Goal: Task Accomplishment & Management: Manage account settings

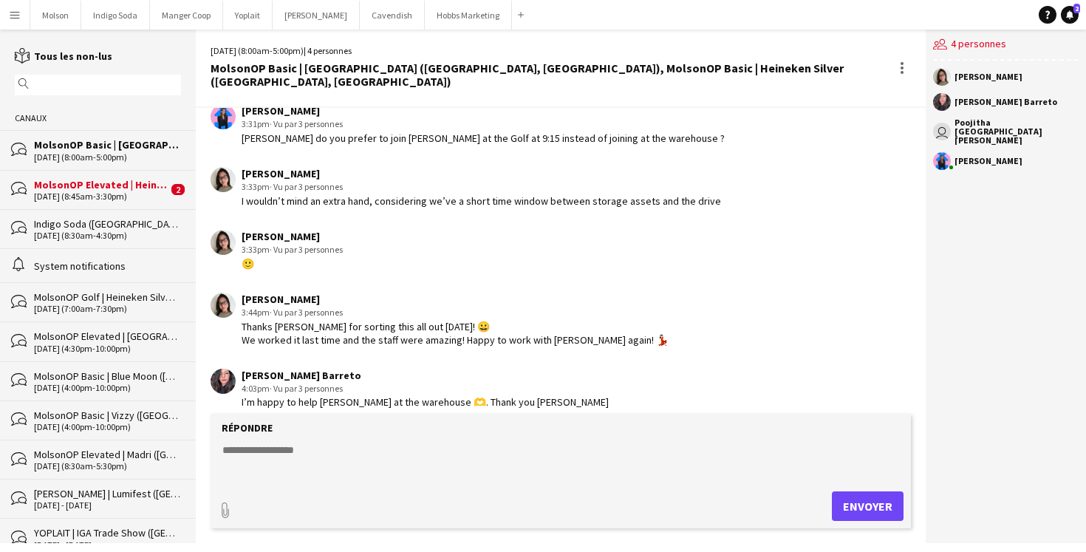
click at [119, 186] on div "MolsonOP Elevated | Heineken Silver (Lévis, QC)" at bounding box center [101, 184] width 134 height 13
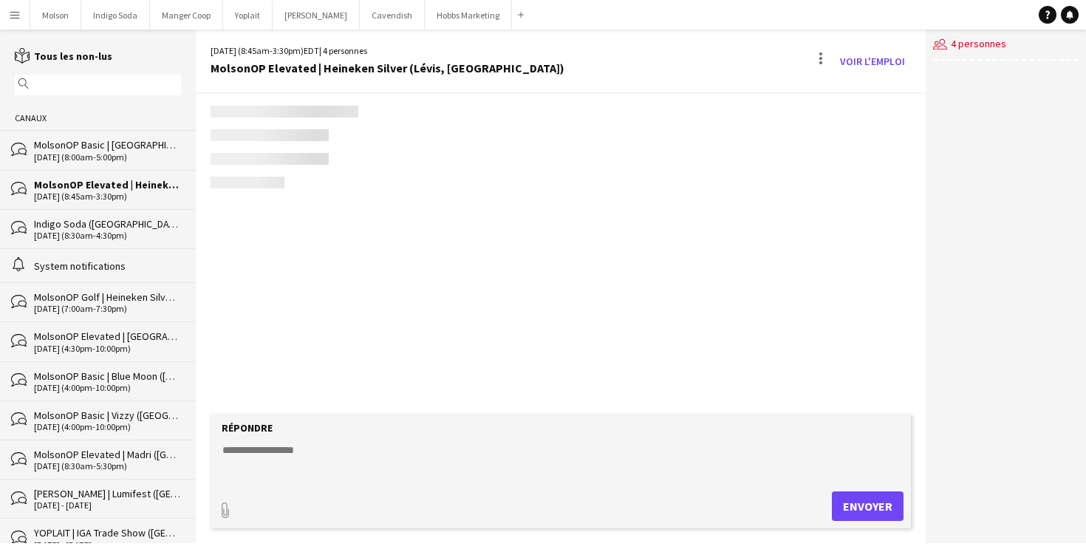
scroll to position [182, 0]
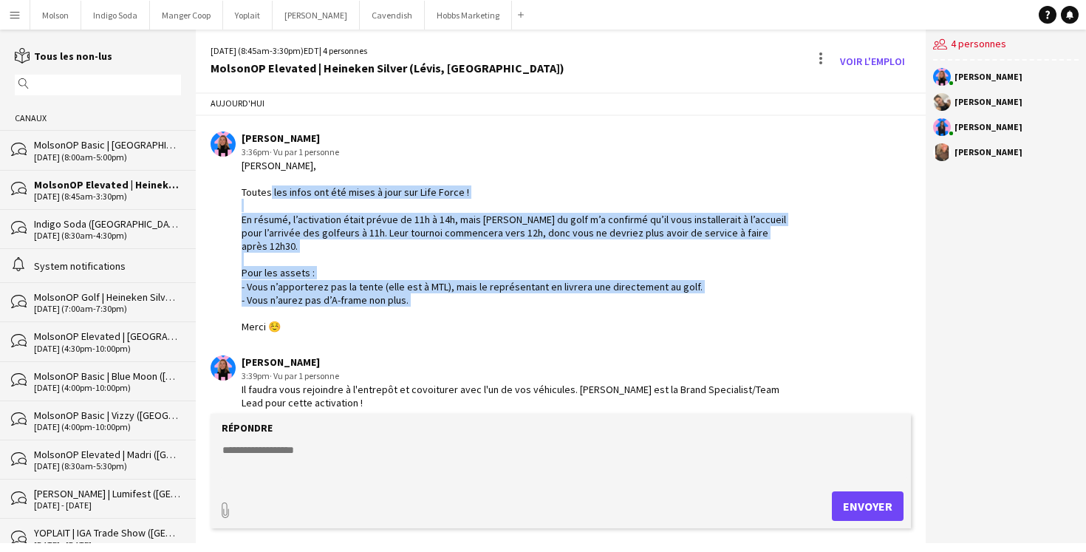
drag, startPoint x: 244, startPoint y: 178, endPoint x: 422, endPoint y: 305, distance: 218.1
click at [423, 305] on div "Salut Vanessa, Alex, Toutes les infos ont été mises à jour sur Life Force ! En …" at bounding box center [517, 246] width 553 height 175
click at [422, 305] on div "Salut Vanessa, Alex, Toutes les infos ont été mises à jour sur Life Force ! En …" at bounding box center [517, 246] width 553 height 175
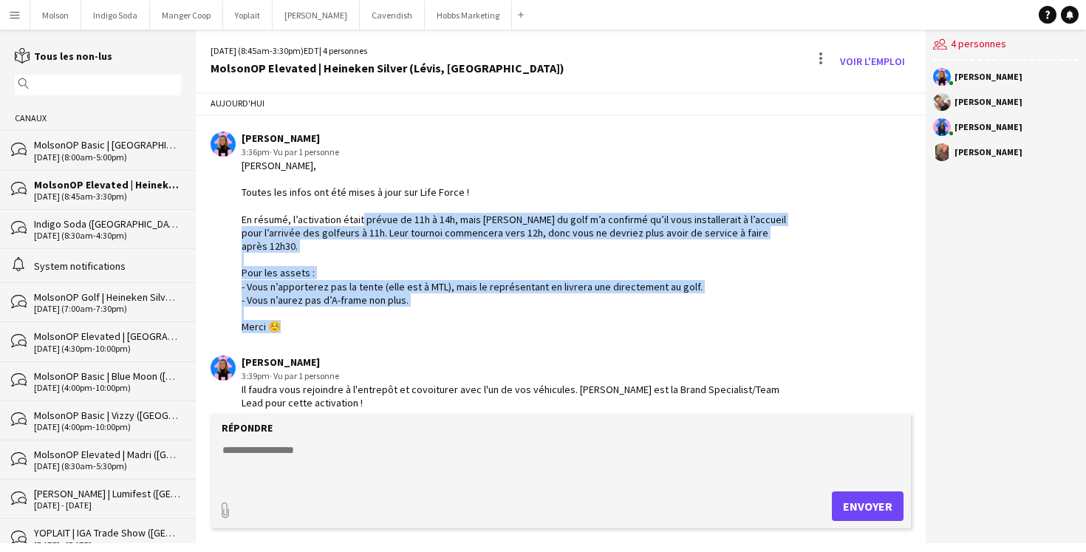
drag, startPoint x: 333, startPoint y: 214, endPoint x: 474, endPoint y: 306, distance: 168.6
click at [475, 306] on div "Salut Vanessa, Alex, Toutes les infos ont été mises à jour sur Life Force ! En …" at bounding box center [517, 246] width 553 height 175
click at [474, 306] on div "Salut Vanessa, Alex, Toutes les infos ont été mises à jour sur Life Force ! En …" at bounding box center [517, 246] width 553 height 175
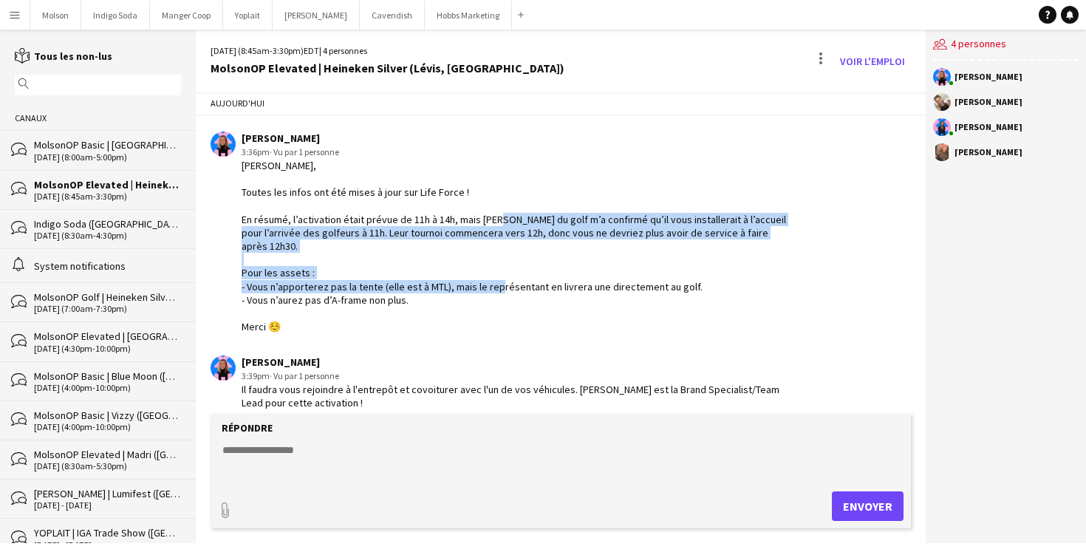
drag, startPoint x: 465, startPoint y: 218, endPoint x: 490, endPoint y: 273, distance: 60.5
click at [490, 273] on div "Salut Vanessa, Alex, Toutes les infos ont été mises à jour sur Life Force ! En …" at bounding box center [517, 246] width 553 height 175
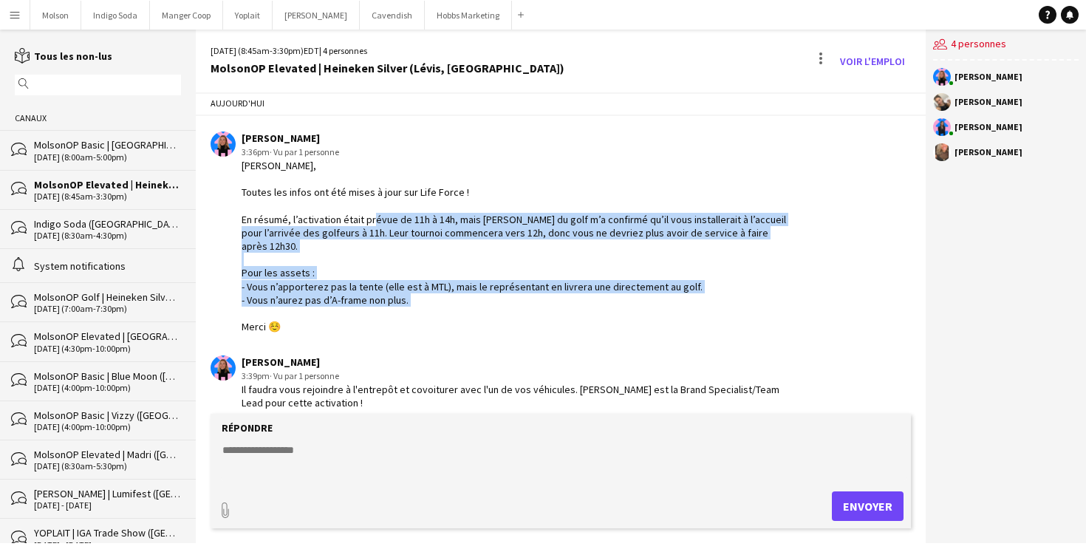
drag, startPoint x: 344, startPoint y: 225, endPoint x: 449, endPoint y: 304, distance: 131.3
click at [450, 304] on div "Salut Vanessa, Alex, Toutes les infos ont été mises à jour sur Life Force ! En …" at bounding box center [517, 246] width 553 height 175
click at [449, 304] on div "Salut Vanessa, Alex, Toutes les infos ont été mises à jour sur Life Force ! En …" at bounding box center [517, 246] width 553 height 175
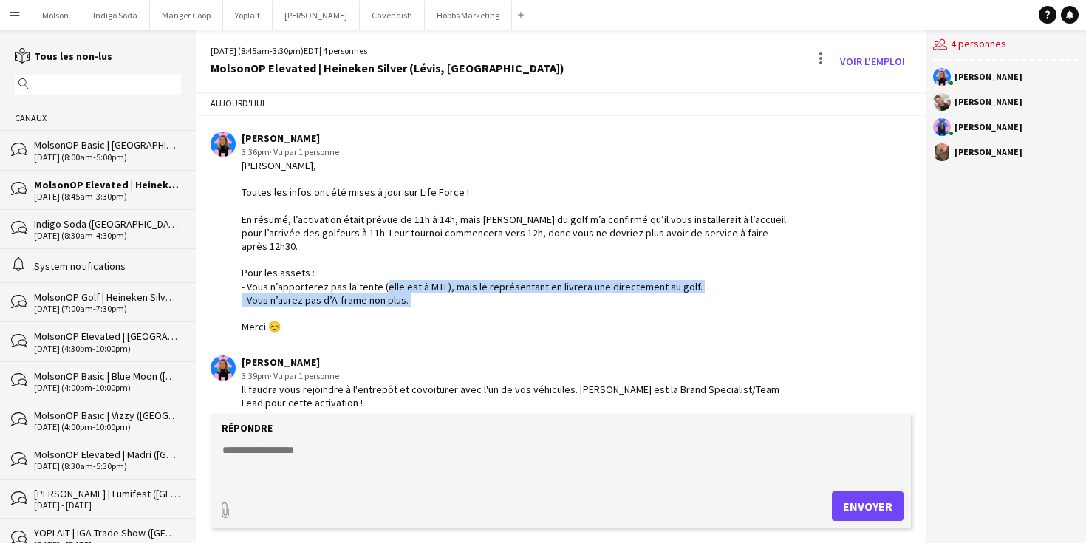
drag, startPoint x: 383, startPoint y: 271, endPoint x: 445, endPoint y: 298, distance: 66.8
click at [445, 298] on div "Salut Vanessa, Alex, Toutes les infos ont été mises à jour sur Life Force ! En …" at bounding box center [517, 246] width 553 height 175
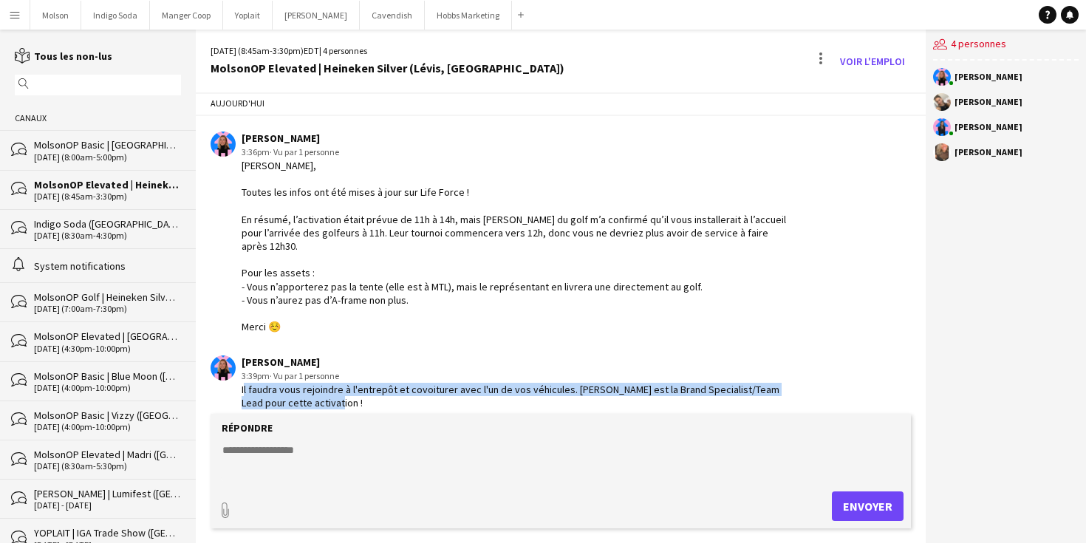
drag, startPoint x: 241, startPoint y: 378, endPoint x: 335, endPoint y: 388, distance: 94.4
click at [335, 388] on div "Il faudra vous rejoindre à l'entrepôt et covoiturer avec l'un de vos véhicules.…" at bounding box center [517, 396] width 553 height 27
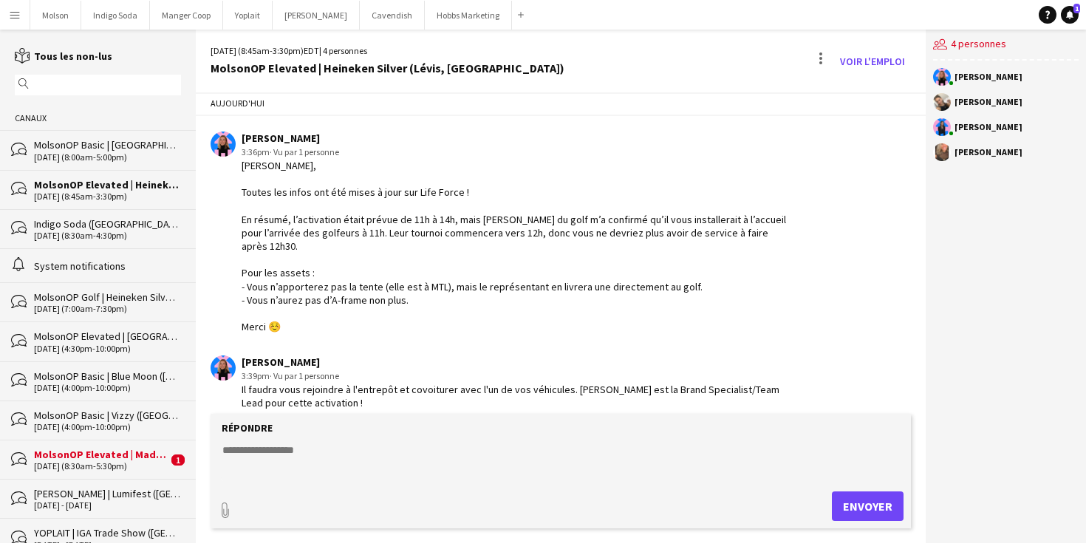
click at [61, 453] on div "MolsonOP Elevated | Madri ([GEOGRAPHIC_DATA], [GEOGRAPHIC_DATA])" at bounding box center [101, 454] width 134 height 13
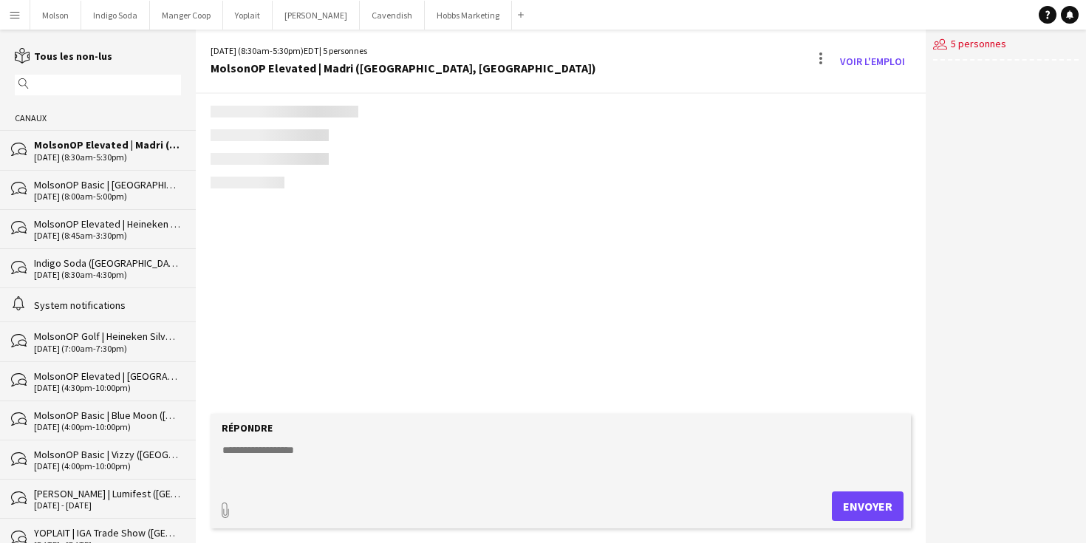
scroll to position [945, 0]
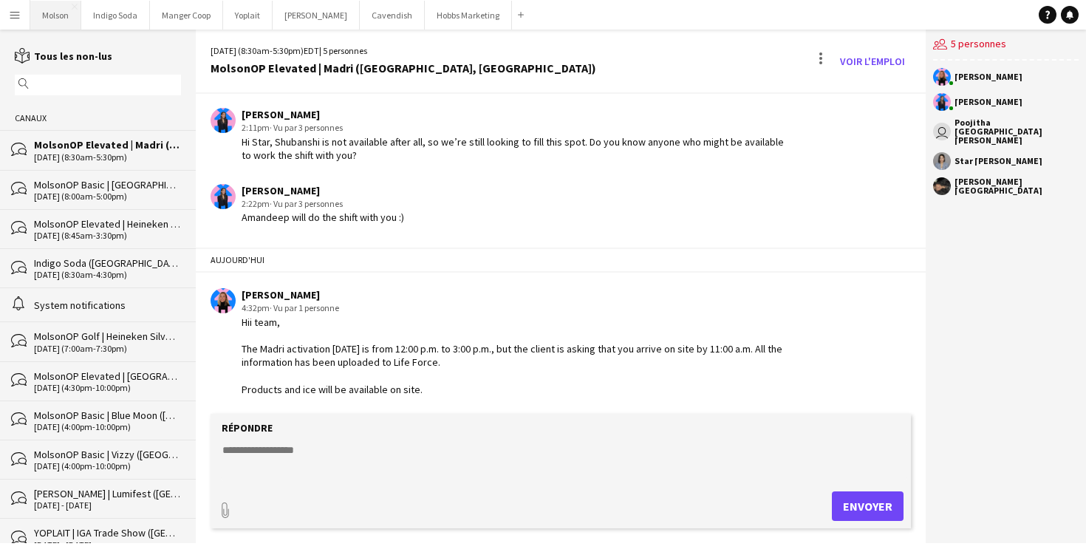
click at [52, 11] on button "Molson Fermer" at bounding box center [55, 15] width 51 height 29
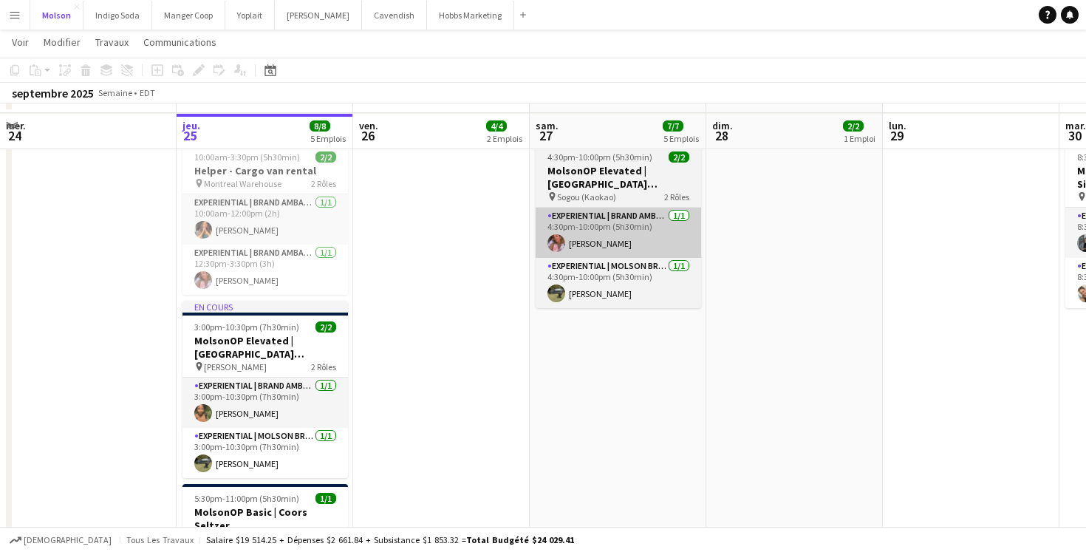
scroll to position [103, 0]
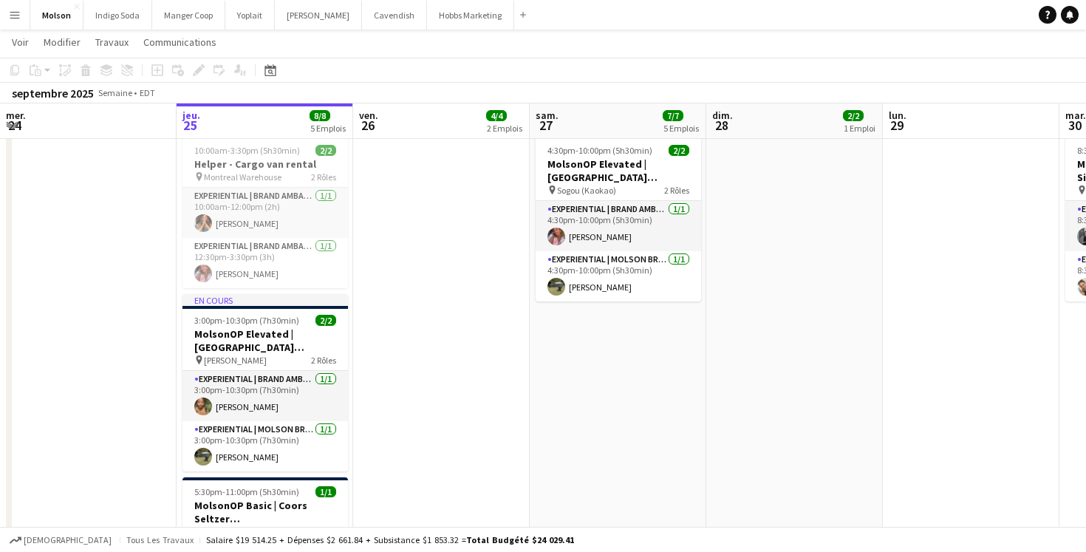
click at [13, 17] on app-icon "Menu" at bounding box center [15, 15] width 12 height 12
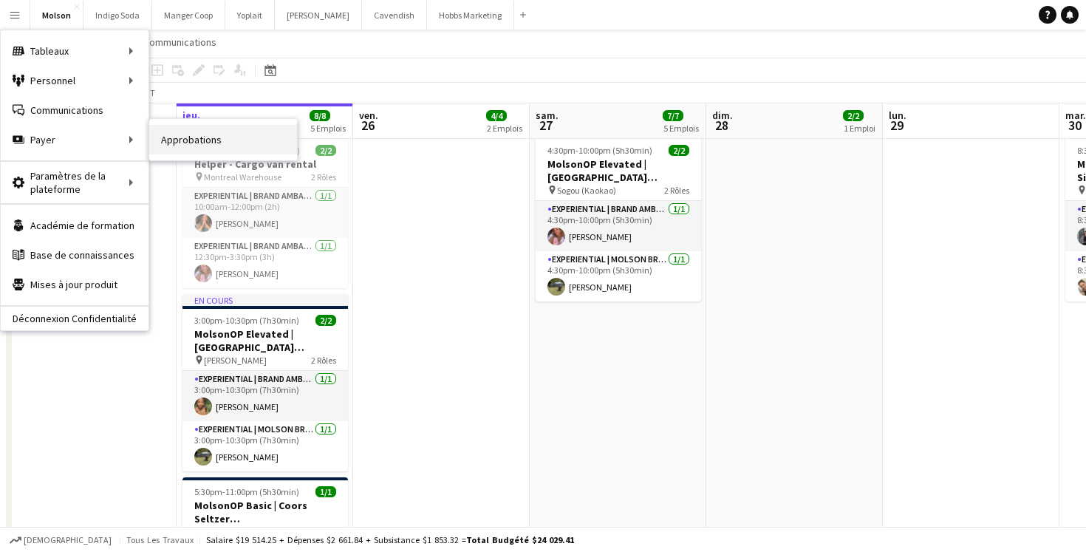
click at [178, 147] on link "Approbations" at bounding box center [223, 140] width 148 height 30
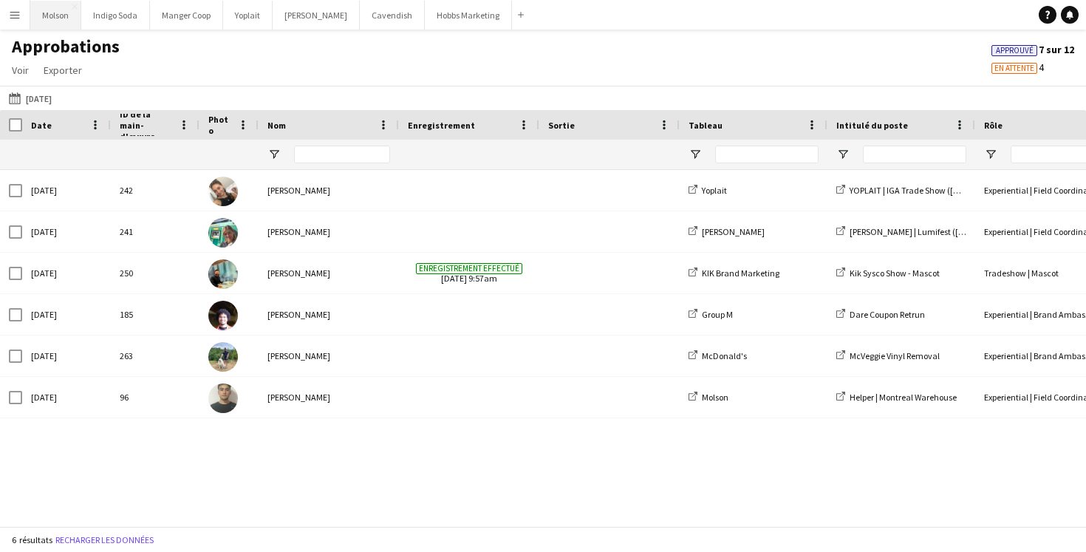
click at [60, 17] on button "Molson Fermer" at bounding box center [55, 15] width 51 height 29
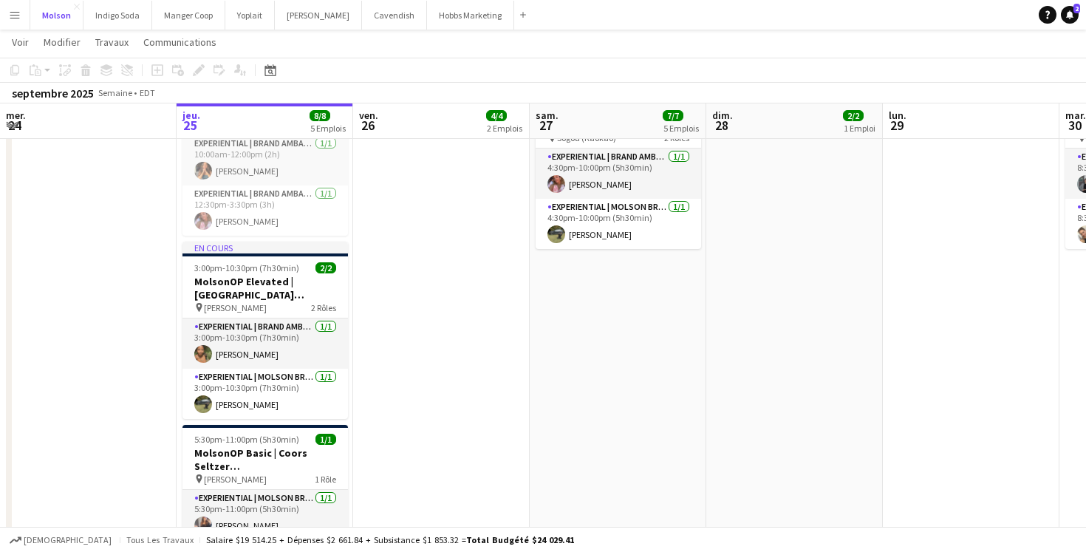
scroll to position [23, 0]
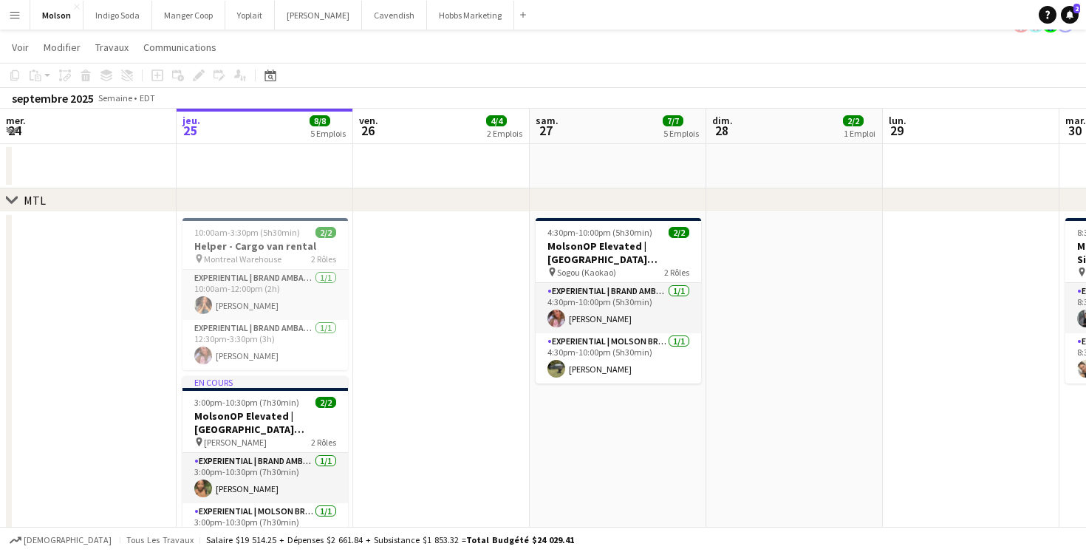
click at [21, 17] on button "Menu" at bounding box center [15, 15] width 30 height 30
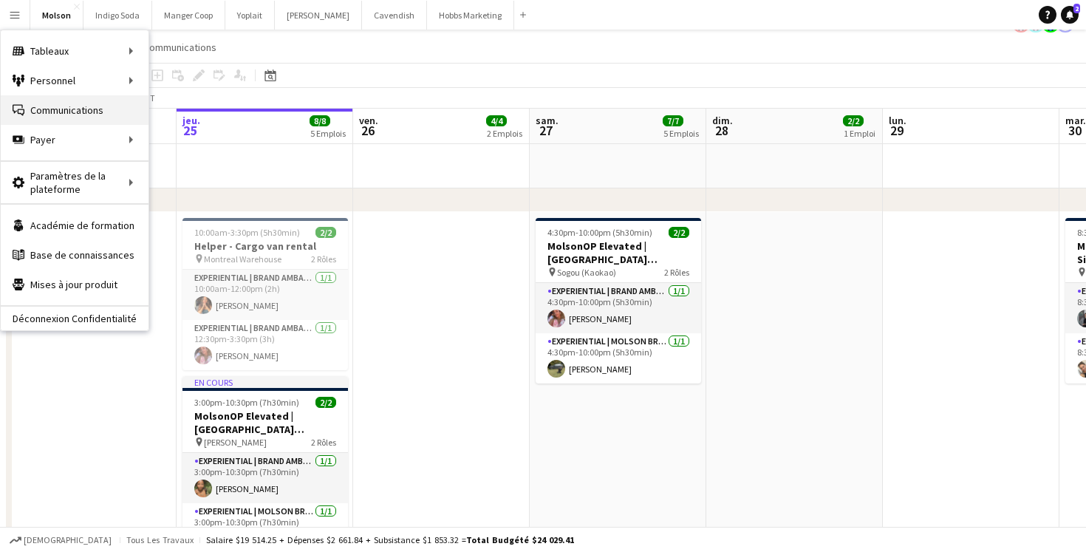
click at [114, 106] on link "Communications Communications" at bounding box center [75, 110] width 148 height 30
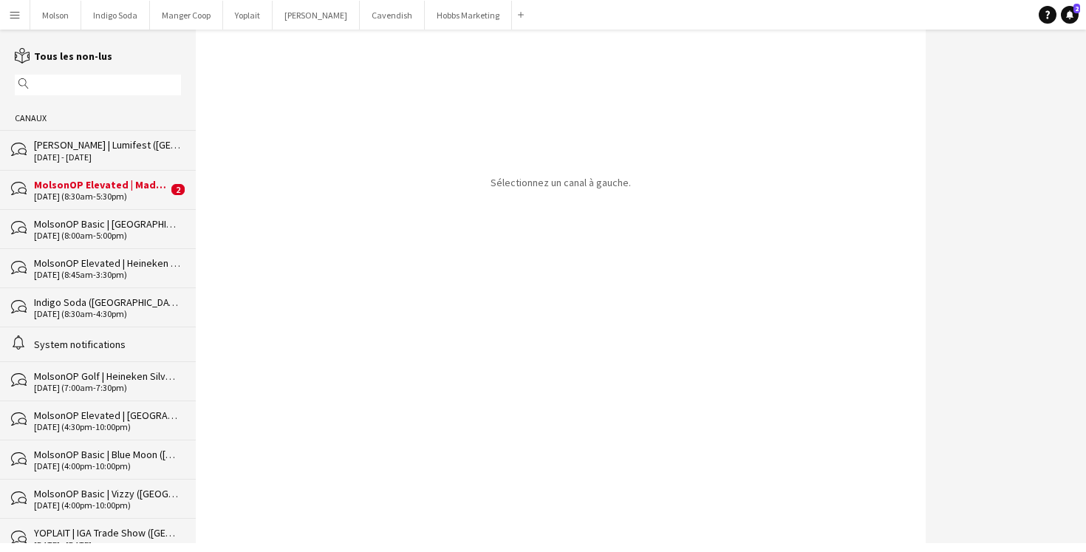
click at [112, 188] on div "MolsonOP Elevated | Madri ([GEOGRAPHIC_DATA], [GEOGRAPHIC_DATA])" at bounding box center [101, 184] width 134 height 13
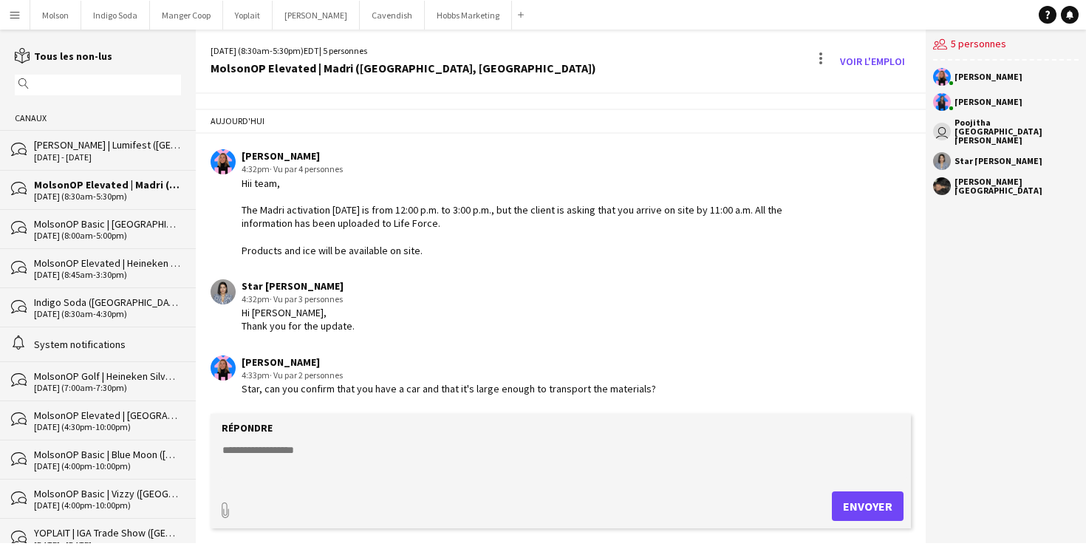
click at [101, 158] on div "[DATE] - [DATE]" at bounding box center [107, 157] width 147 height 10
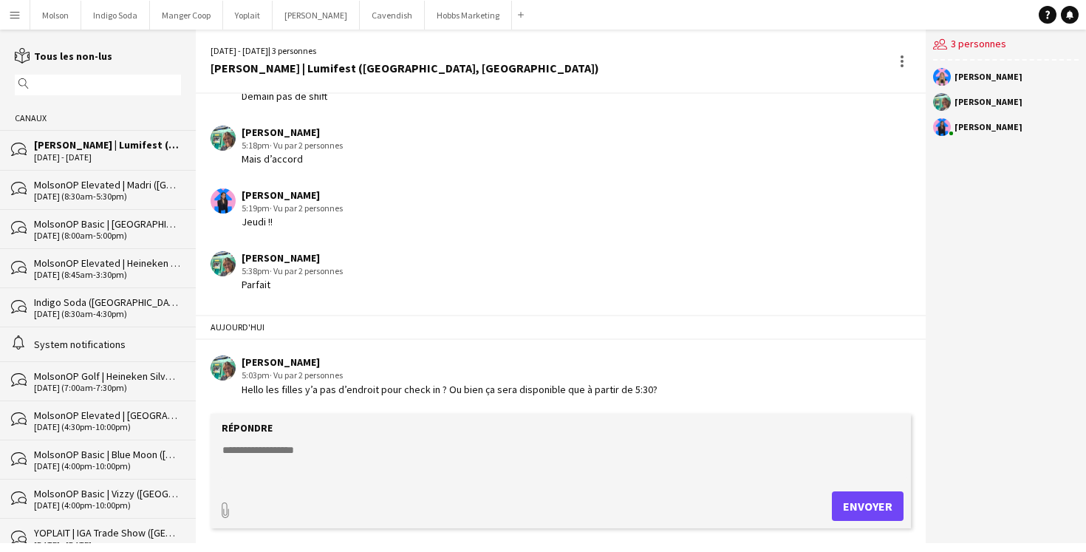
click at [270, 466] on textarea at bounding box center [563, 461] width 685 height 38
type textarea "**********"
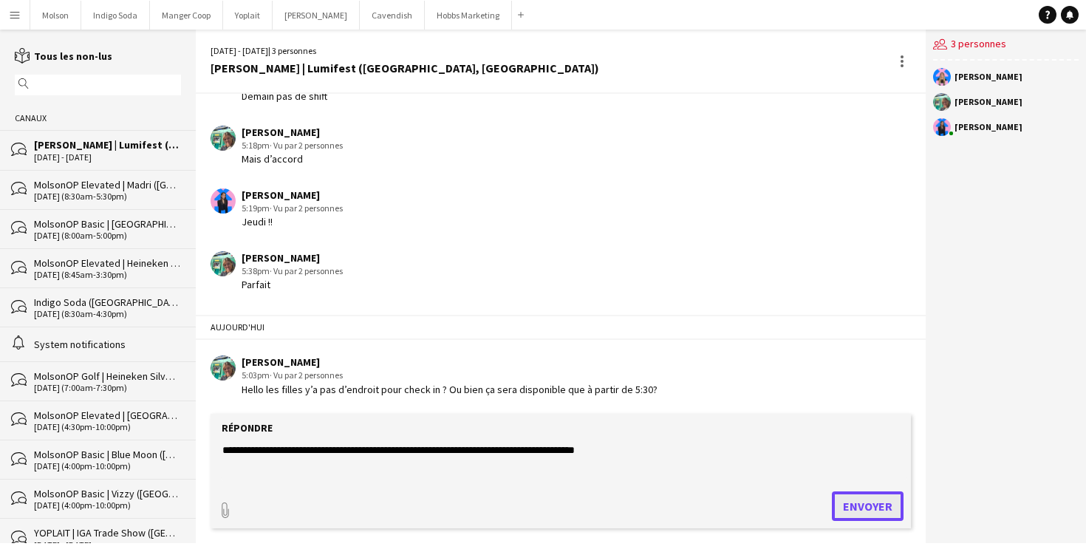
click at [871, 498] on button "Envoyer" at bounding box center [868, 506] width 72 height 30
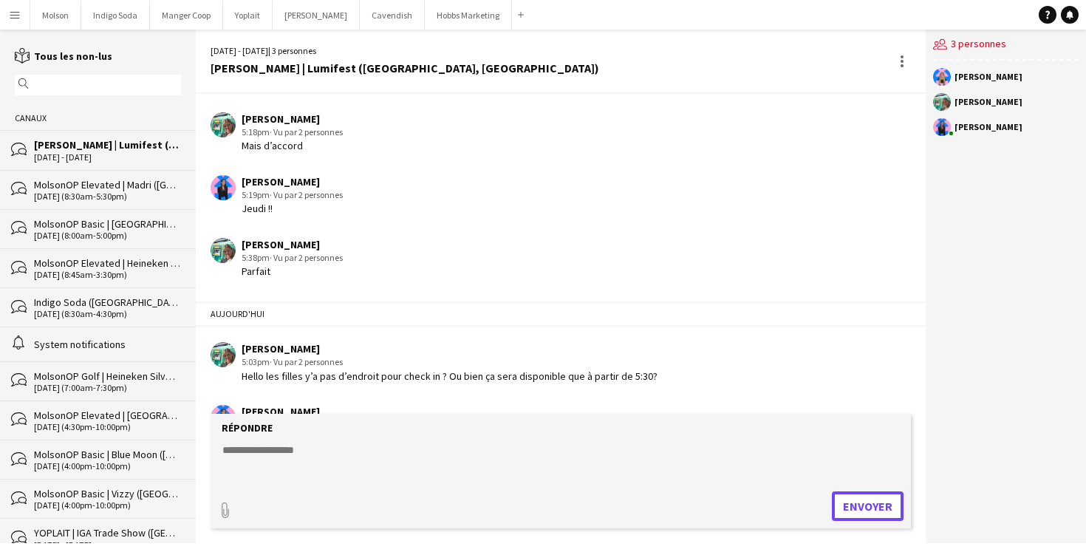
scroll to position [738, 0]
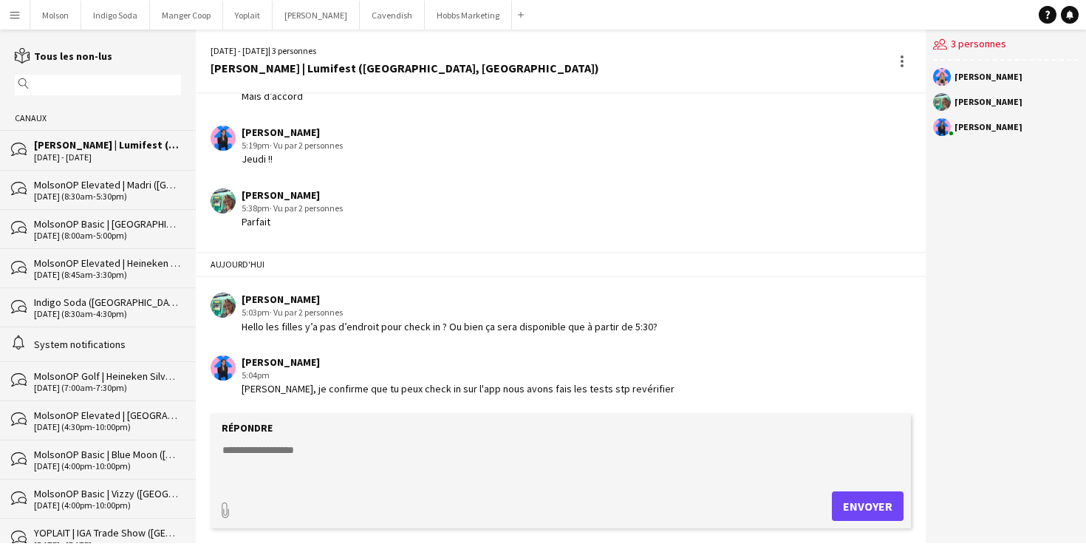
click at [483, 459] on textarea at bounding box center [563, 461] width 685 height 38
paste textarea "**********"
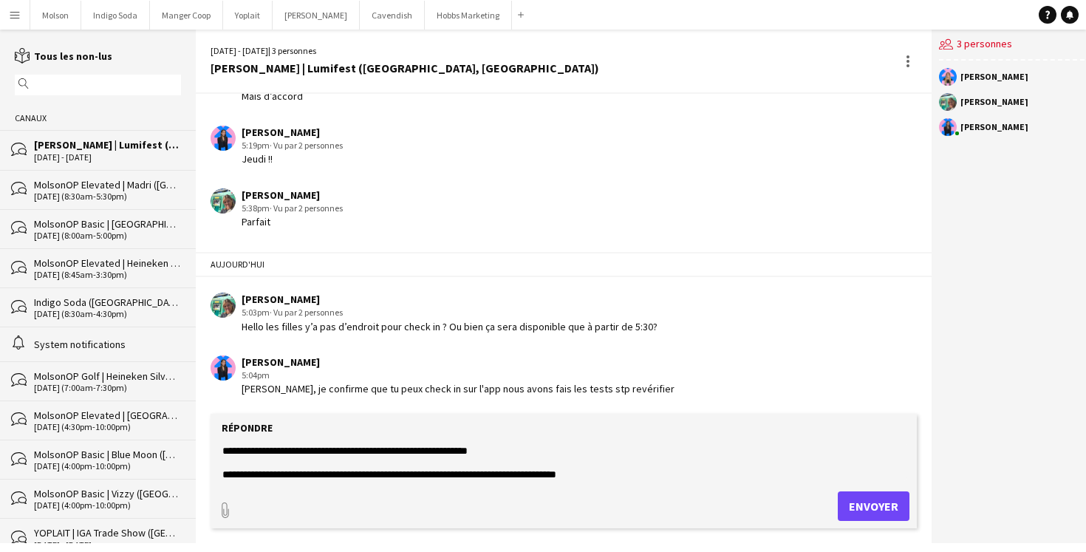
scroll to position [47, 0]
drag, startPoint x: 225, startPoint y: 450, endPoint x: 227, endPoint y: 532, distance: 81.3
click at [227, 532] on app-message-form "**********" at bounding box center [564, 478] width 736 height 129
type textarea "**********"
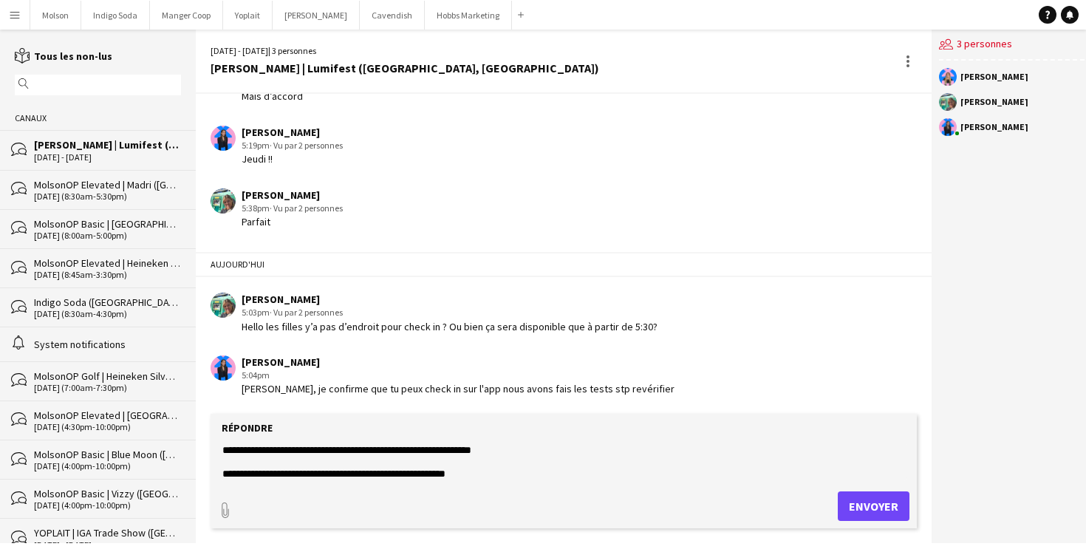
drag, startPoint x: 479, startPoint y: 470, endPoint x: 137, endPoint y: 302, distance: 380.8
click at [137, 302] on div "reading Tous les non-lus magnifier Canaux bubbles Desjardins | Lumifest (Longue…" at bounding box center [543, 286] width 1086 height 513
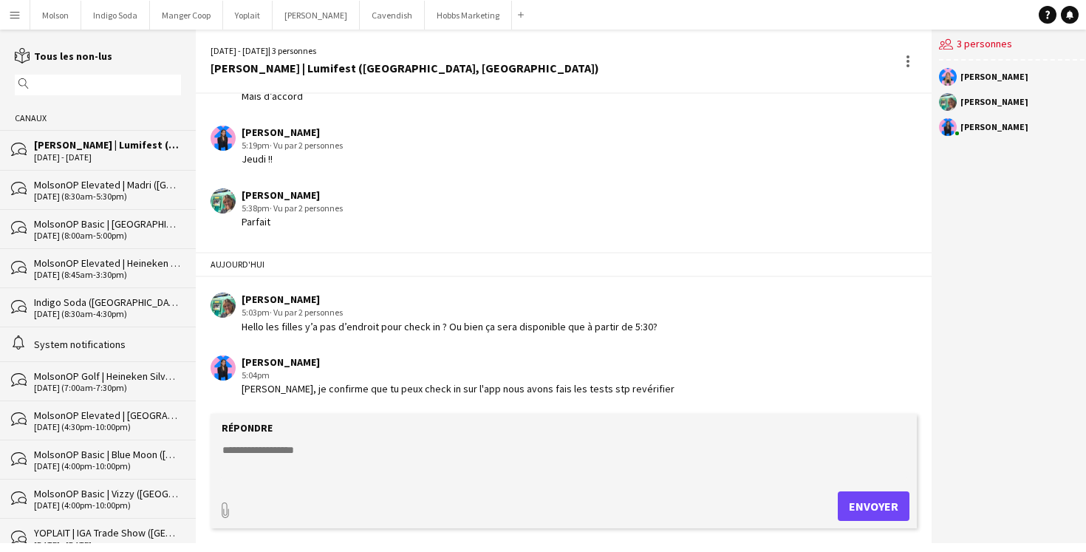
scroll to position [0, 0]
click at [278, 447] on textarea at bounding box center [563, 461] width 685 height 38
click at [270, 447] on textarea at bounding box center [563, 461] width 685 height 38
click at [357, 348] on app-chat-message "Laurence Pare 5:04pm Allo Oana, je confirme que tu peux check in sur l'app nous…" at bounding box center [564, 375] width 736 height 55
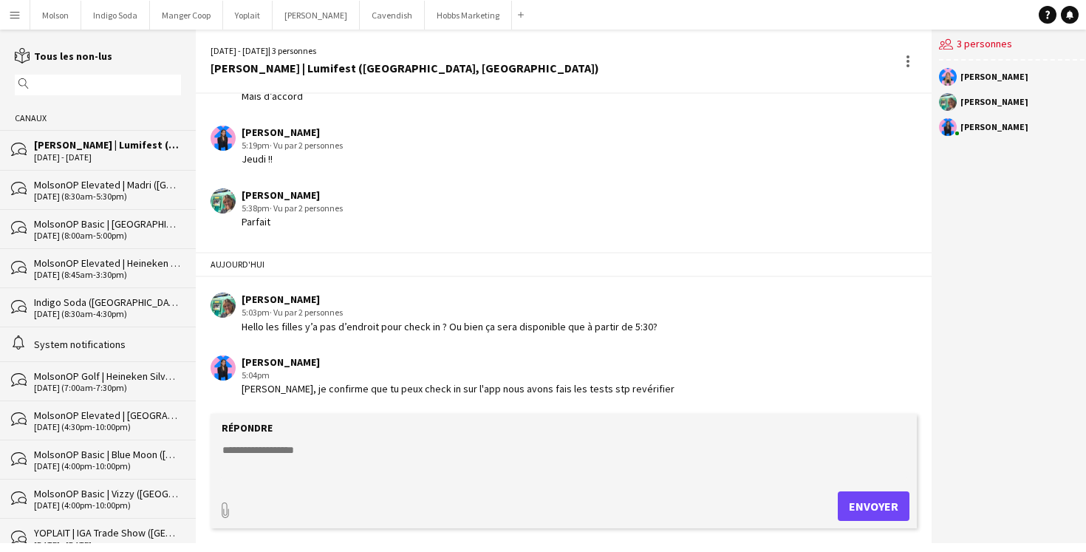
click at [306, 460] on textarea at bounding box center [563, 461] width 685 height 38
paste textarea "**********"
type textarea "**********"
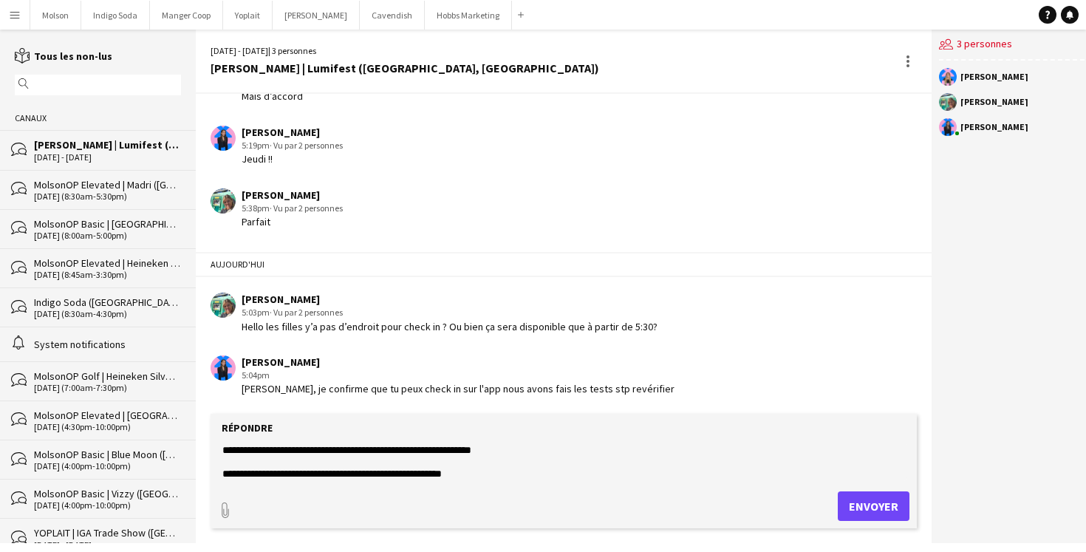
drag, startPoint x: 640, startPoint y: 475, endPoint x: 153, endPoint y: 358, distance: 500.5
click at [153, 358] on div "reading Tous les non-lus magnifier Canaux bubbles Desjardins | Lumifest (Longue…" at bounding box center [543, 286] width 1086 height 513
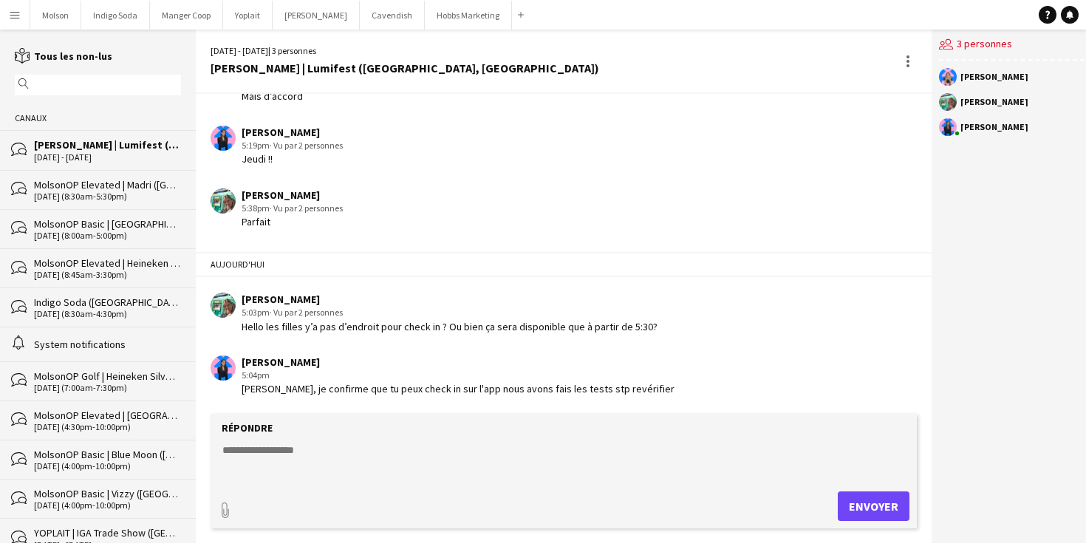
click at [569, 321] on div "Hello les filles y’a pas d’endroit pour check in ? Ou bien ça sera disponible q…" at bounding box center [449, 326] width 416 height 13
click at [551, 389] on div "[PERSON_NAME] confirme que tu peux check in sur l'app nous avons fais les tests…" at bounding box center [457, 388] width 433 height 13
click at [363, 373] on div "5:04pm" at bounding box center [457, 375] width 433 height 13
click at [312, 70] on div "[PERSON_NAME] | Lumifest ([GEOGRAPHIC_DATA], [GEOGRAPHIC_DATA])" at bounding box center [404, 67] width 388 height 13
click at [960, 98] on div "[PERSON_NAME]" at bounding box center [994, 101] width 68 height 9
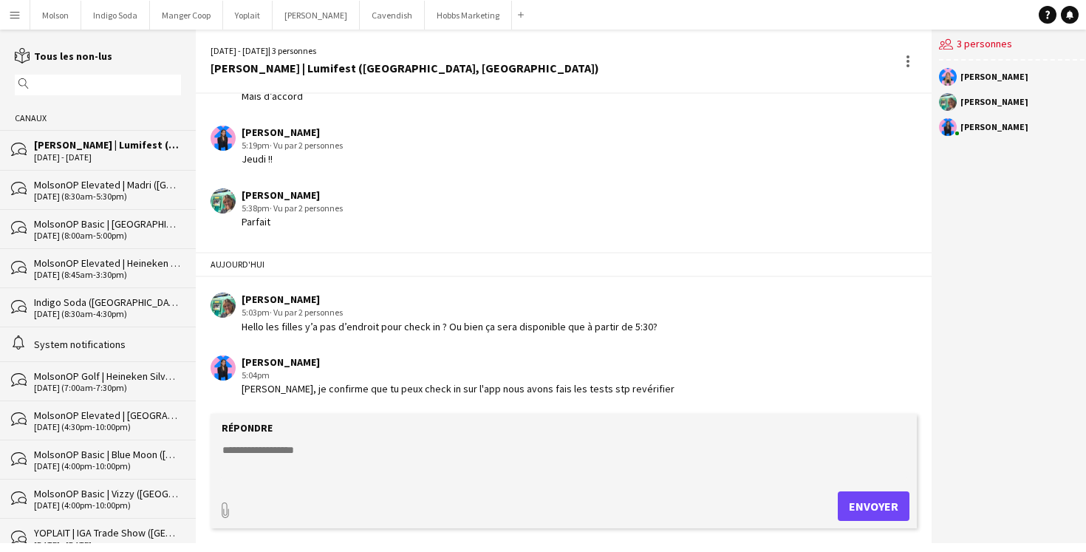
click at [572, 333] on app-chat-message "Oana Vasile 5:03pm · Vu par 2 personnes Hello les filles y’a pas d’endroit pour…" at bounding box center [564, 312] width 736 height 55
click at [297, 22] on button "Desjardins Fermer" at bounding box center [316, 15] width 87 height 29
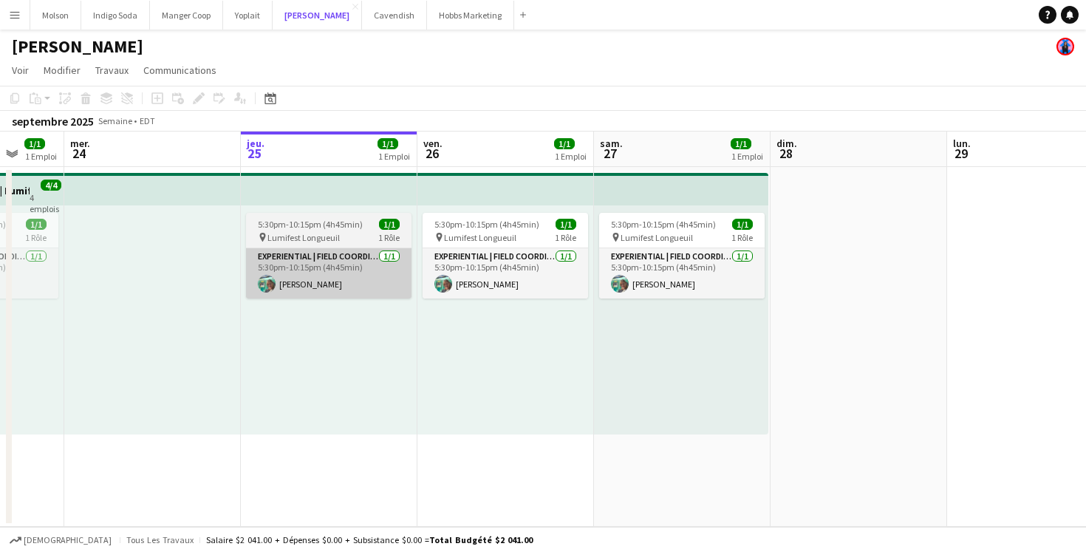
scroll to position [0, 449]
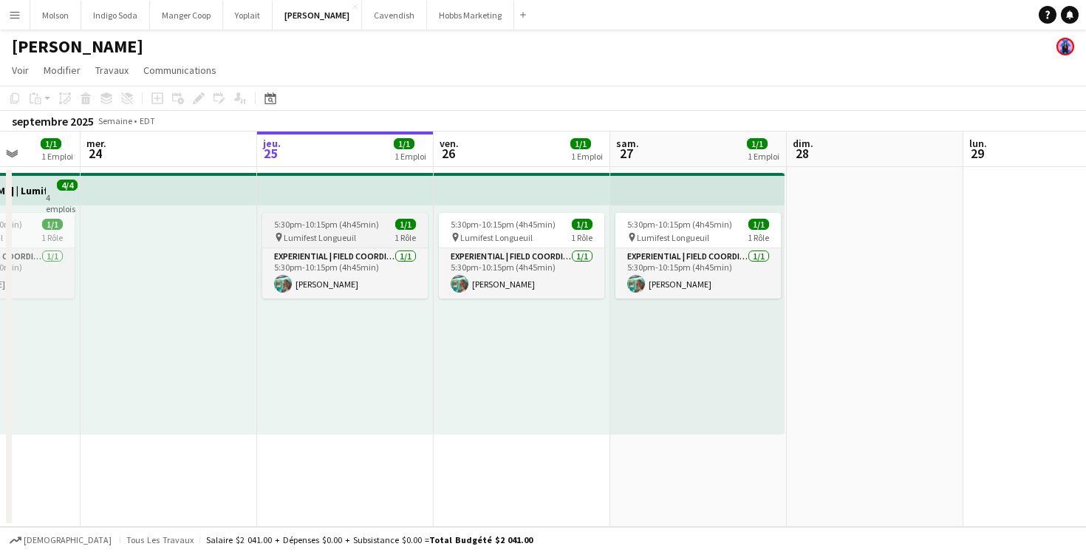
click at [347, 233] on span "Lumifest Longueuil" at bounding box center [320, 237] width 72 height 11
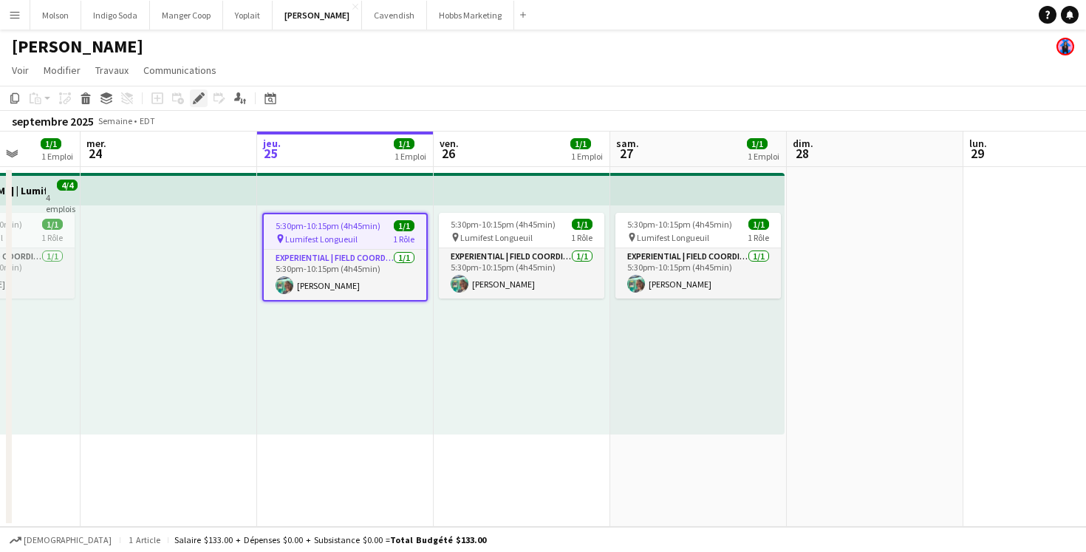
click at [194, 97] on icon "Modifier" at bounding box center [199, 98] width 12 height 12
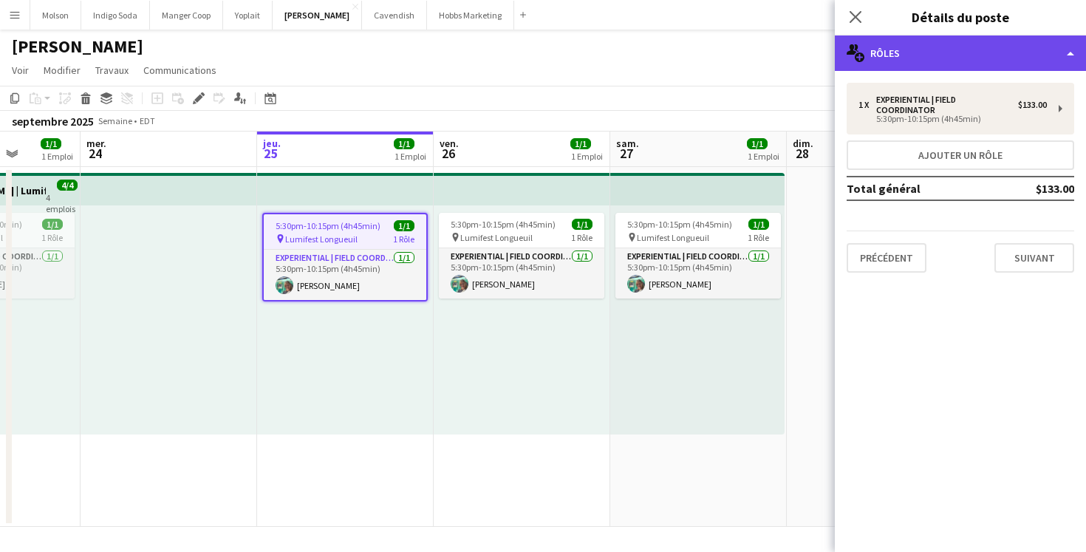
click at [937, 53] on div "multiple-users-add Rôles" at bounding box center [960, 52] width 251 height 35
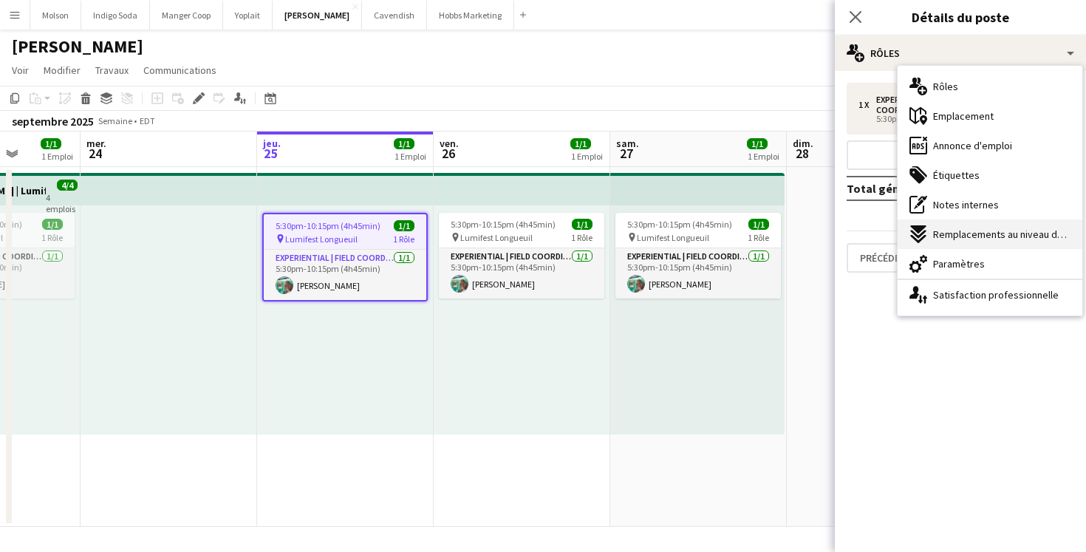
click at [1005, 231] on span "Remplacements au niveau du poste" at bounding box center [1001, 233] width 137 height 13
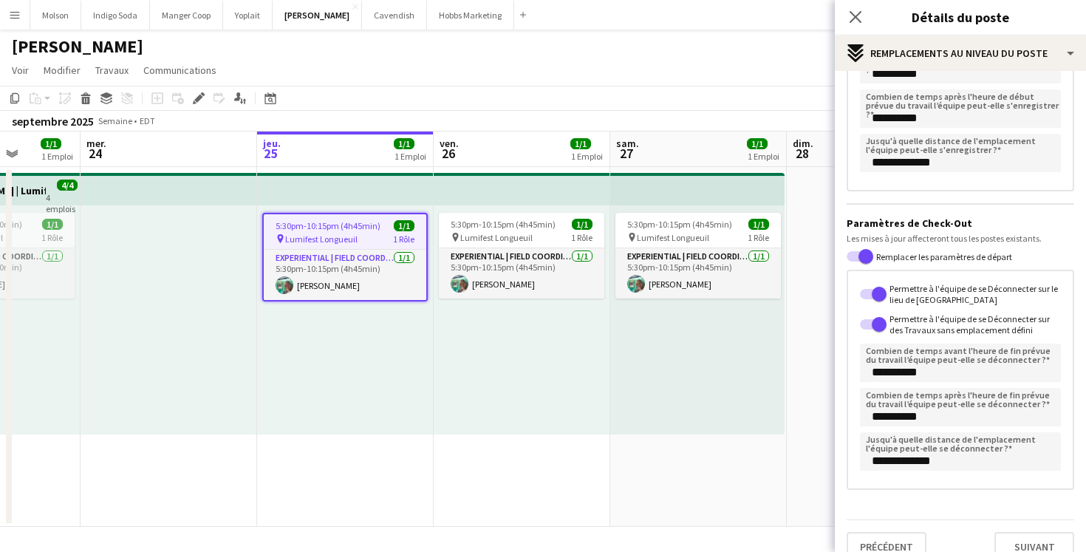
scroll to position [247, 0]
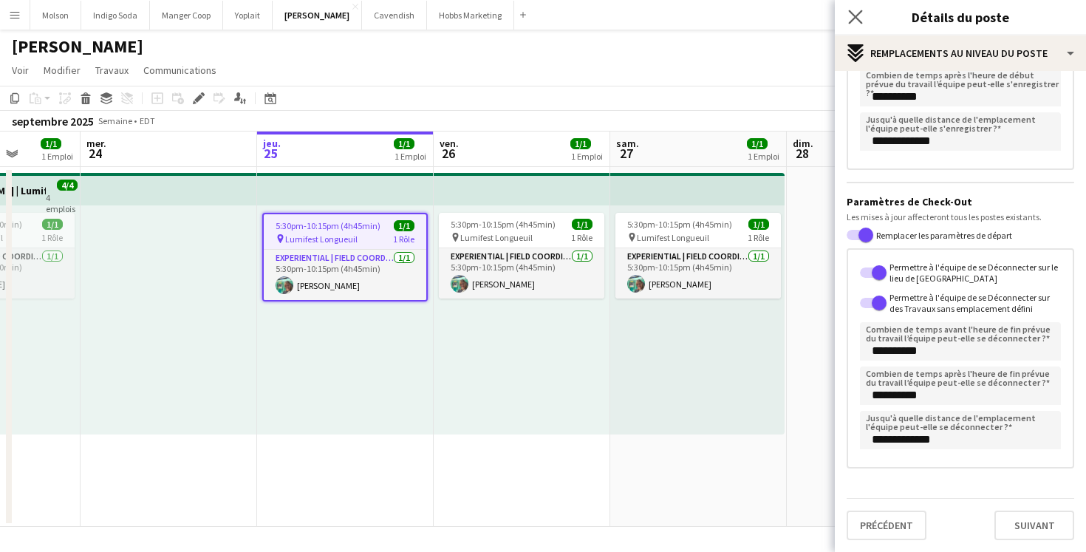
click at [862, 16] on app-icon "Fermer le pop-in" at bounding box center [855, 17] width 21 height 21
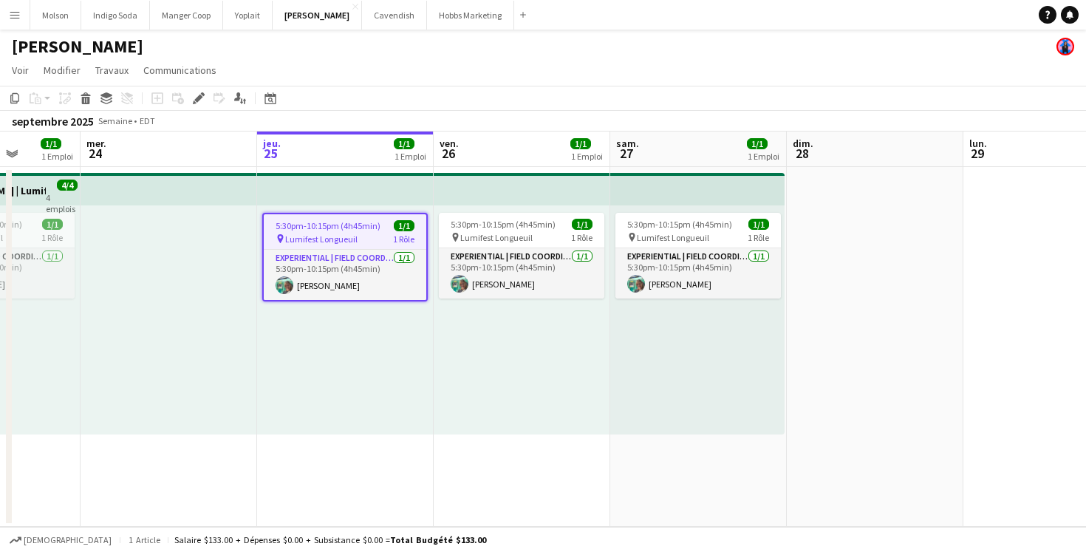
click at [484, 445] on app-date-cell "5:30pm-10:15pm (4h45min) 1/1 pin Lumifest Longueuil 1 Rôle Experiential | Field…" at bounding box center [522, 347] width 177 height 360
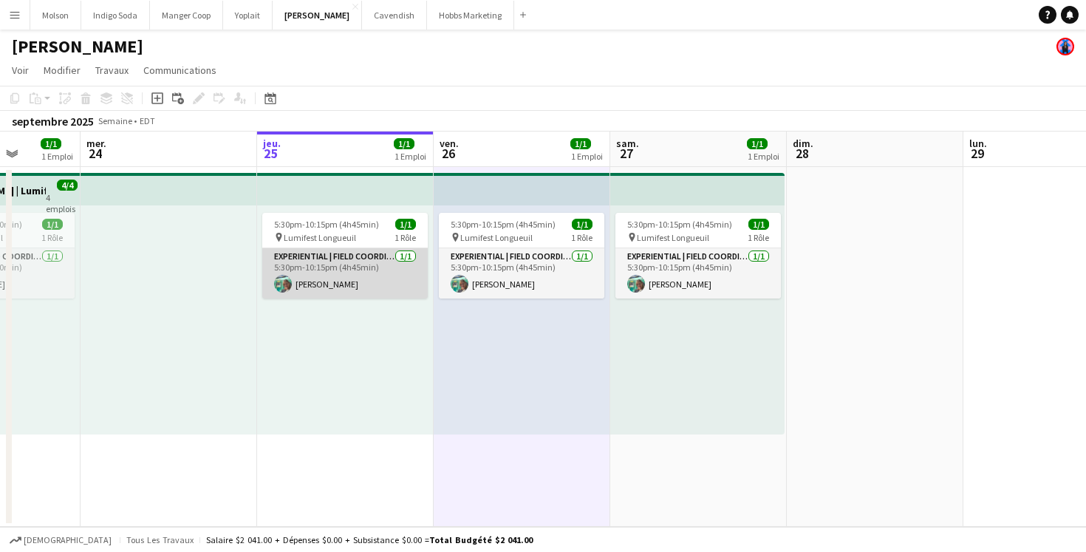
click at [341, 260] on app-card-role "Experiential | Field Coordinator 1/1 5:30pm-10:15pm (4h45min) Oana Vasile" at bounding box center [344, 273] width 165 height 50
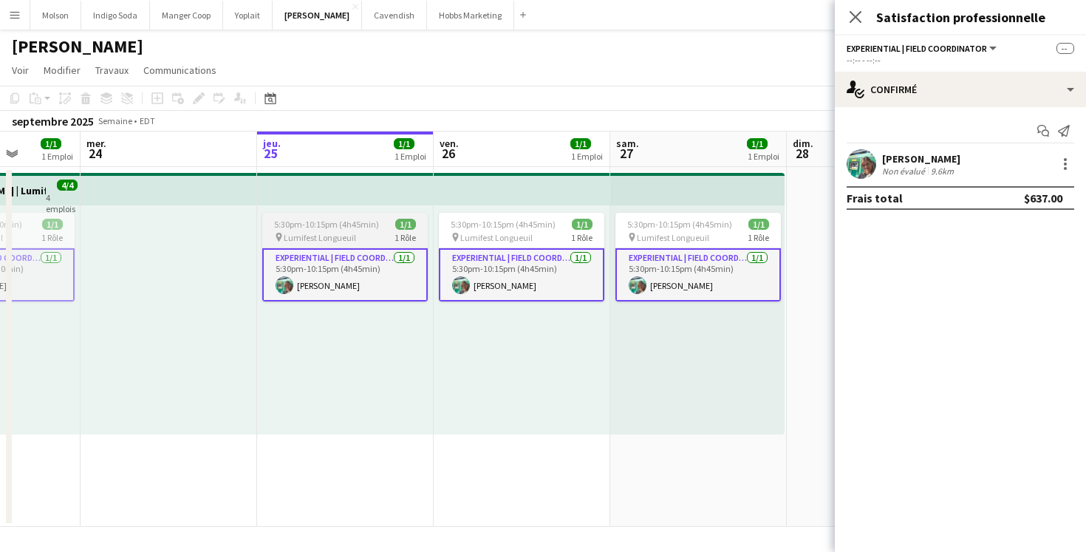
click at [354, 233] on div "pin Lumifest Longueuil 1 Rôle" at bounding box center [344, 237] width 165 height 12
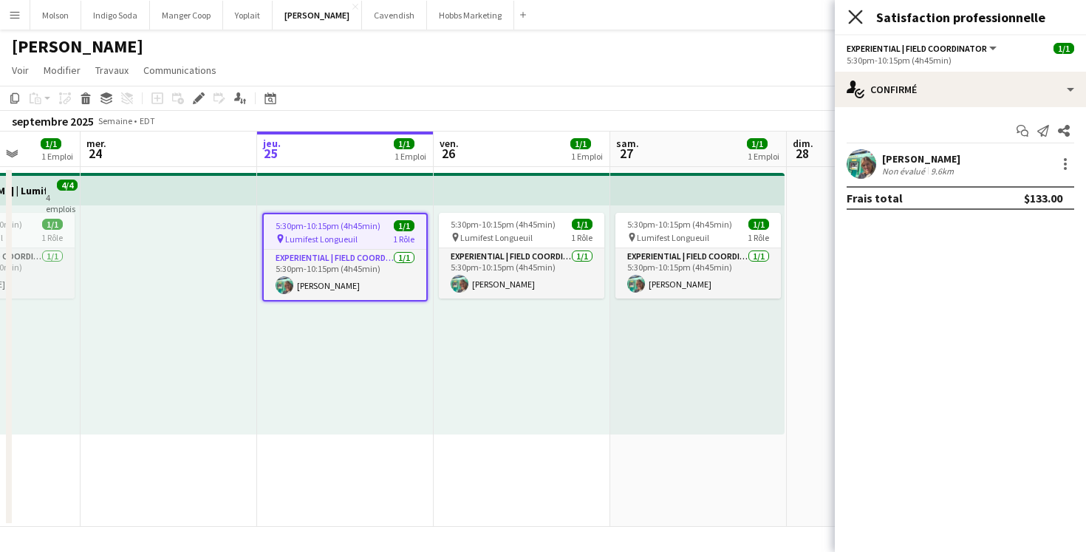
click at [849, 15] on icon "Fermer le pop-in" at bounding box center [855, 17] width 14 height 14
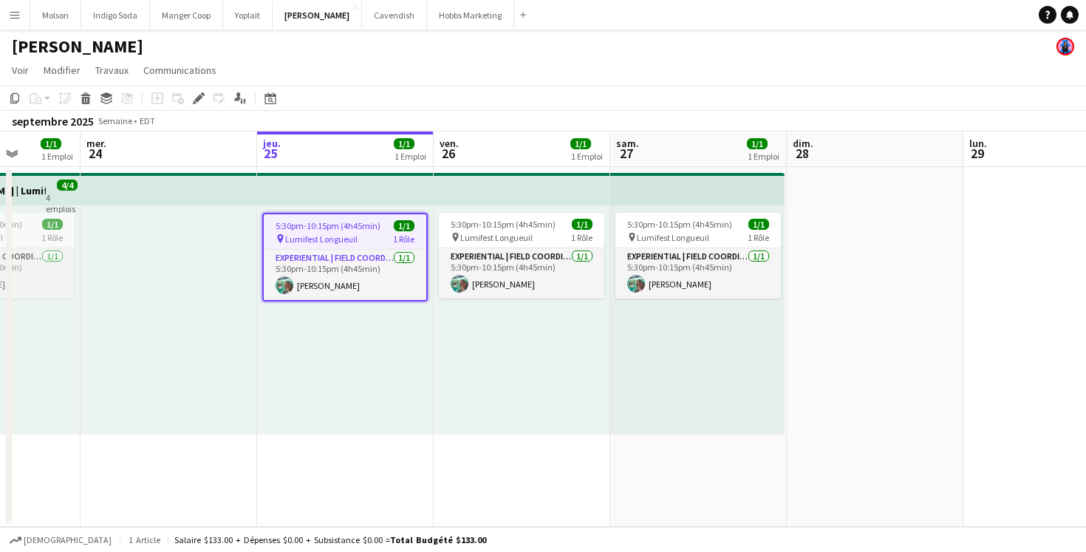
click at [549, 77] on app-page-menu "Voir Vue journalière étendue Vue journalière réduite Vue mensuelle Sélecteur de…" at bounding box center [543, 72] width 1086 height 28
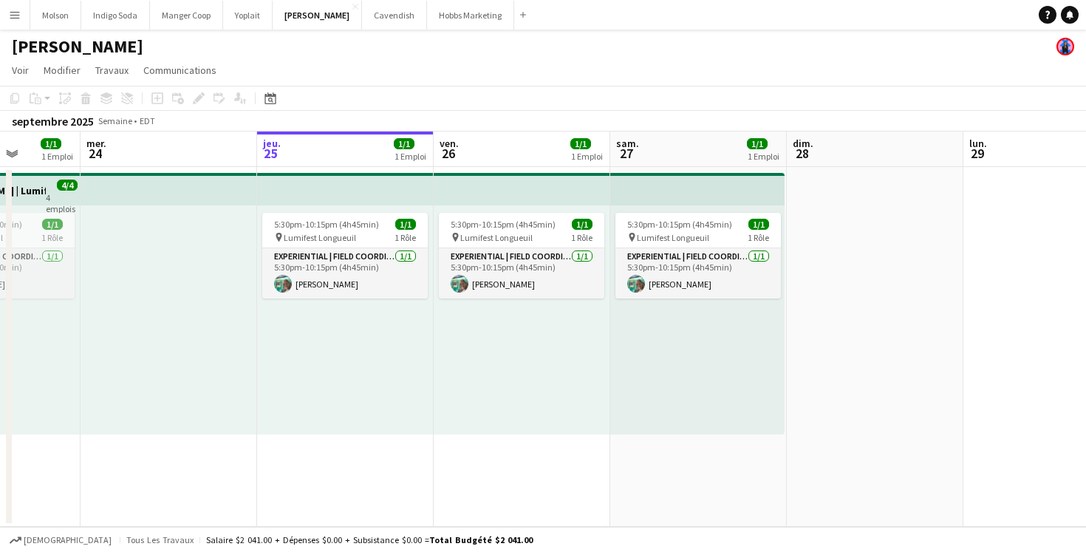
click at [15, 24] on button "Menu" at bounding box center [15, 15] width 30 height 30
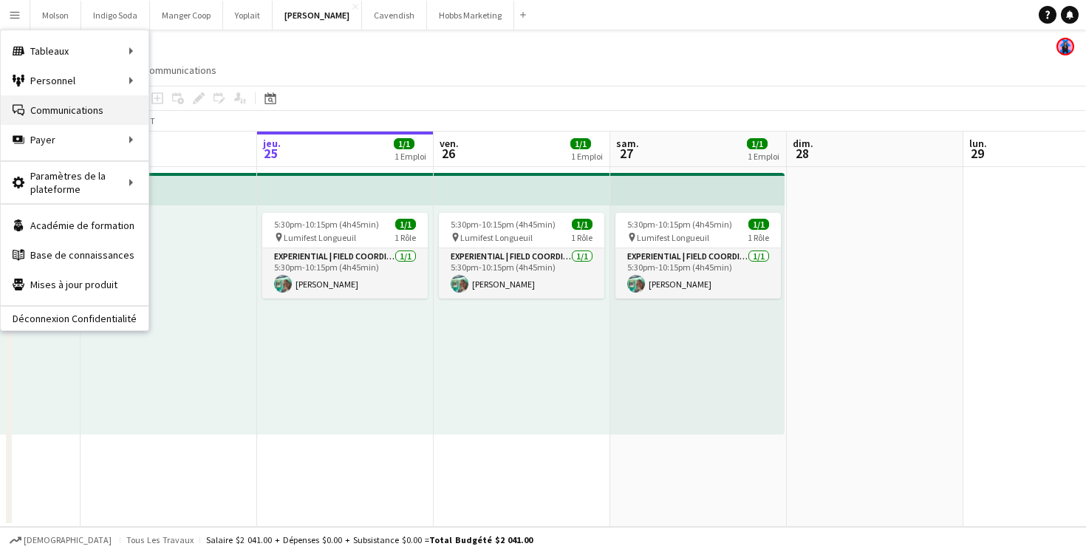
click at [58, 109] on link "Communications Communications" at bounding box center [75, 110] width 148 height 30
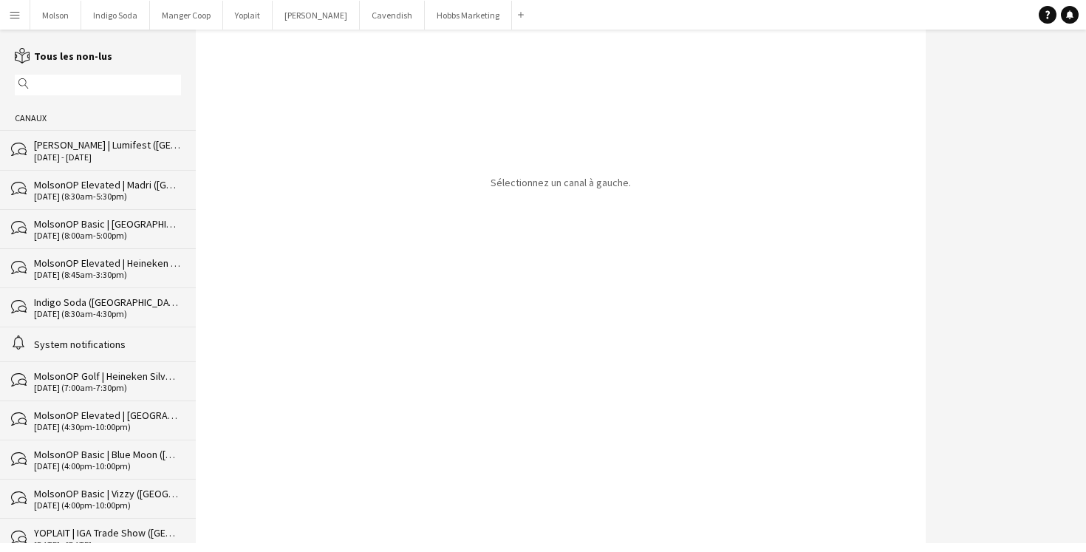
click at [73, 156] on div "[DATE] - [DATE]" at bounding box center [107, 157] width 147 height 10
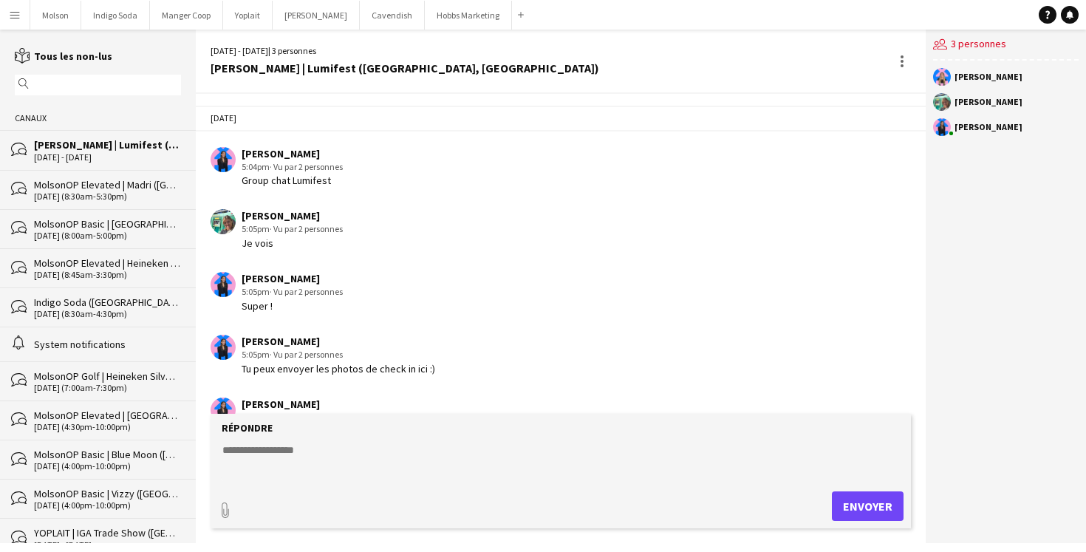
scroll to position [738, 0]
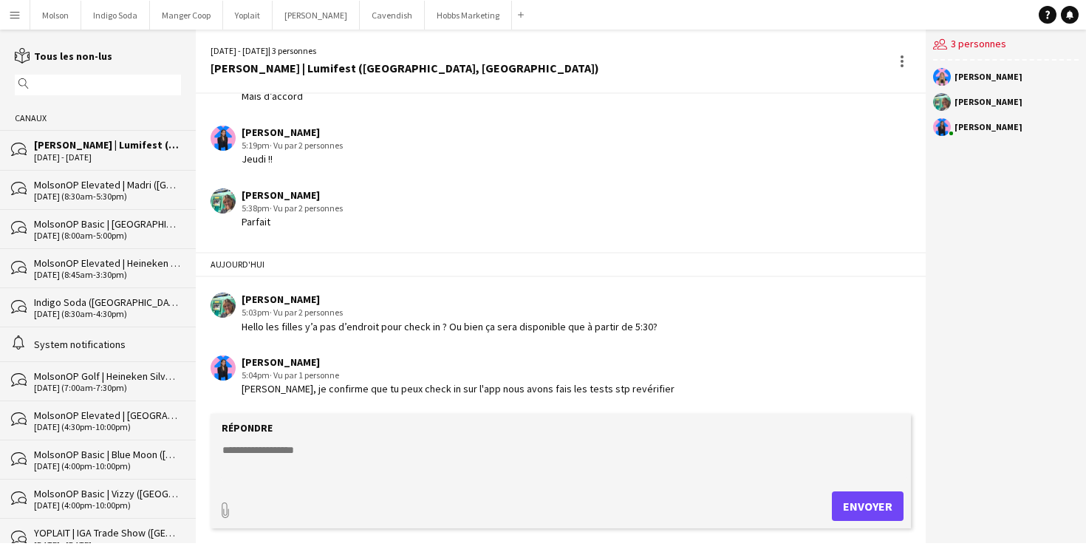
click at [490, 369] on div "5:04pm · Vu par 1 personne" at bounding box center [457, 375] width 433 height 13
click at [306, 18] on button "Desjardins Fermer" at bounding box center [316, 15] width 87 height 29
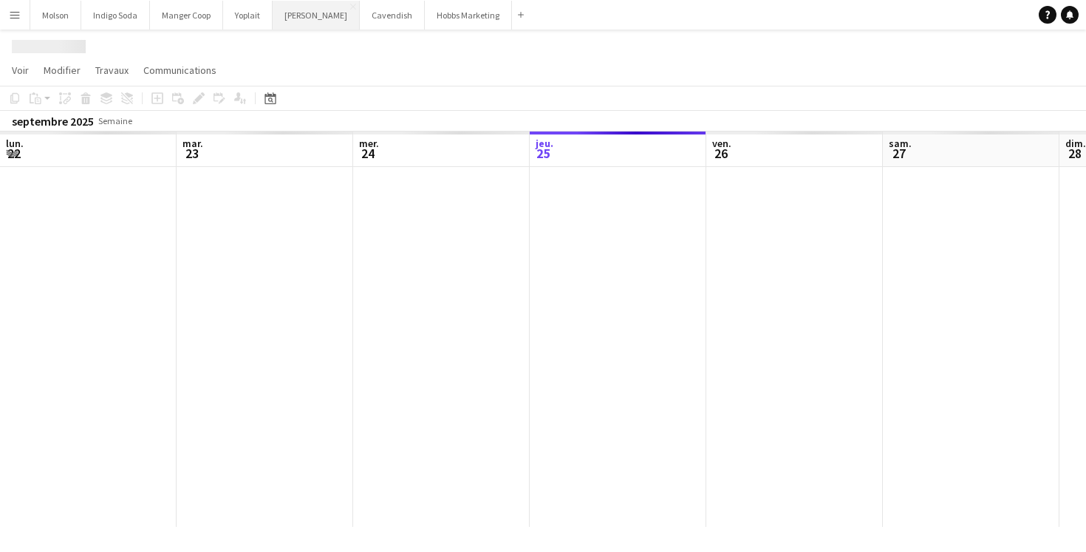
scroll to position [0, 353]
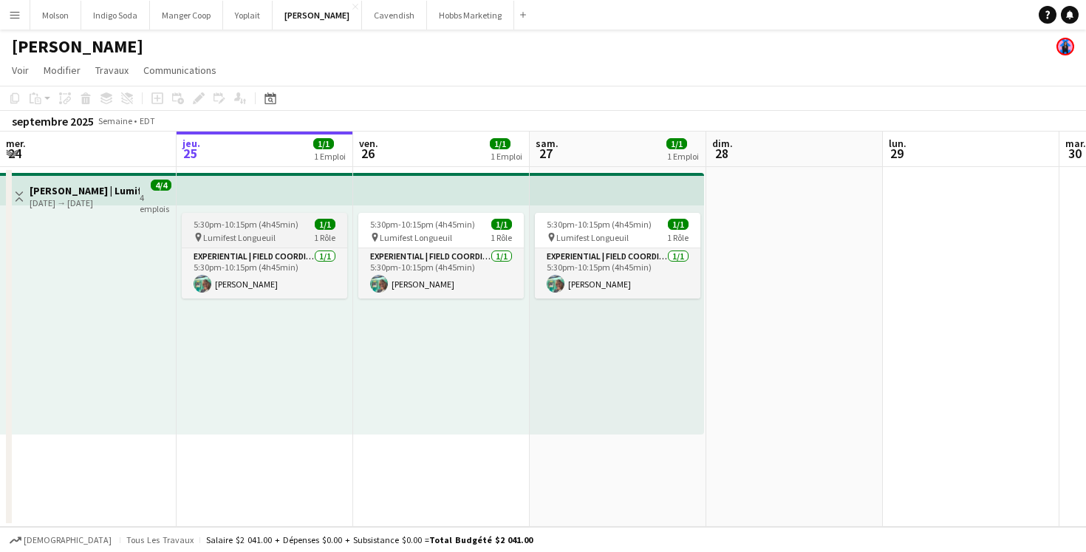
click at [260, 216] on app-job-card "5:30pm-10:15pm (4h45min) 1/1 pin Lumifest Longueuil 1 Rôle Experiential | Field…" at bounding box center [264, 256] width 165 height 86
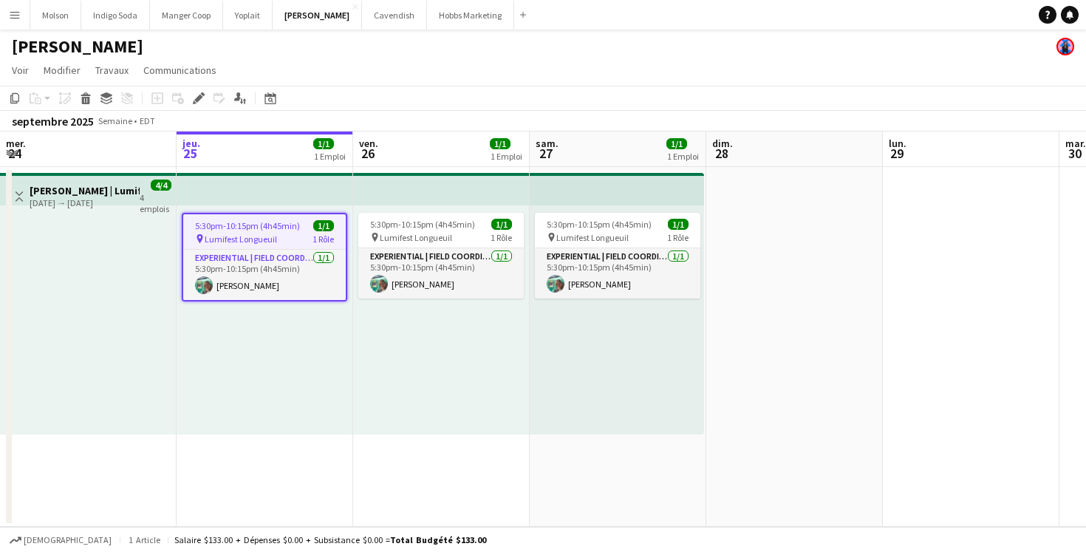
click at [244, 346] on div "5:30pm-10:15pm (4h45min) 1/1 pin Lumifest Longueuil 1 Rôle Experiential | Field…" at bounding box center [265, 319] width 177 height 229
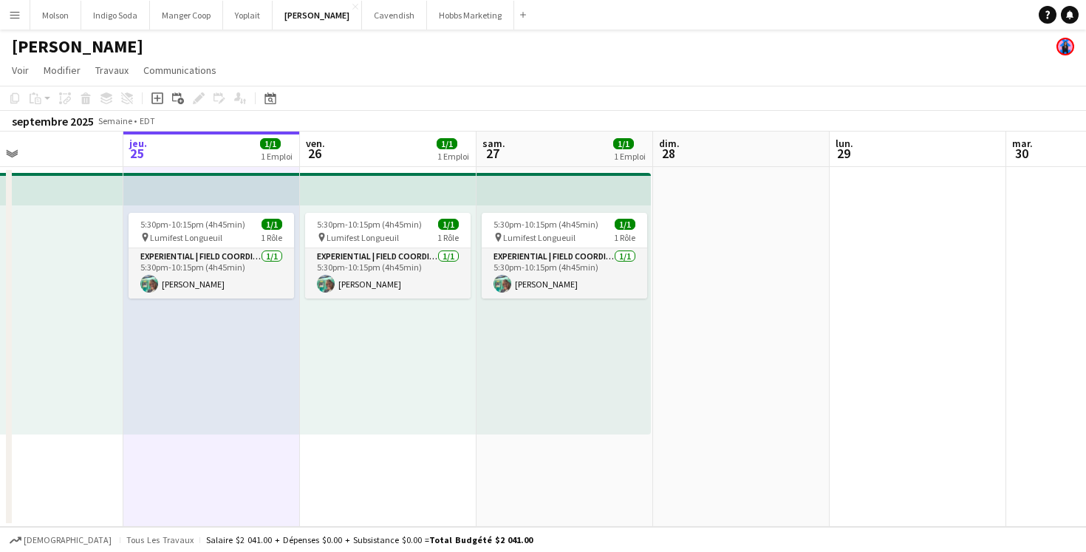
scroll to position [0, 324]
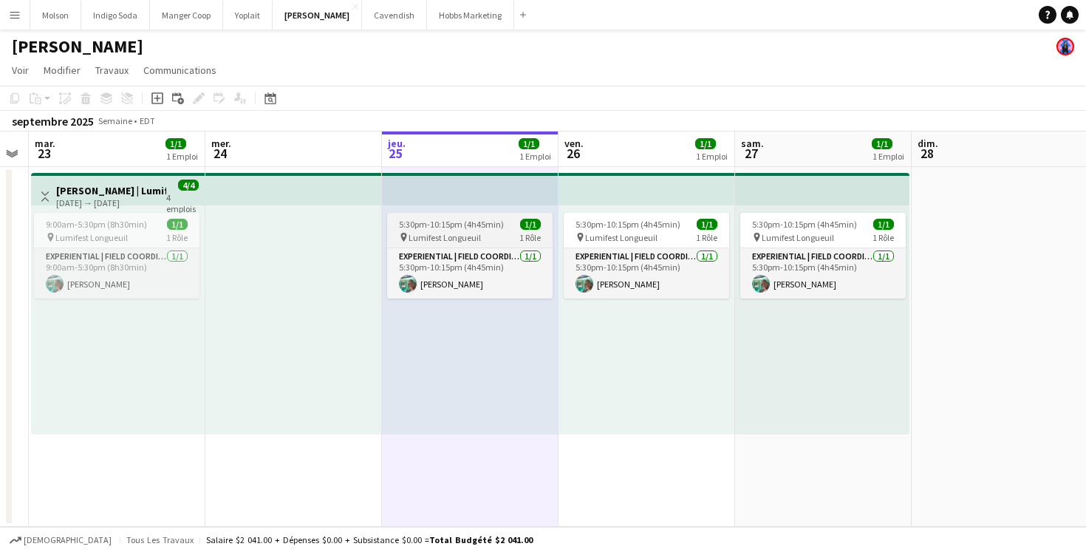
click at [456, 229] on span "5:30pm-10:15pm (4h45min)" at bounding box center [451, 224] width 105 height 11
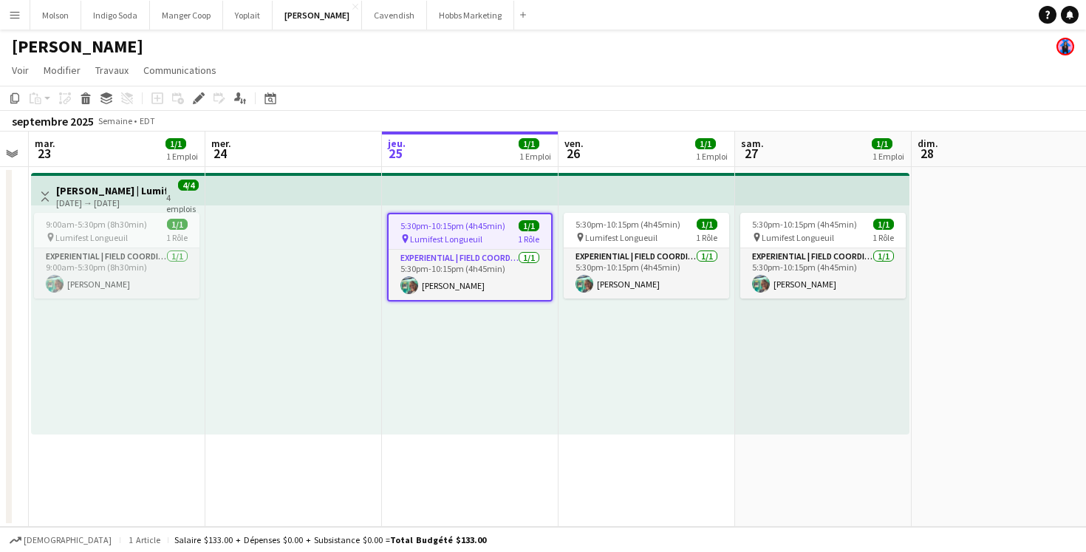
click at [597, 77] on app-page-menu "Voir Vue journalière étendue Vue journalière réduite Vue mensuelle Sélecteur de…" at bounding box center [543, 72] width 1086 height 28
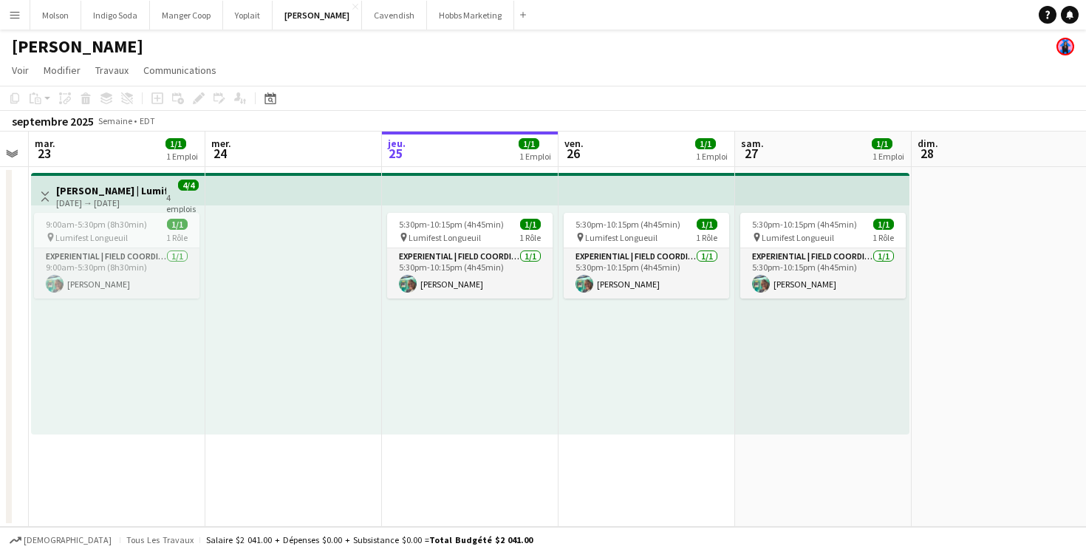
click at [11, 16] on app-icon "Menu" at bounding box center [15, 15] width 12 height 12
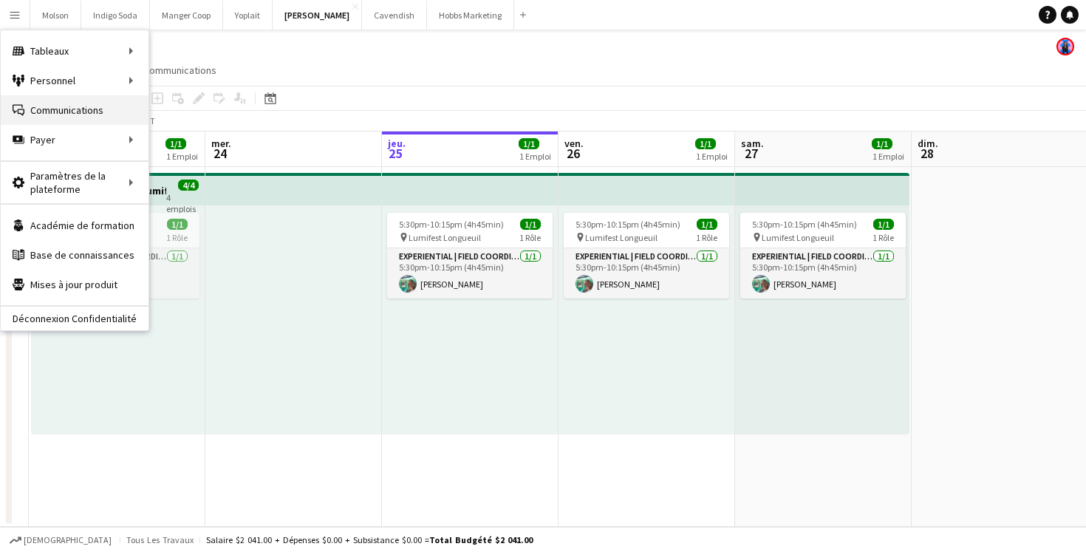
click at [97, 114] on link "Communications Communications" at bounding box center [75, 110] width 148 height 30
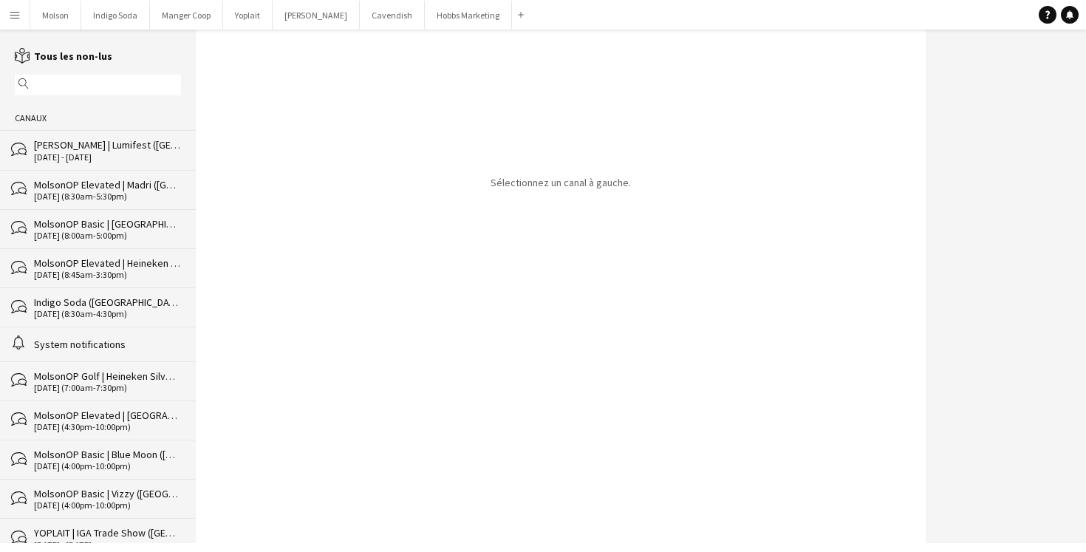
click at [77, 145] on div "[PERSON_NAME] | Lumifest ([GEOGRAPHIC_DATA], [GEOGRAPHIC_DATA])" at bounding box center [107, 144] width 147 height 13
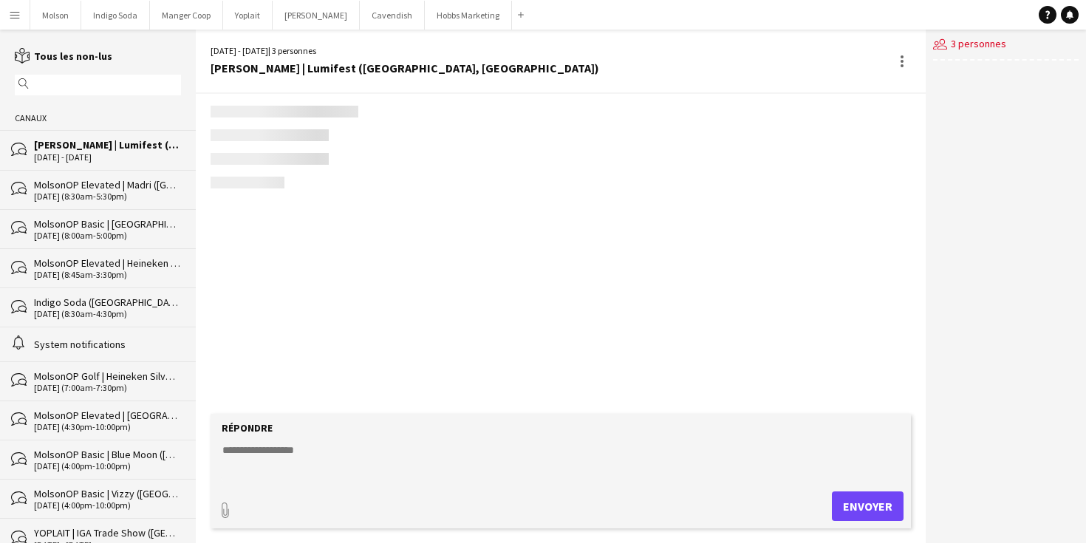
scroll to position [738, 0]
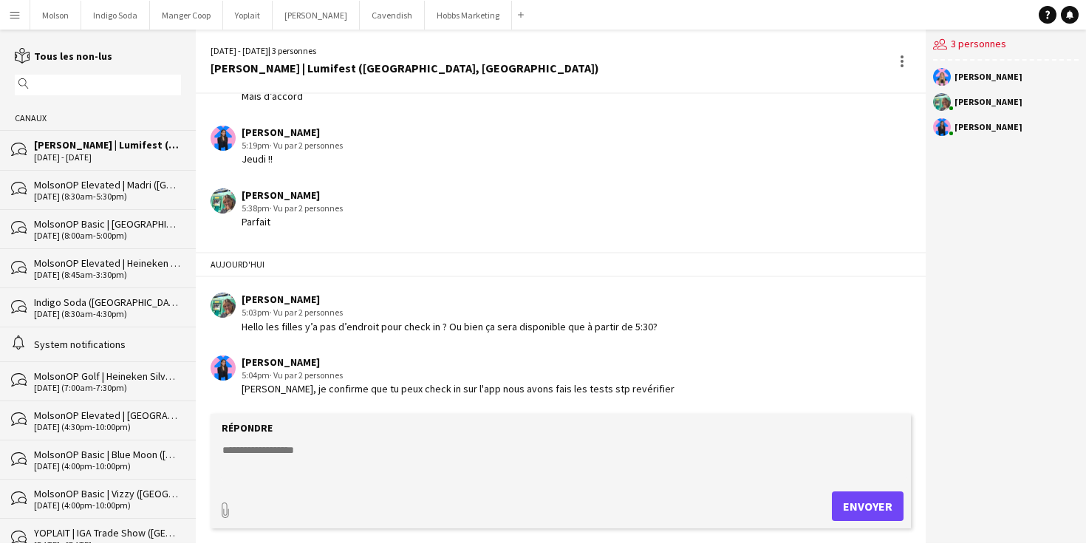
click at [303, 445] on textarea at bounding box center [563, 461] width 685 height 38
paste textarea "**********"
drag, startPoint x: 233, startPoint y: 446, endPoint x: 200, endPoint y: 446, distance: 32.5
click at [200, 446] on app-message-form "**********" at bounding box center [561, 478] width 730 height 129
click at [511, 453] on textarea "**********" at bounding box center [563, 461] width 685 height 38
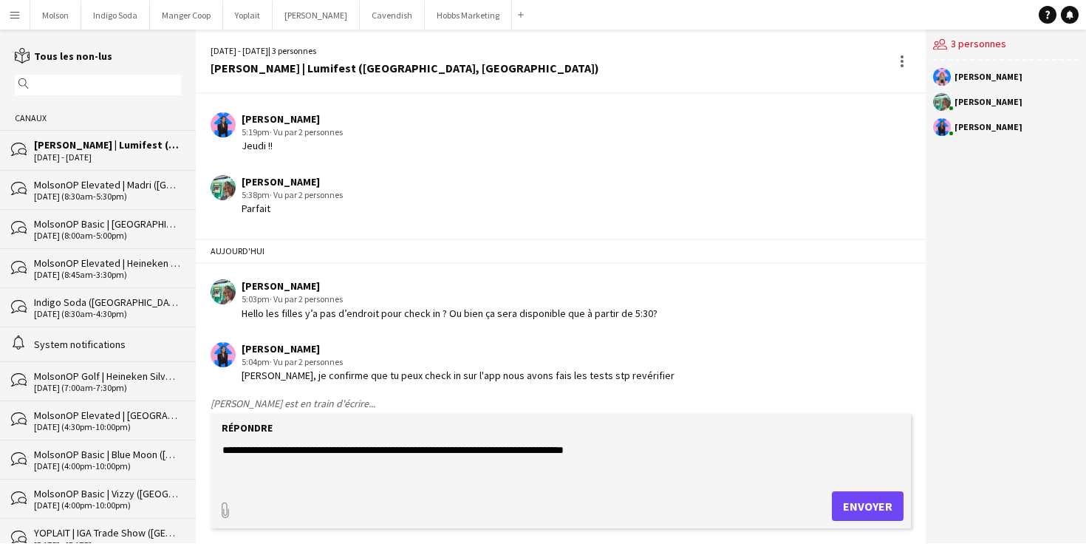
paste textarea "**********"
drag, startPoint x: 604, startPoint y: 450, endPoint x: 562, endPoint y: 449, distance: 42.1
click at [562, 449] on textarea "**********" at bounding box center [563, 461] width 685 height 38
type textarea "**********"
click at [871, 518] on button "Envoyer" at bounding box center [868, 506] width 72 height 30
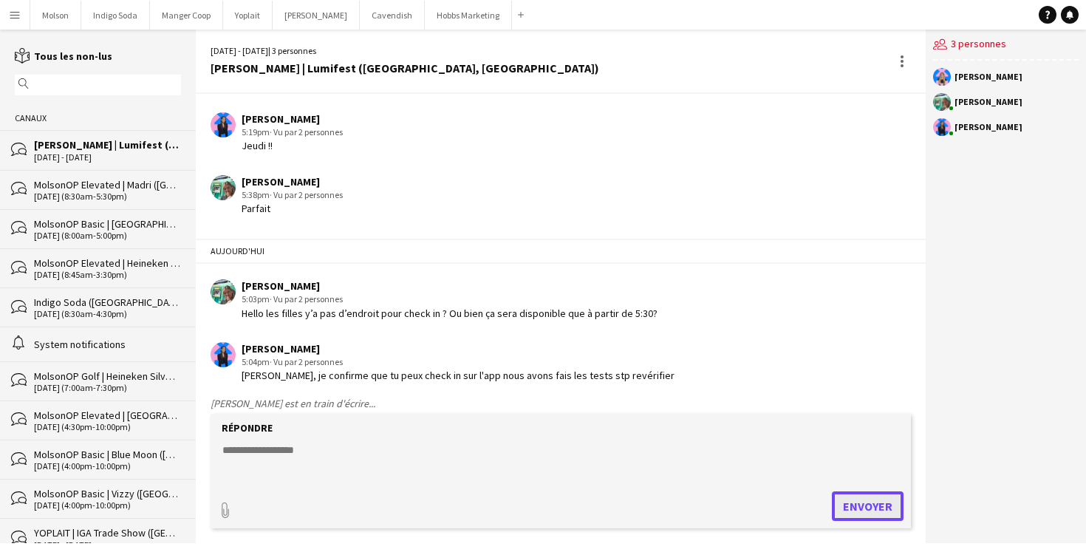
scroll to position [822, 0]
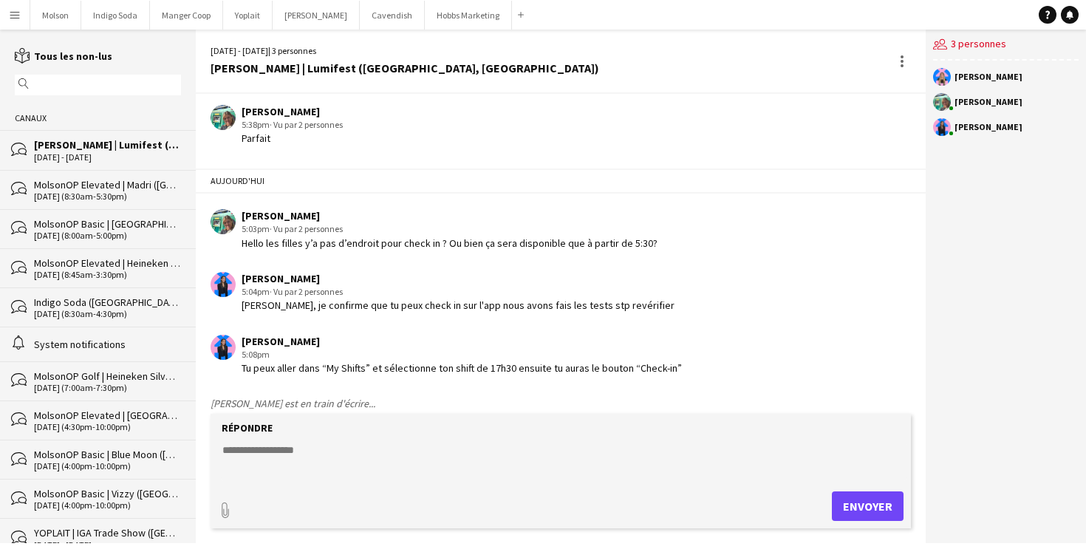
click at [558, 355] on div "5:08pm" at bounding box center [461, 354] width 440 height 13
click at [692, 366] on div "Laurence Pare 5:08pm Tu peux aller dans “My Shifts” et sélectionne ton shift de…" at bounding box center [502, 355] width 584 height 41
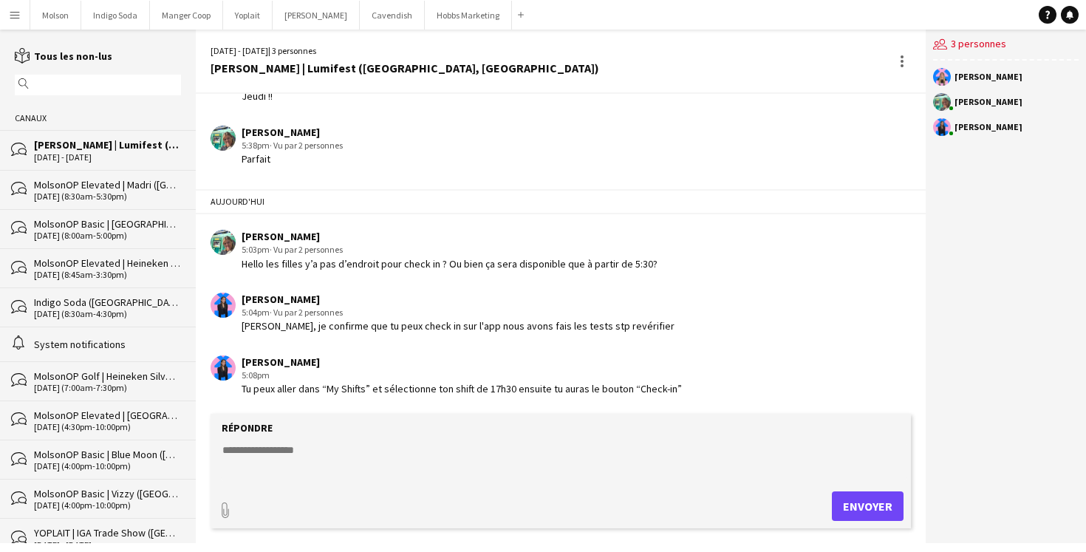
scroll to position [801, 0]
click at [585, 350] on app-chat-message "Laurence Pare 5:08pm Tu peux aller dans “My Shifts” et sélectionne ton shift de…" at bounding box center [561, 375] width 730 height 55
click at [305, 21] on button "Desjardins Fermer" at bounding box center [316, 15] width 87 height 29
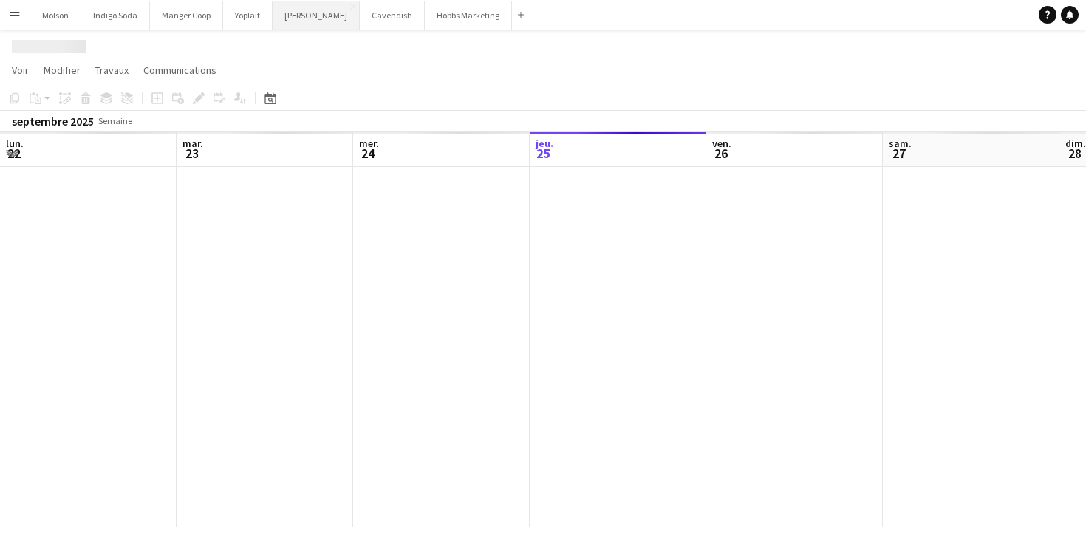
scroll to position [0, 353]
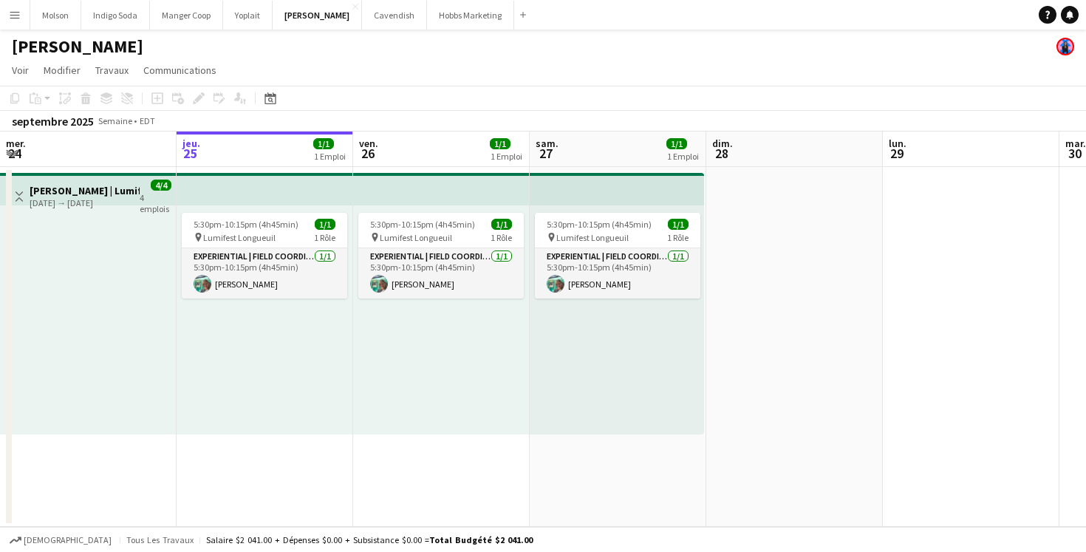
click at [247, 330] on div "5:30pm-10:15pm (4h45min) 1/1 pin Lumifest Longueuil 1 Rôle Experiential | Field…" at bounding box center [265, 319] width 177 height 229
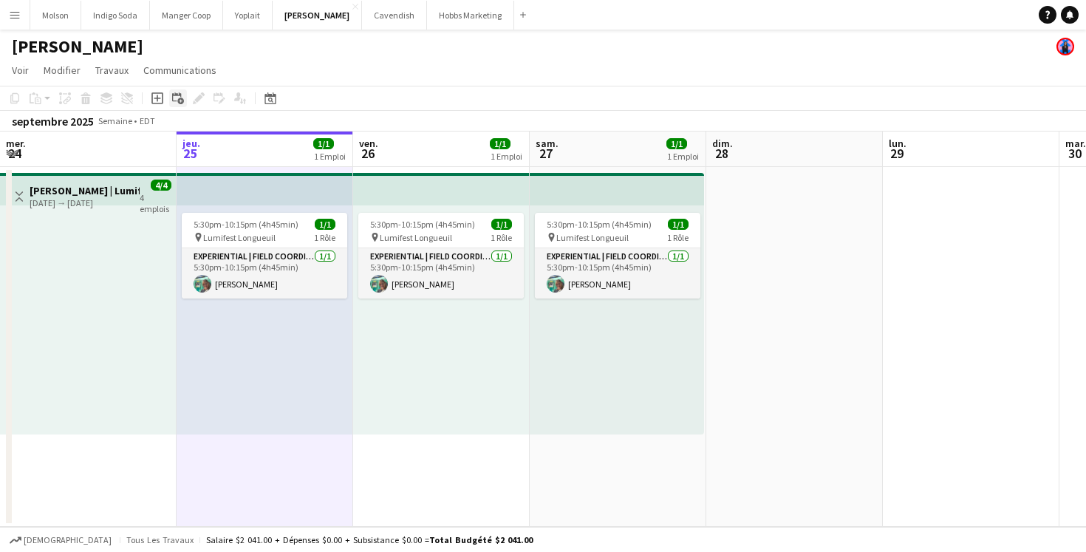
click at [177, 100] on icon "Ajouter un Travail Lié" at bounding box center [178, 98] width 12 height 12
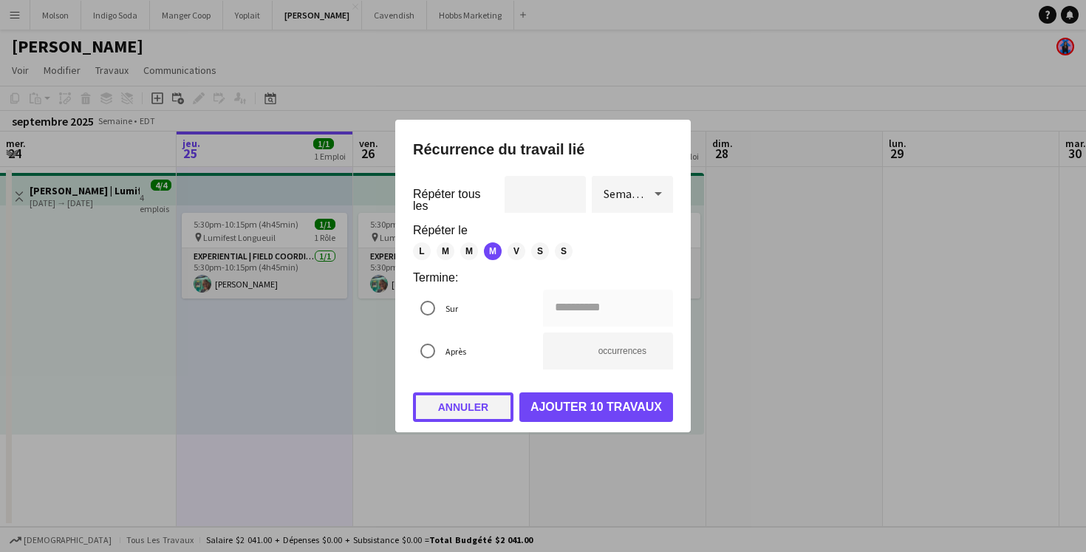
click at [468, 397] on button "Annuler" at bounding box center [463, 407] width 100 height 30
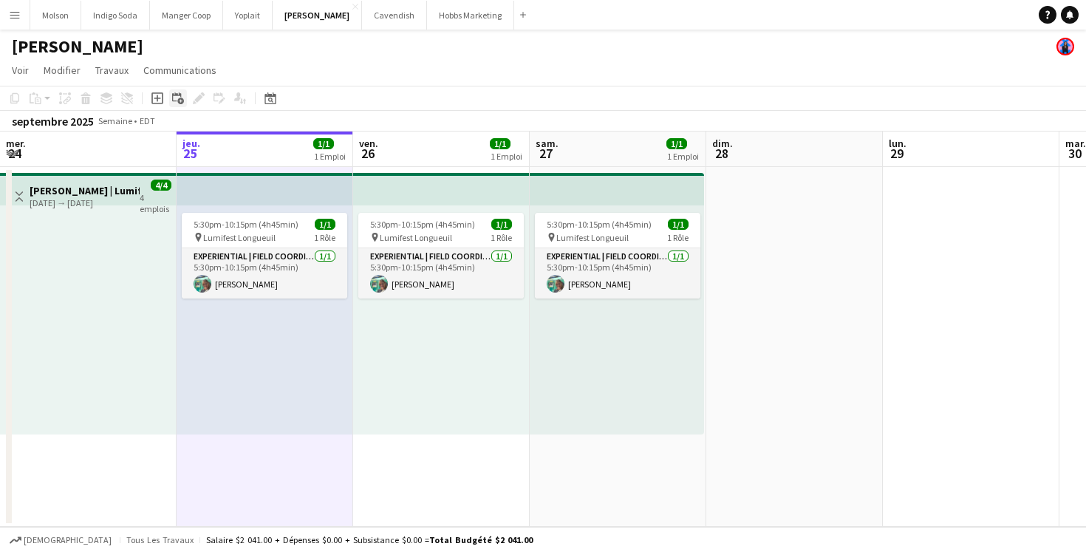
click at [179, 97] on icon "Ajouter un Travail Lié" at bounding box center [178, 98] width 12 height 12
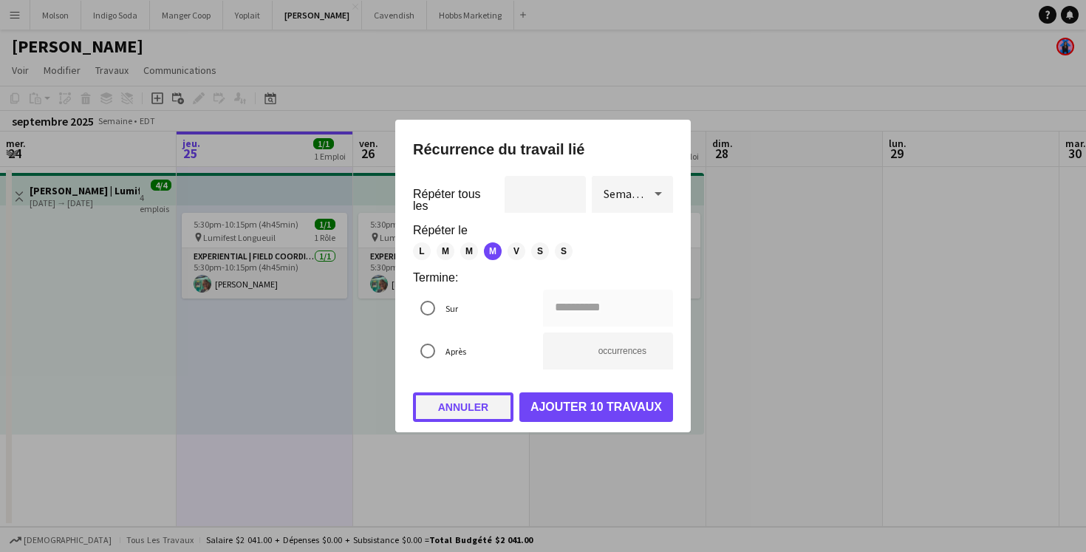
click at [471, 407] on button "Annuler" at bounding box center [463, 407] width 100 height 30
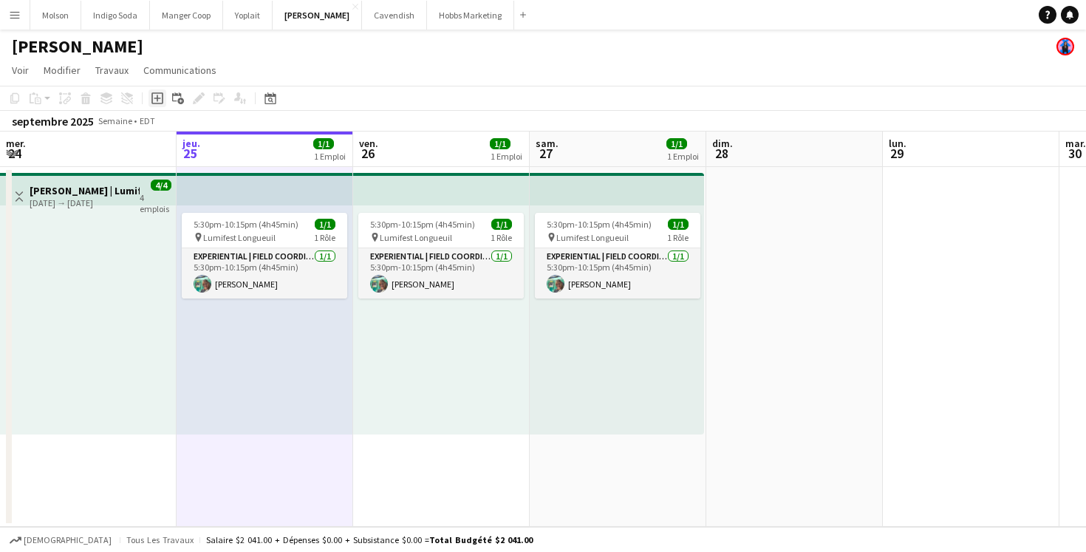
click at [156, 92] on div "Ajouter un travail" at bounding box center [157, 98] width 18 height 18
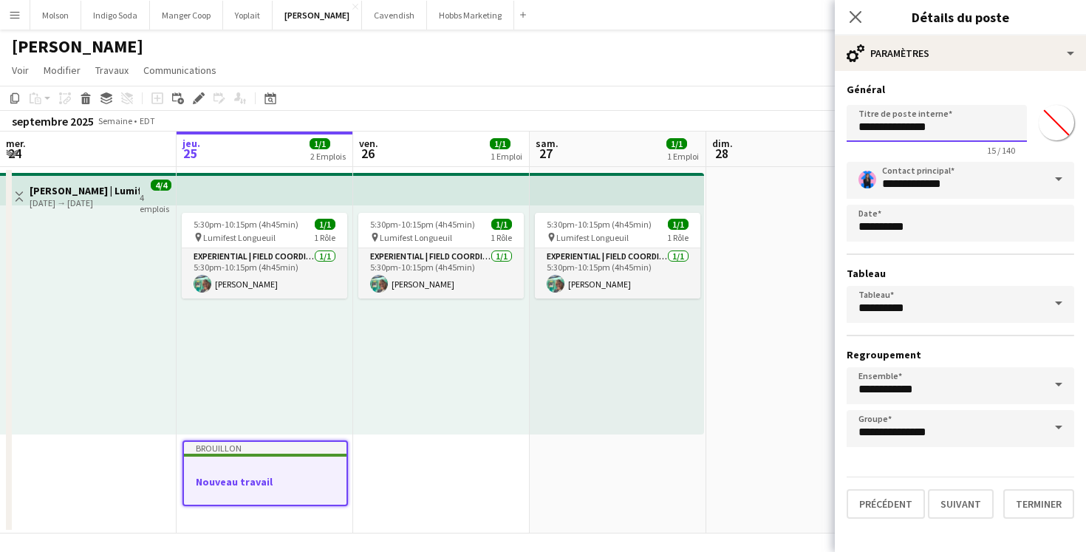
drag, startPoint x: 962, startPoint y: 126, endPoint x: 716, endPoint y: 126, distance: 246.7
click at [718, 126] on body "Menu Tableaux Tableaux Tableaux Tous les travaux Statut Personnel Personnel Mon…" at bounding box center [543, 279] width 1086 height 558
type input "****"
click at [1035, 506] on button "Terminer" at bounding box center [1038, 504] width 71 height 30
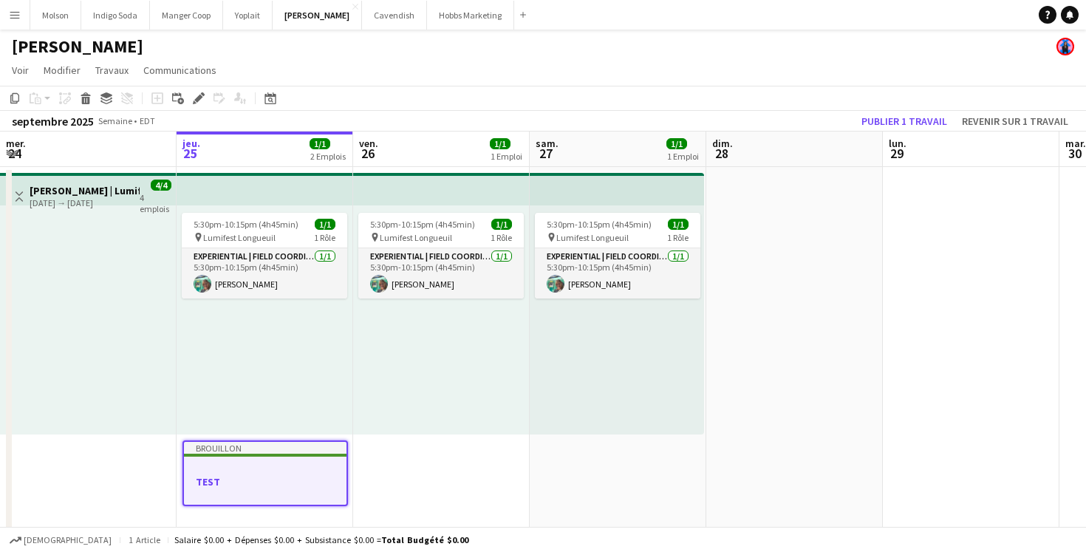
click at [244, 475] on h3 "TEST" at bounding box center [265, 481] width 162 height 13
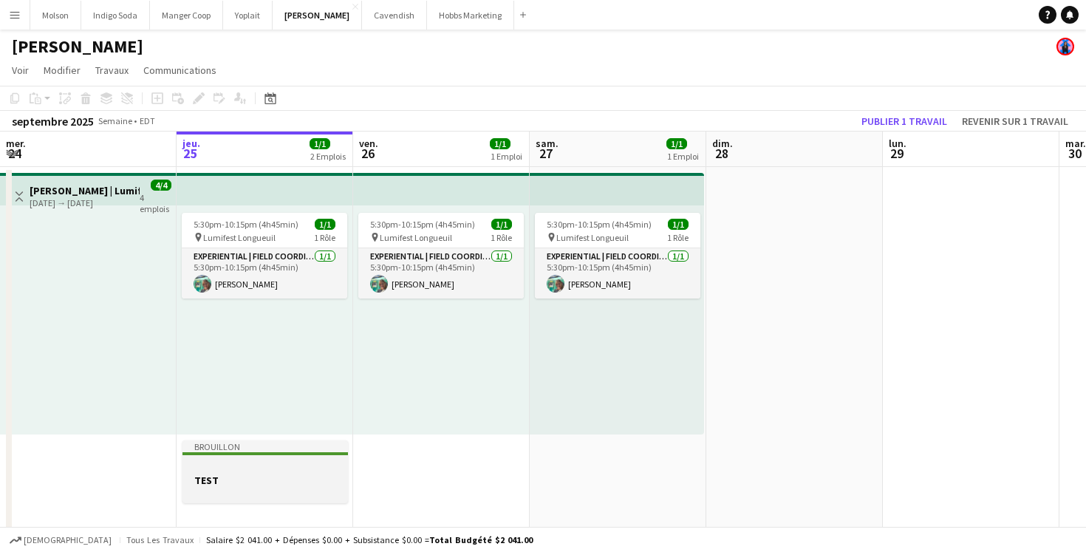
click at [244, 475] on h3 "TEST" at bounding box center [264, 479] width 165 height 13
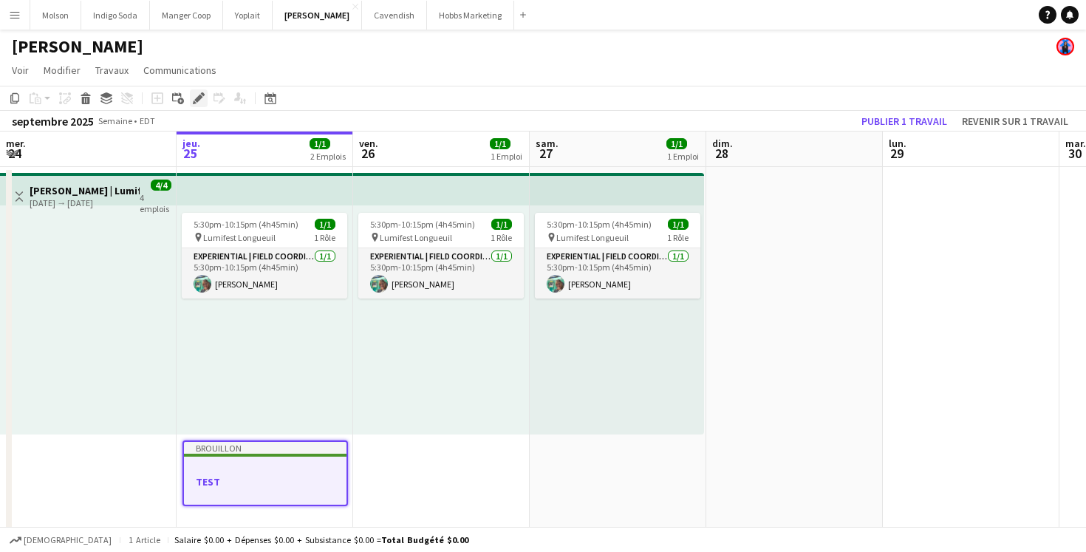
click at [203, 97] on icon "Modifier" at bounding box center [199, 98] width 12 height 12
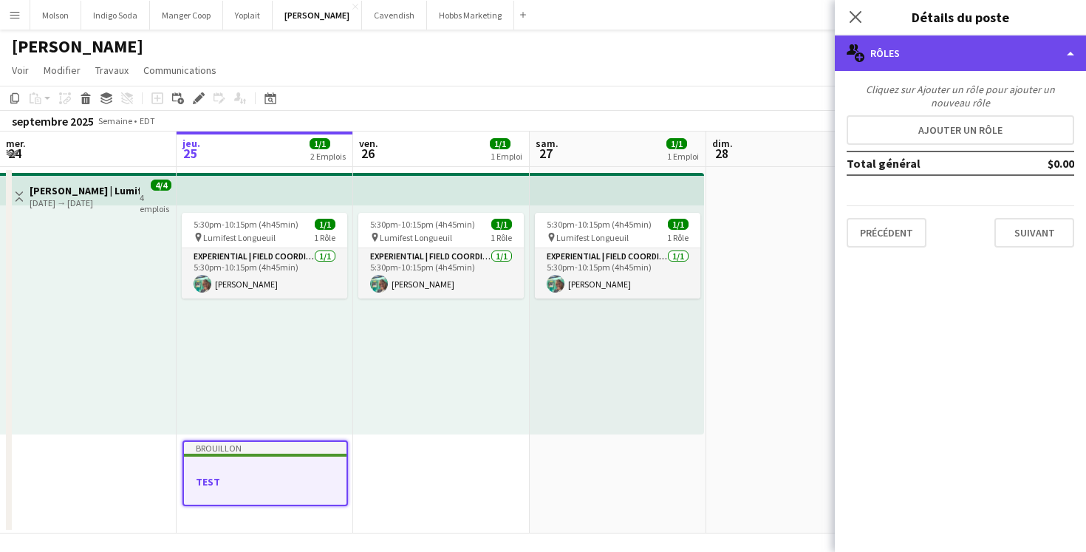
click at [937, 58] on div "multiple-users-add Rôles" at bounding box center [960, 52] width 251 height 35
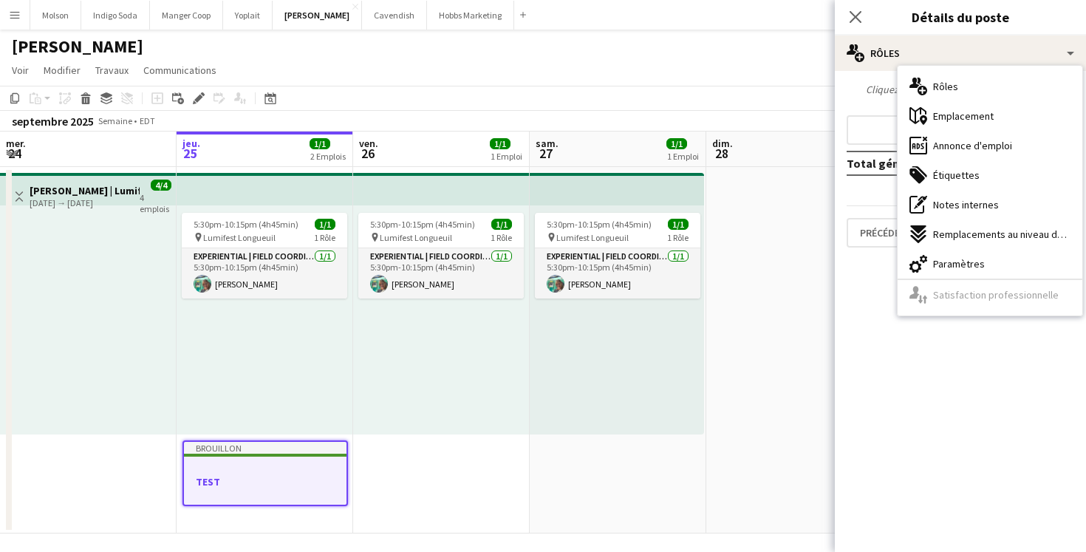
click at [857, 409] on mat-expansion-panel "pencil3 Détails généraux Cliquez sur Ajouter un rôle pour ajouter un nouveau rô…" at bounding box center [960, 311] width 251 height 481
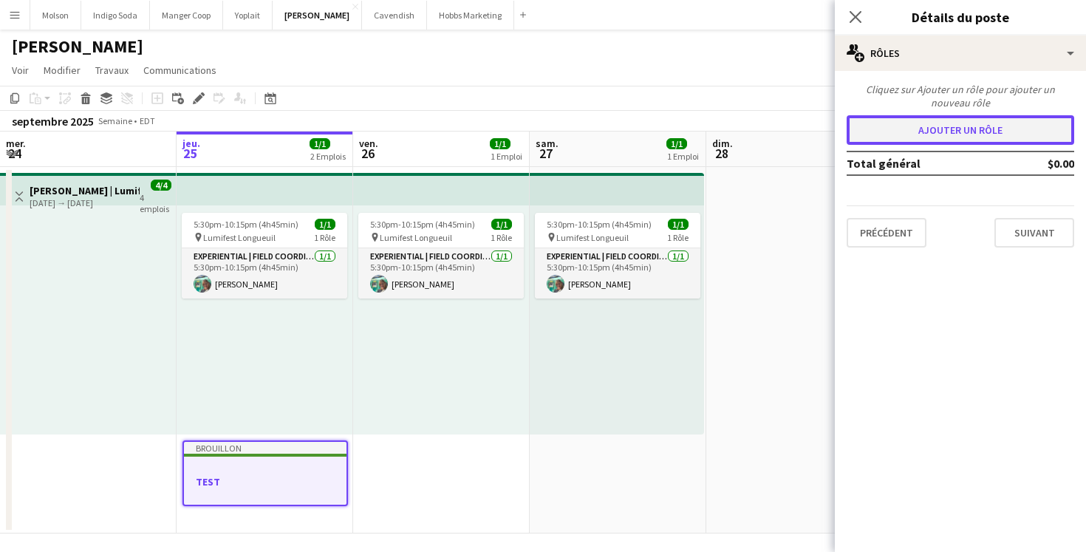
click at [901, 136] on button "Ajouter un rôle" at bounding box center [959, 130] width 227 height 30
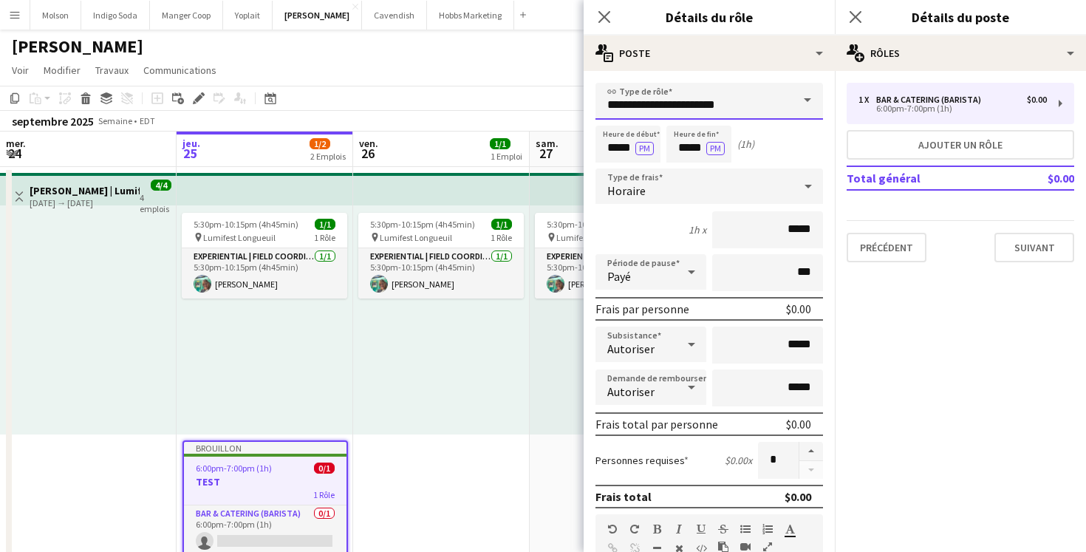
click at [732, 106] on input "**********" at bounding box center [708, 101] width 227 height 37
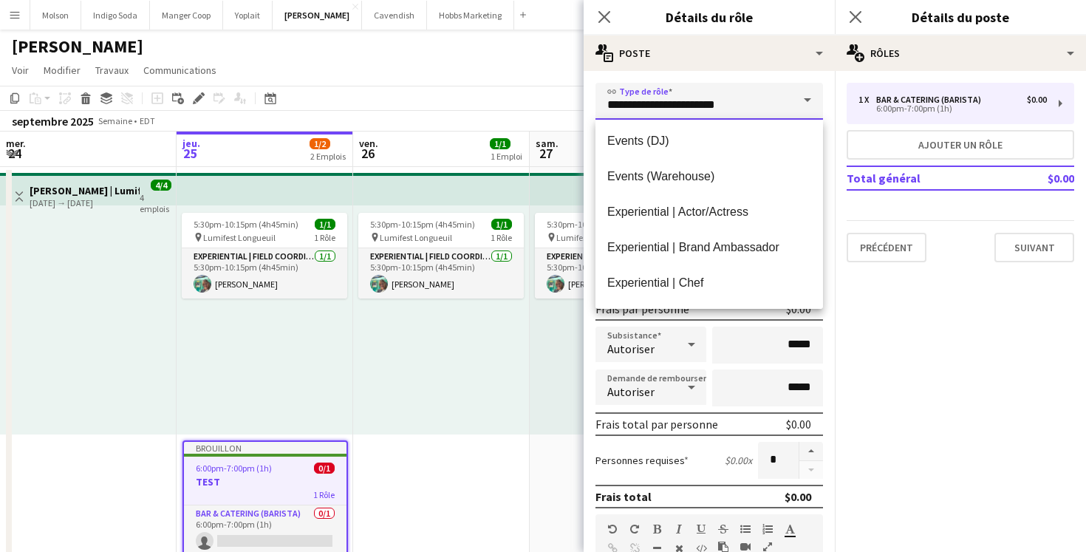
scroll to position [503, 0]
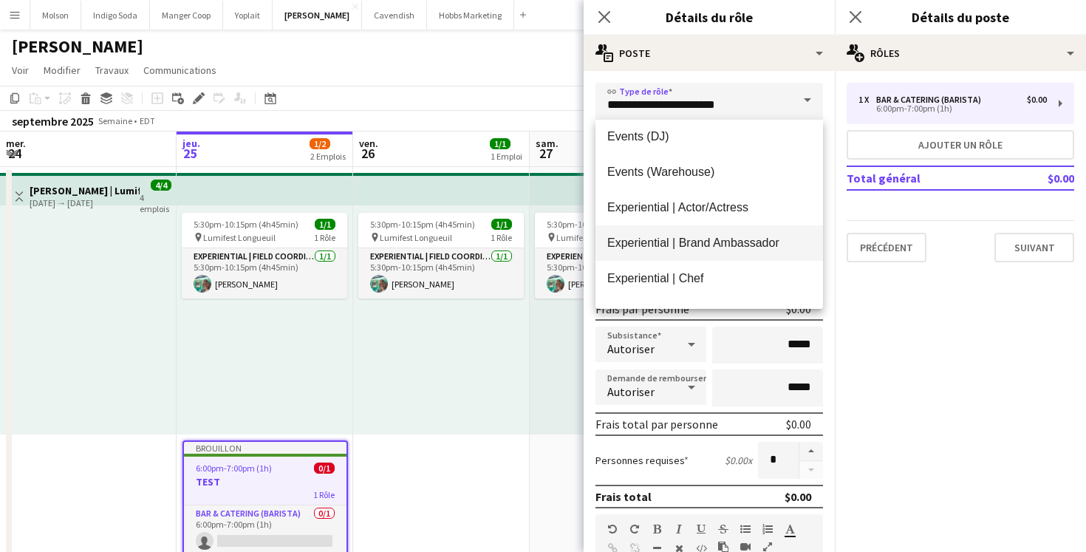
click at [743, 235] on mat-option "Experiential | Brand Ambassador" at bounding box center [708, 242] width 227 height 35
type input "**********"
type input "******"
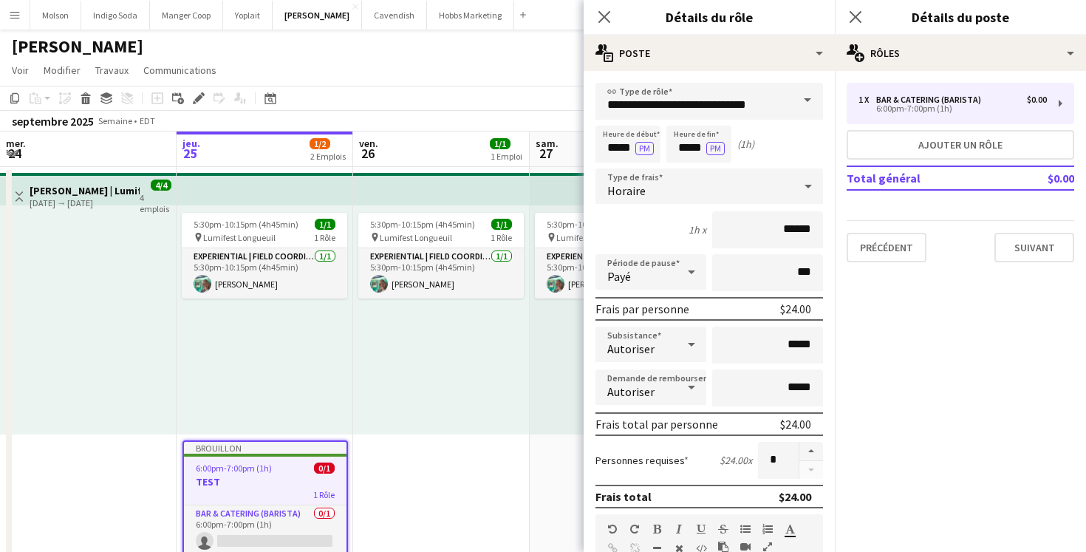
click at [984, 389] on mat-expansion-panel "pencil3 Détails généraux 1 x Bar & Catering (Barista) $0.00 6:00pm-7:00pm (1h) …" at bounding box center [960, 311] width 251 height 481
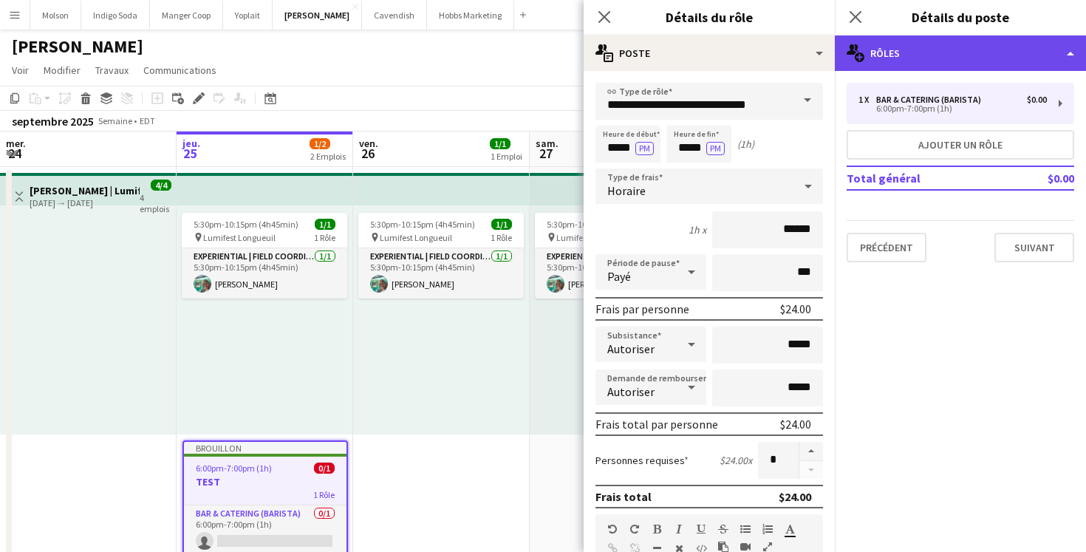
click at [962, 43] on div "multiple-users-add Rôles" at bounding box center [960, 52] width 251 height 35
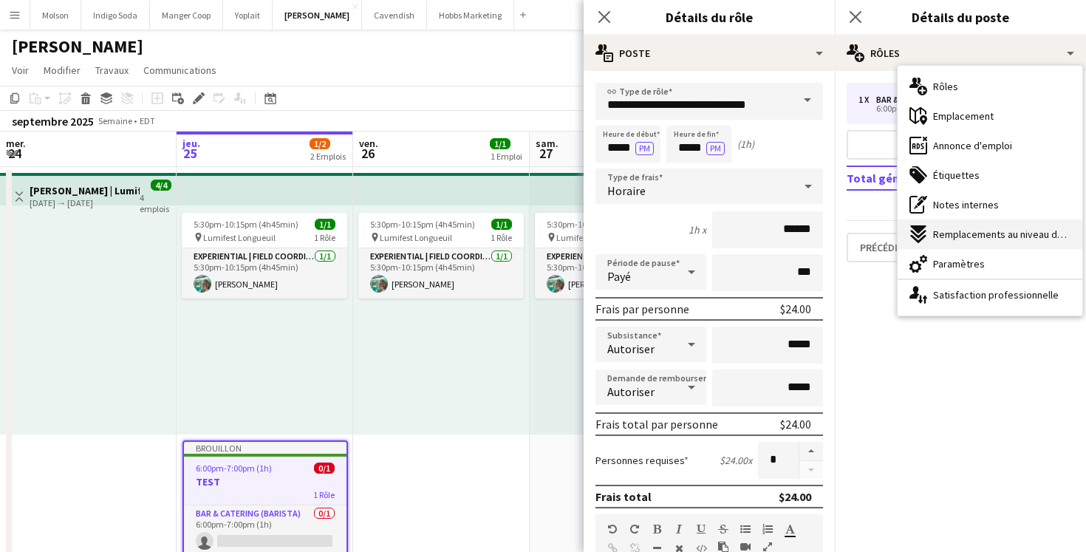
click at [1010, 233] on span "Remplacements au niveau du poste" at bounding box center [1001, 233] width 137 height 13
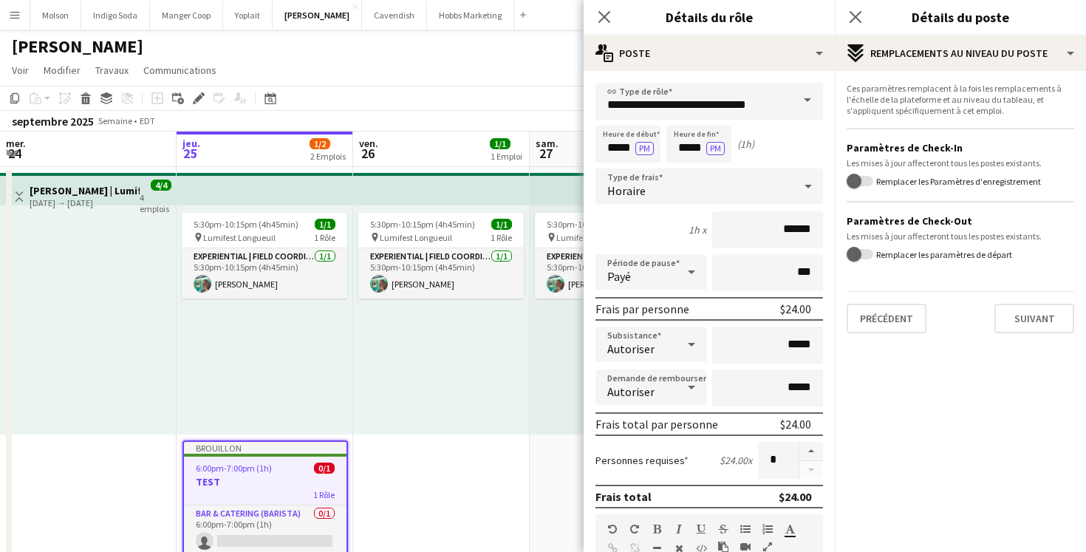
click at [868, 174] on form "Ces paramètres remplacent à la fois les remplacements à l'échelle de la platefo…" at bounding box center [960, 208] width 251 height 250
click at [867, 179] on span "button" at bounding box center [854, 181] width 30 height 30
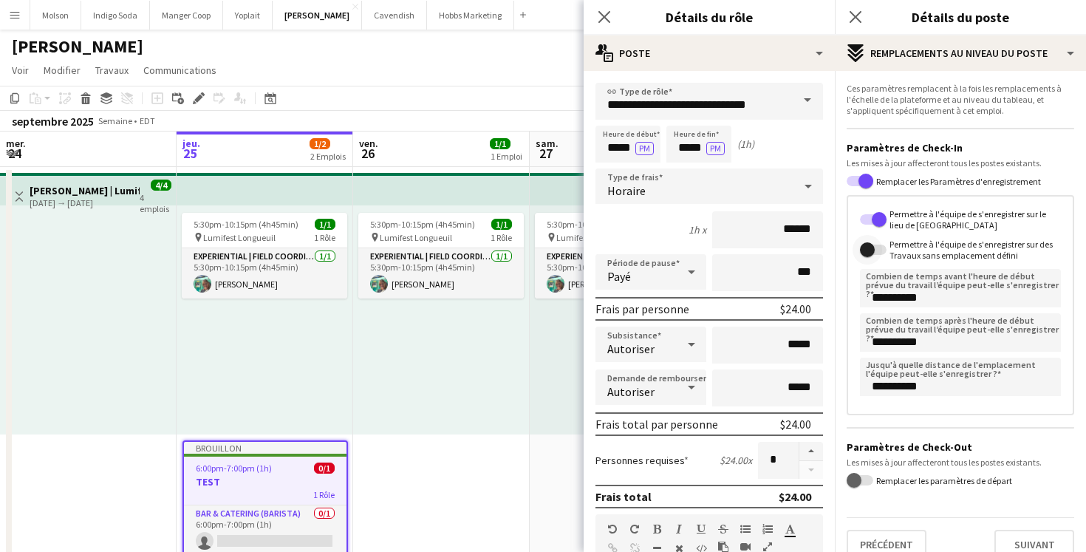
click at [876, 255] on span "button" at bounding box center [867, 250] width 30 height 30
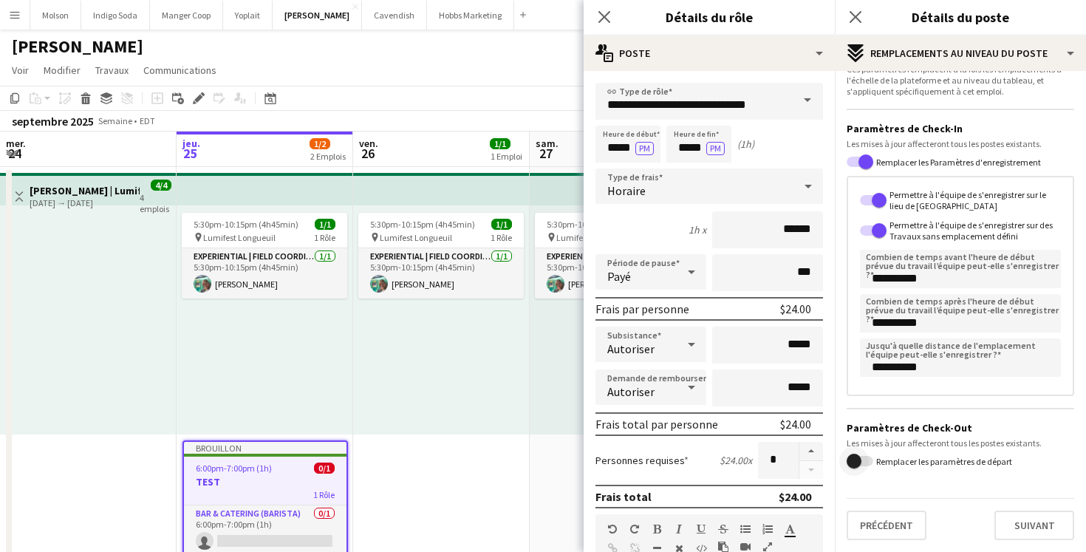
click at [860, 463] on span "button" at bounding box center [854, 461] width 30 height 30
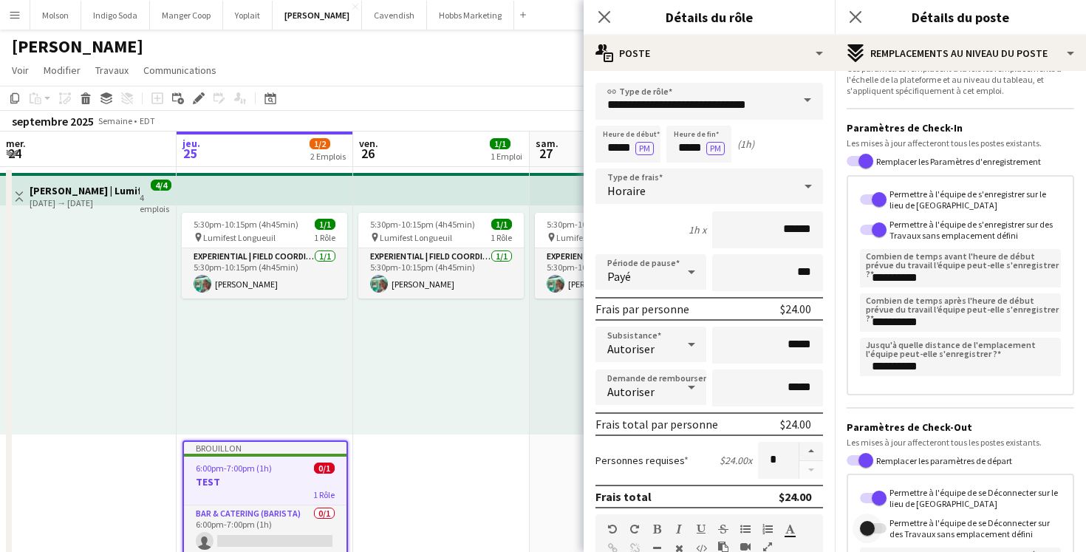
click at [876, 530] on span "button" at bounding box center [867, 528] width 30 height 30
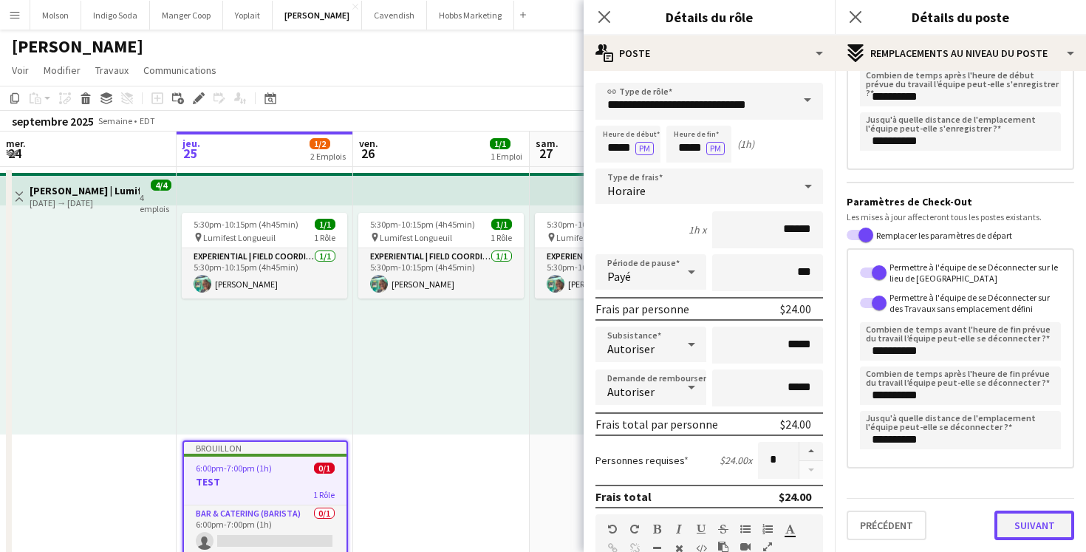
click at [1040, 530] on button "Suivant" at bounding box center [1034, 525] width 80 height 30
type input "*******"
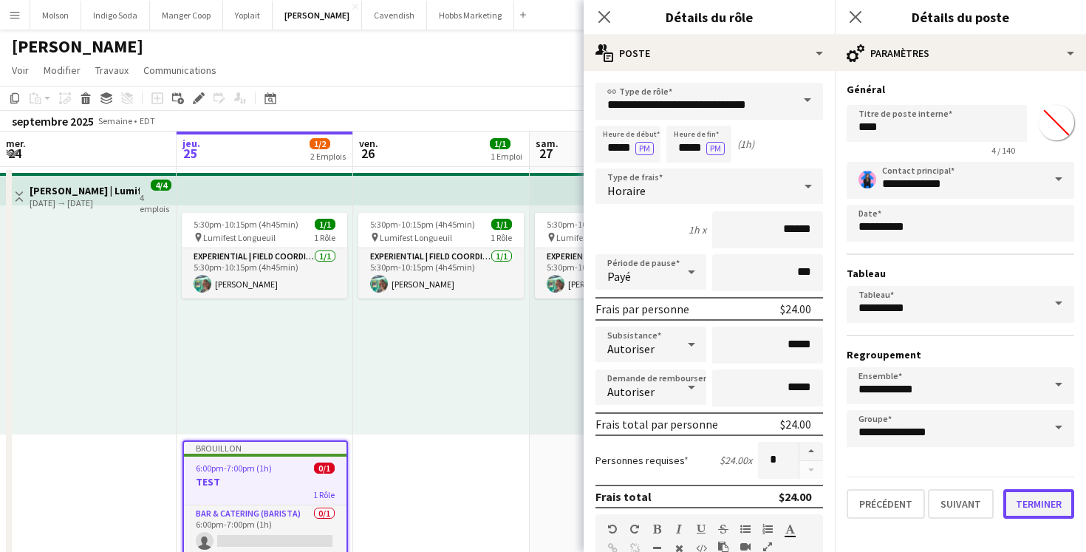
click at [1029, 498] on button "Terminer" at bounding box center [1038, 504] width 71 height 30
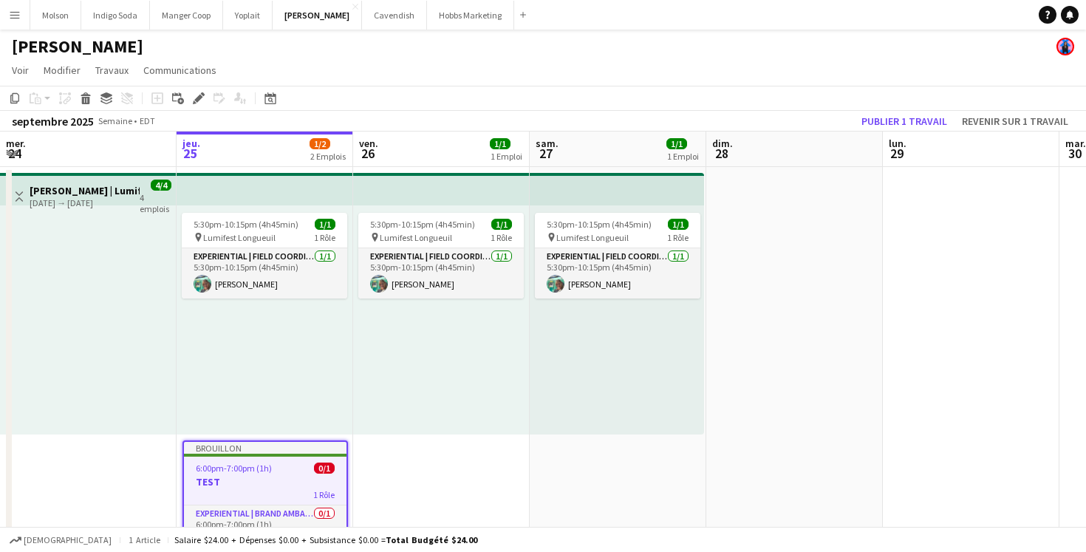
scroll to position [56, 0]
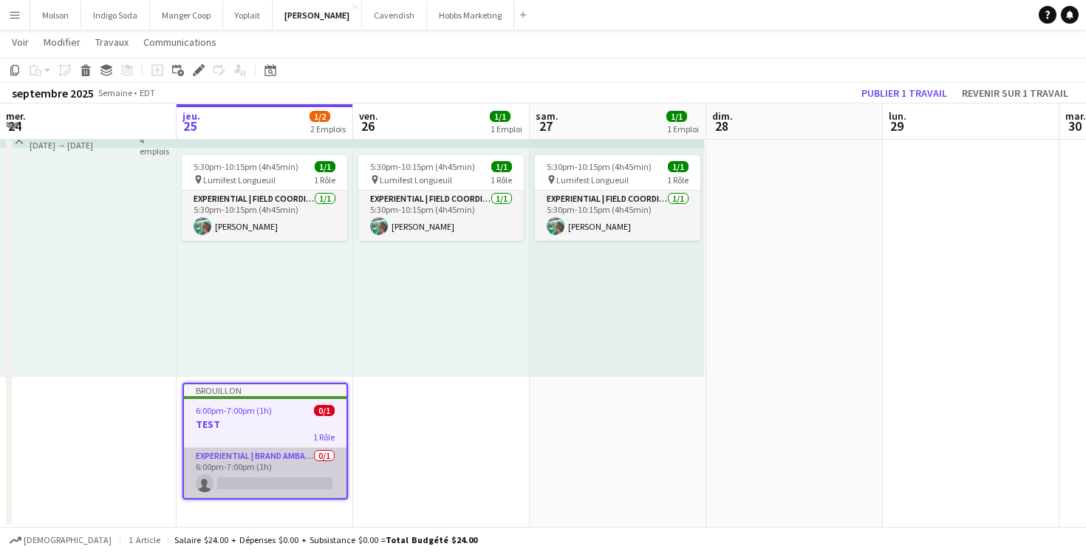
click at [256, 476] on app-card-role "Experiential | Brand Ambassador 0/1 6:00pm-7:00pm (1h) single-neutral-actions" at bounding box center [265, 473] width 162 height 50
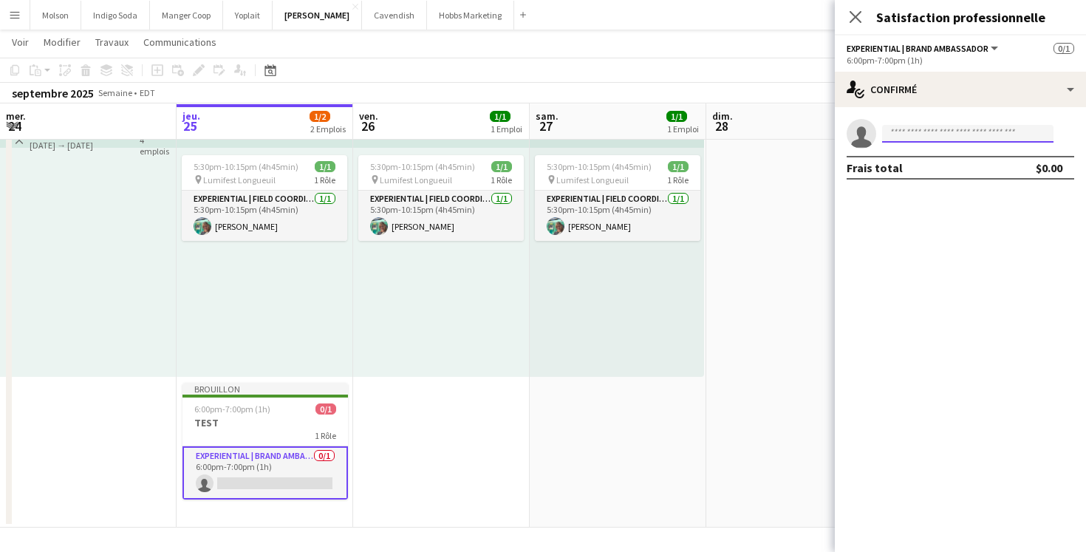
click at [946, 134] on input at bounding box center [967, 134] width 171 height 18
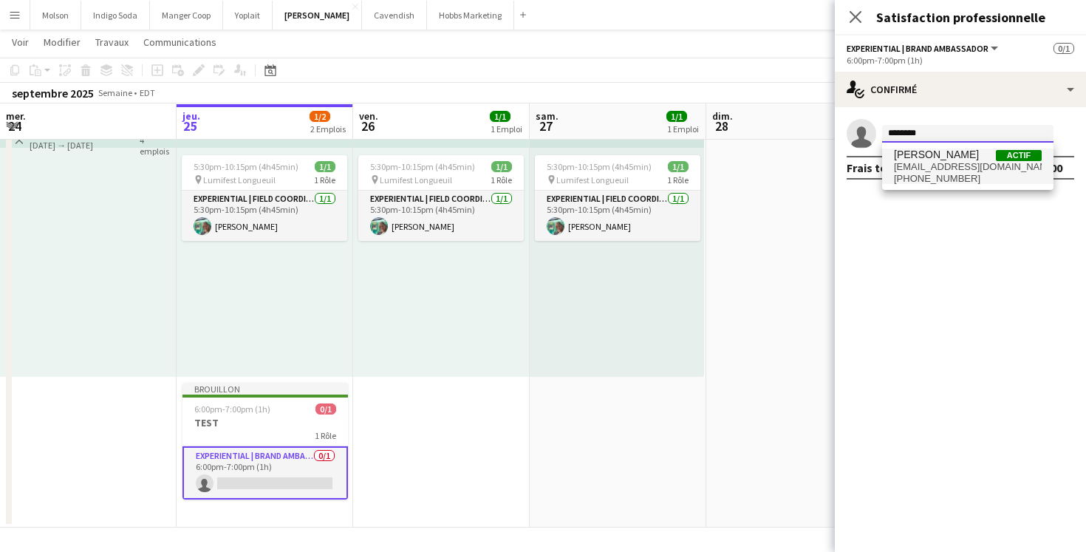
type input "********"
click at [964, 168] on span "pare_laurence@hotmail.com" at bounding box center [968, 167] width 148 height 12
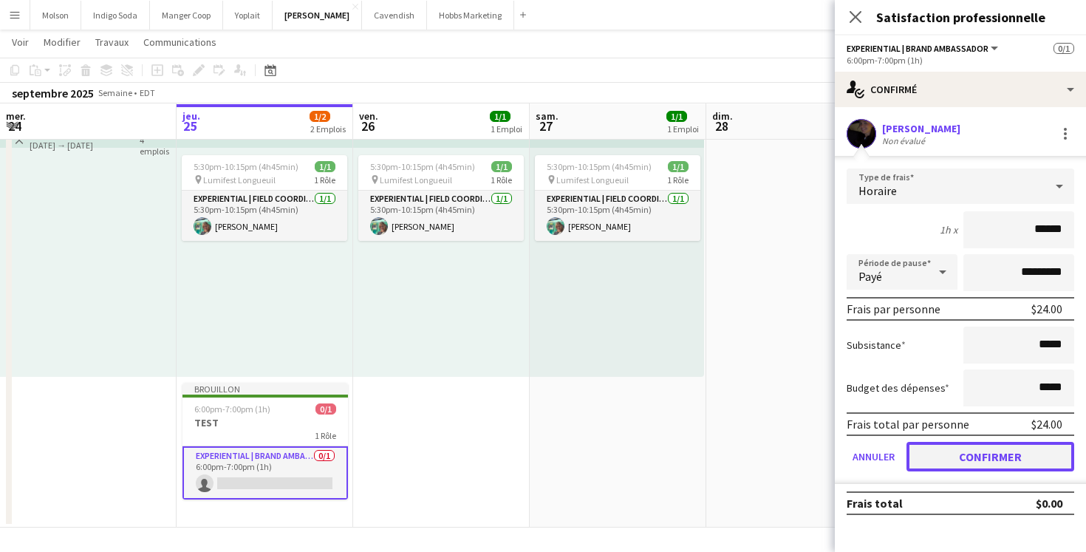
click at [962, 464] on button "Confirmer" at bounding box center [990, 457] width 168 height 30
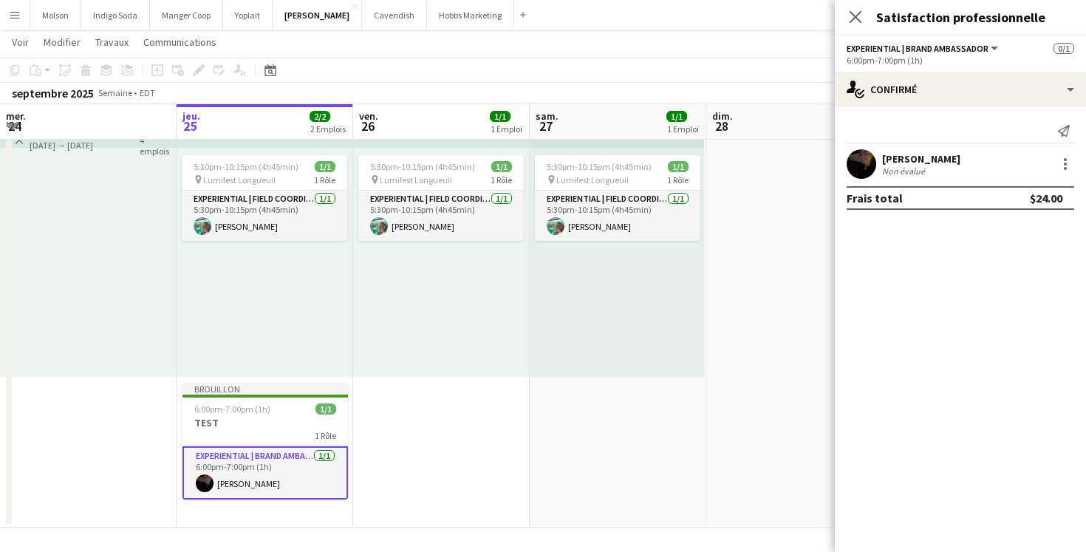
click at [856, 6] on div "Fermer le pop-in" at bounding box center [855, 17] width 41 height 34
click at [856, 14] on icon "Fermer le pop-in" at bounding box center [855, 17] width 14 height 14
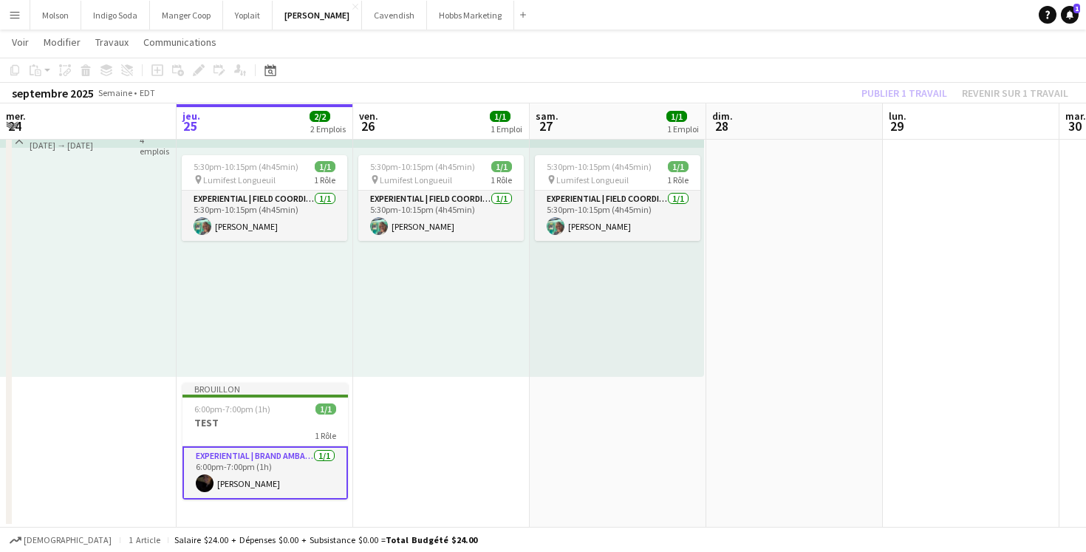
click at [398, 428] on app-date-cell "5:30pm-10:15pm (4h45min) 1/1 pin Lumifest Longueuil 1 Rôle Experiential | Field…" at bounding box center [441, 318] width 177 height 418
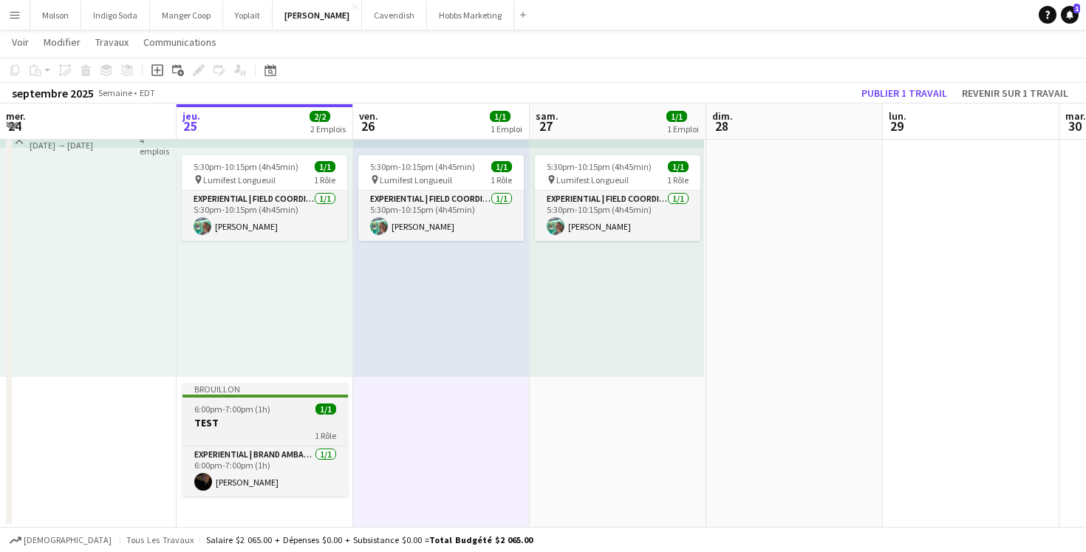
click at [282, 416] on h3 "TEST" at bounding box center [264, 422] width 165 height 13
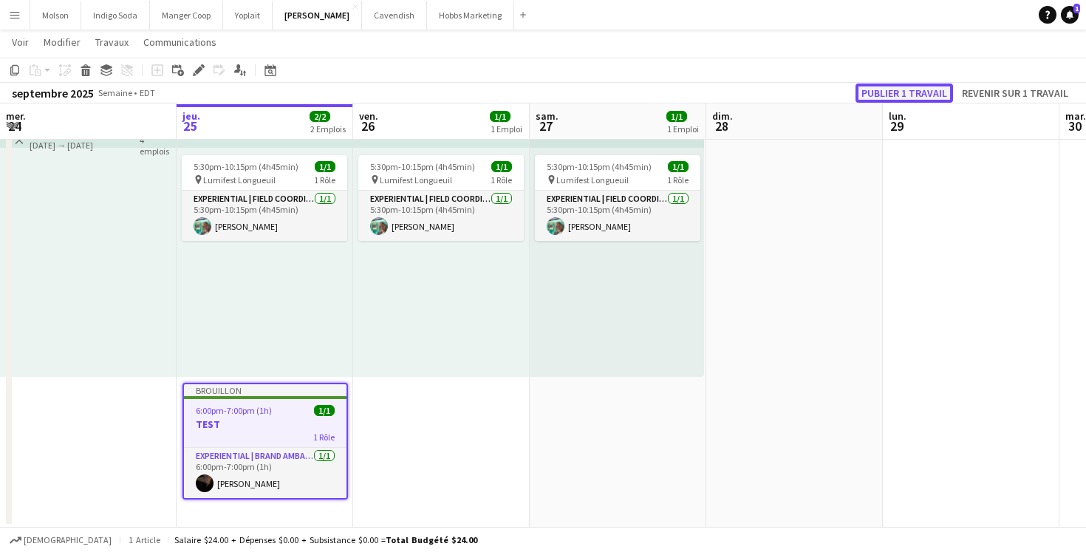
click at [897, 91] on button "Publier 1 travail" at bounding box center [903, 92] width 97 height 19
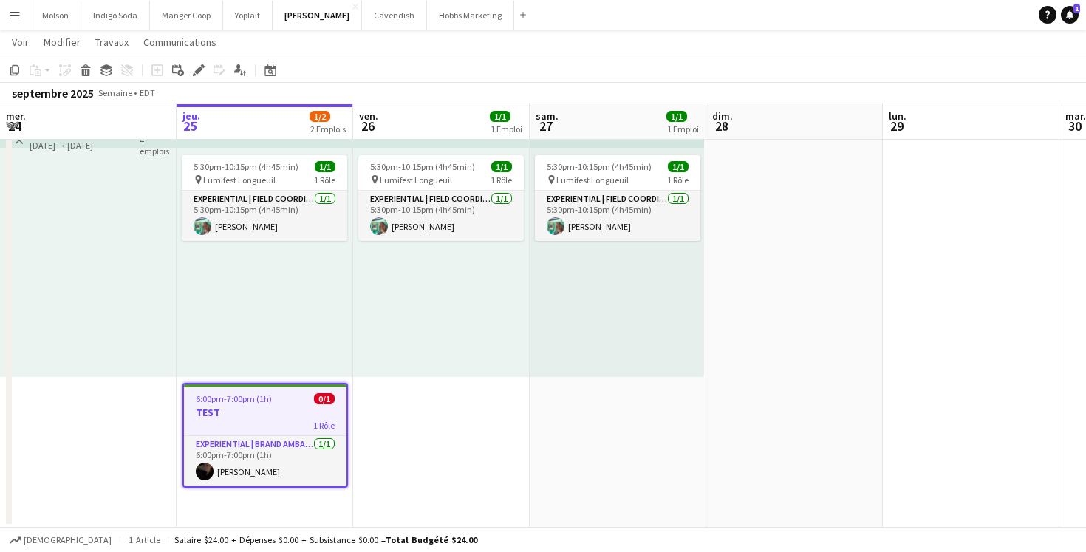
click at [23, 22] on button "Menu" at bounding box center [15, 15] width 30 height 30
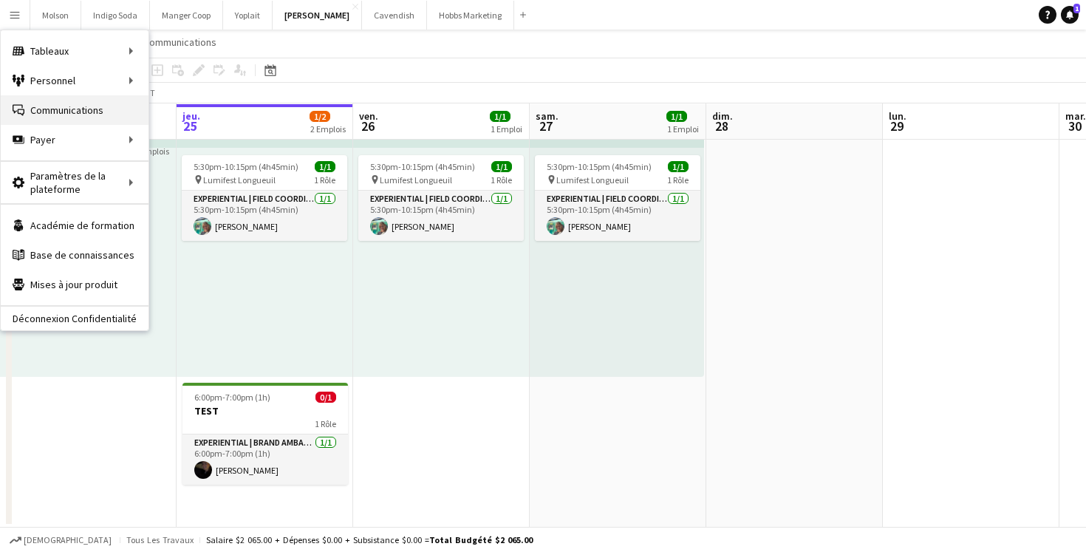
click at [69, 117] on link "Communications Communications" at bounding box center [75, 110] width 148 height 30
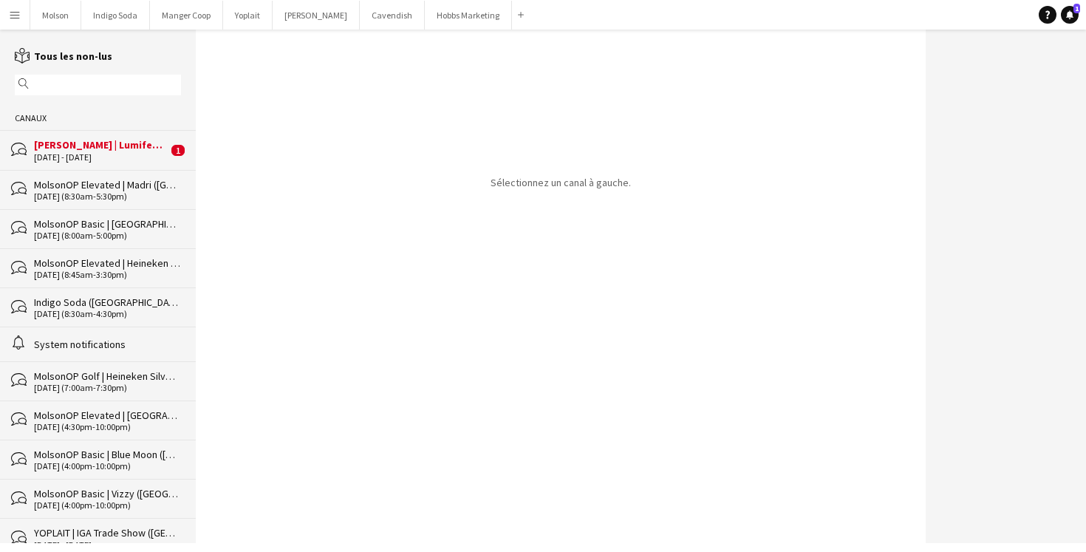
click at [138, 155] on div "[DATE] - [DATE]" at bounding box center [101, 157] width 134 height 10
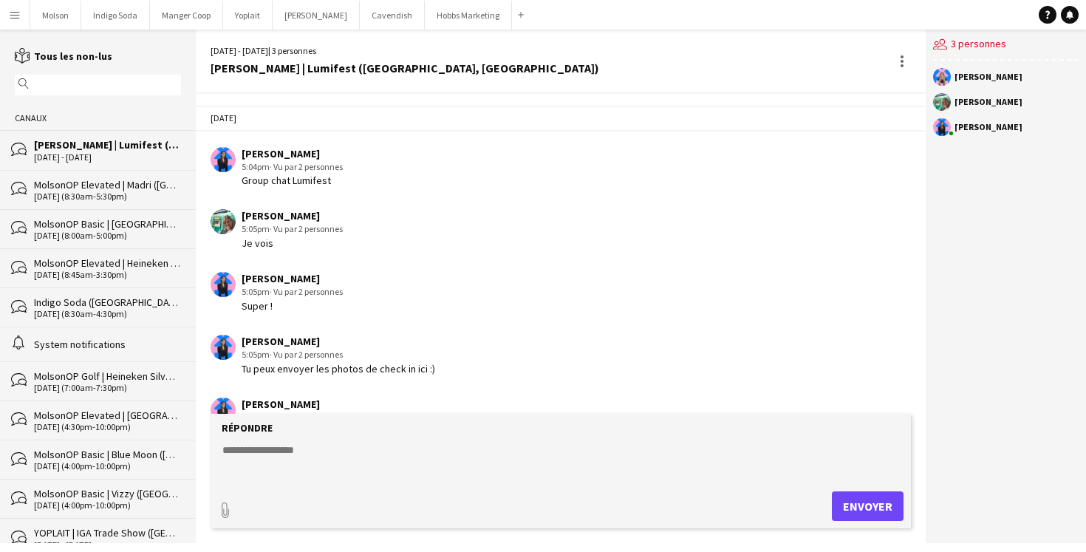
scroll to position [863, 0]
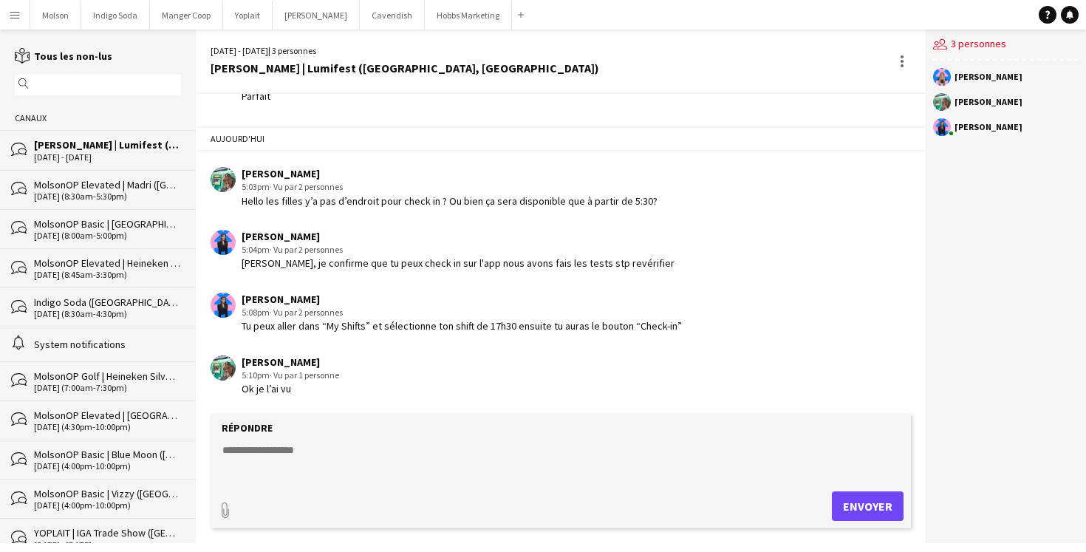
click at [326, 463] on textarea at bounding box center [563, 461] width 685 height 38
type textarea "*"
type textarea "**********"
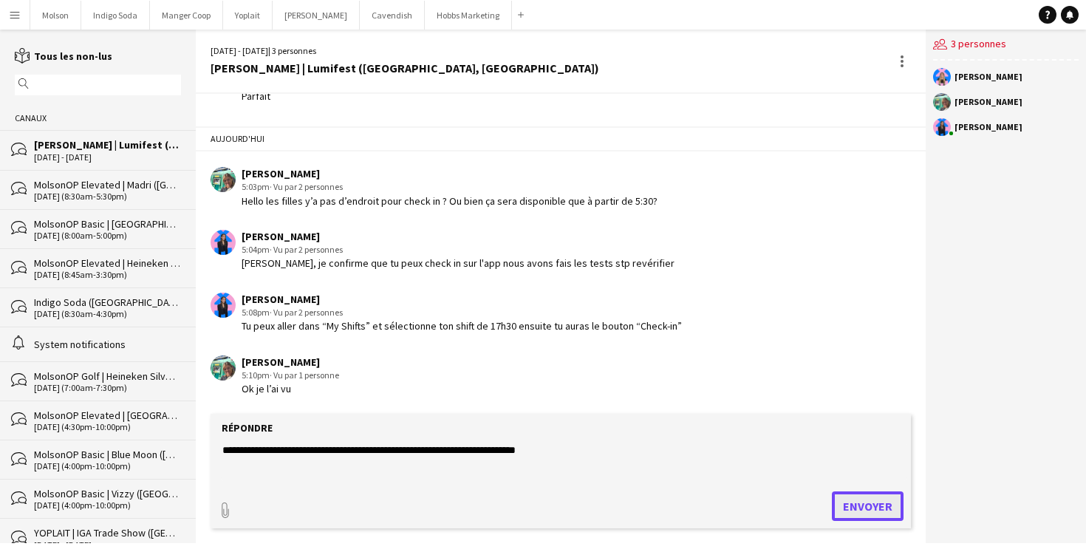
click at [876, 512] on button "Envoyer" at bounding box center [868, 506] width 72 height 30
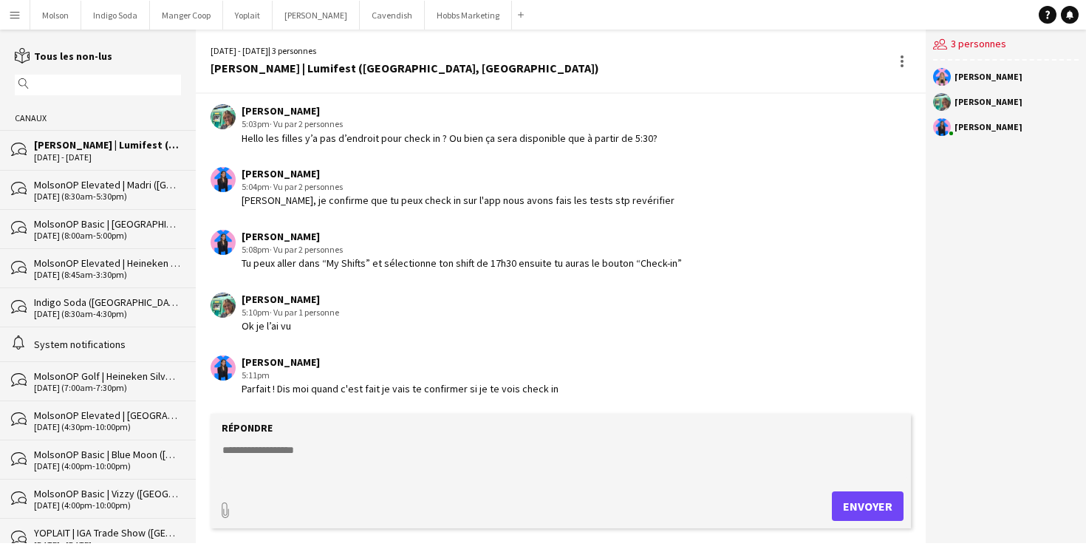
click at [17, 14] on app-icon "Menu" at bounding box center [15, 15] width 12 height 12
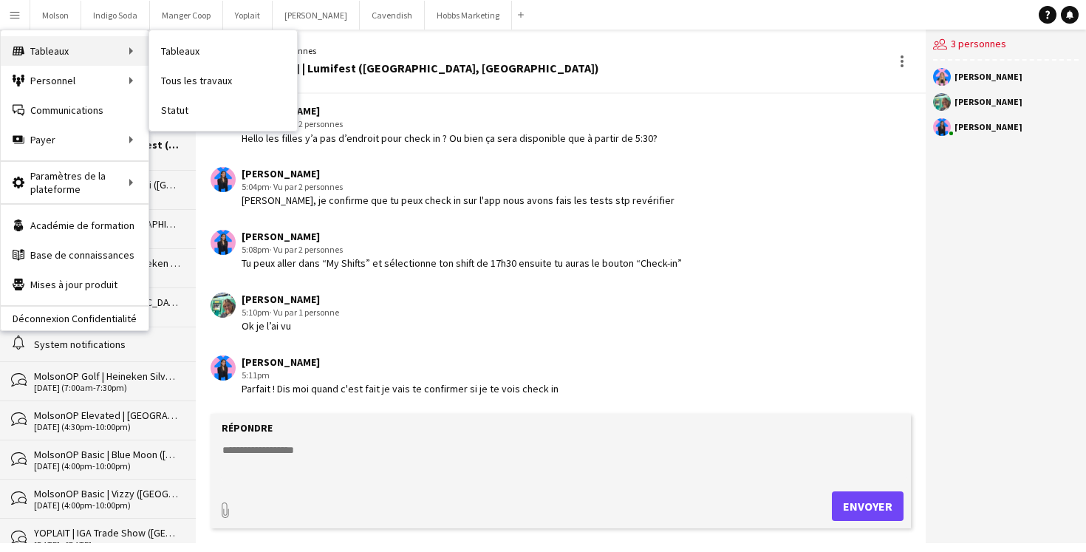
click at [65, 51] on div "Tableaux Tableaux" at bounding box center [75, 51] width 148 height 30
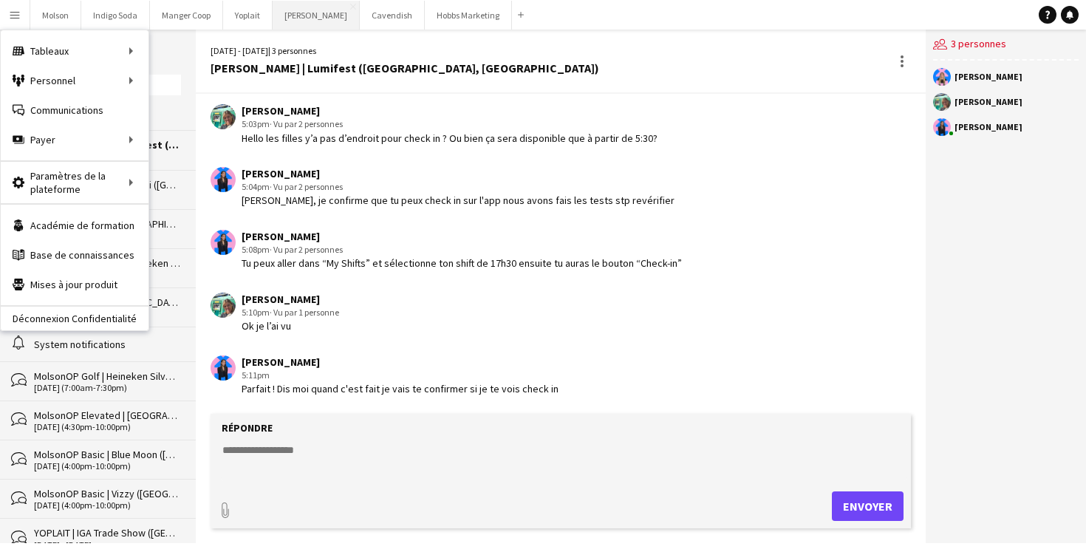
click at [296, 10] on button "Desjardins Fermer" at bounding box center [316, 15] width 87 height 29
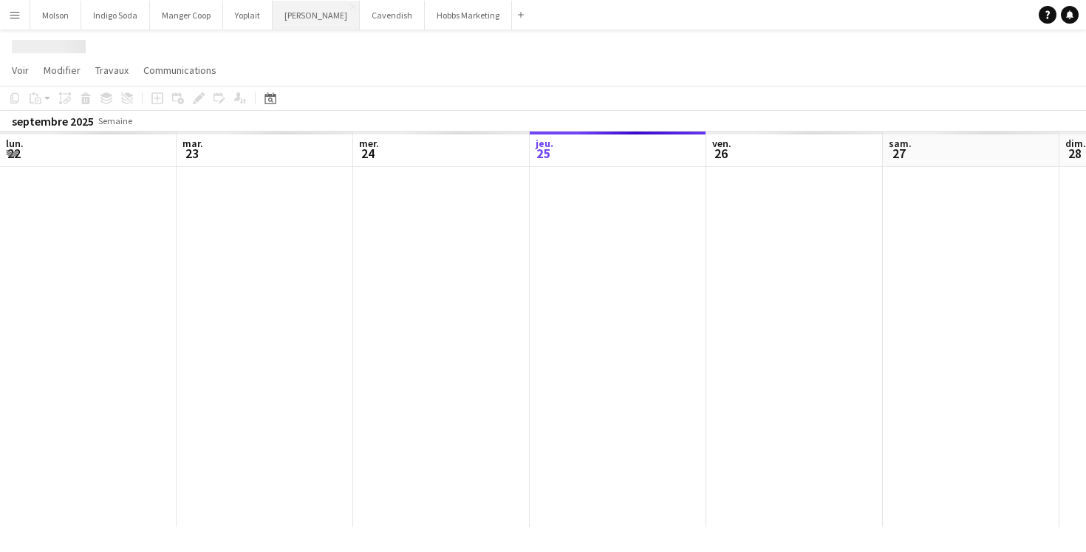
scroll to position [0, 353]
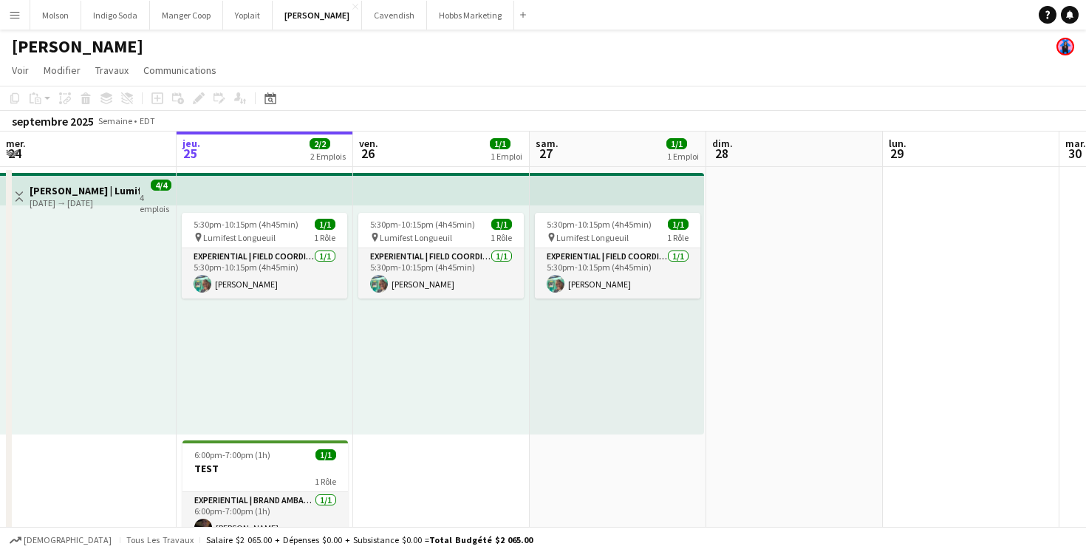
click at [18, 21] on button "Menu" at bounding box center [15, 15] width 30 height 30
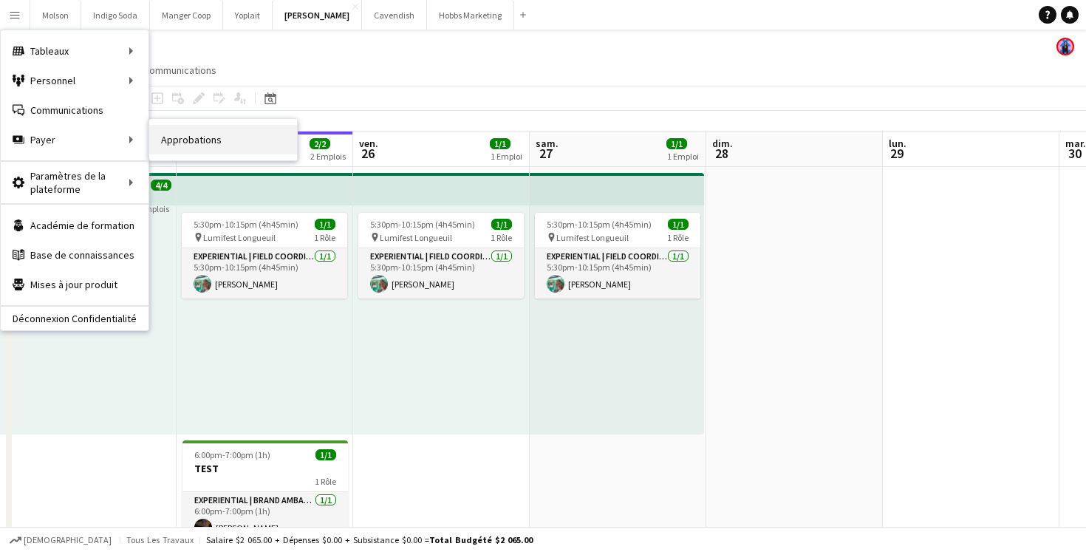
click at [186, 138] on link "Approbations" at bounding box center [223, 140] width 148 height 30
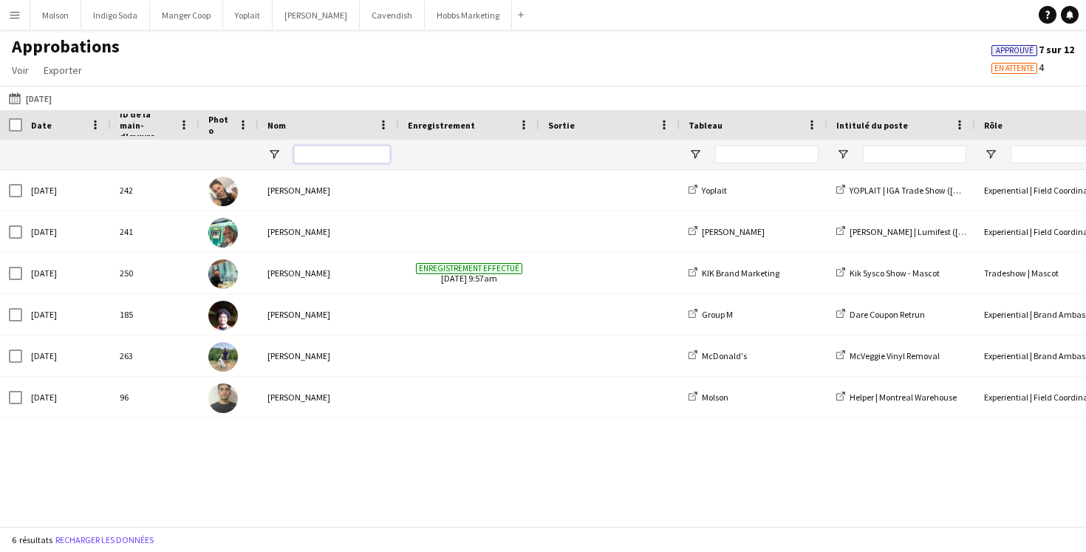
click at [327, 154] on input "Nom Entrée de filtre" at bounding box center [342, 154] width 96 height 18
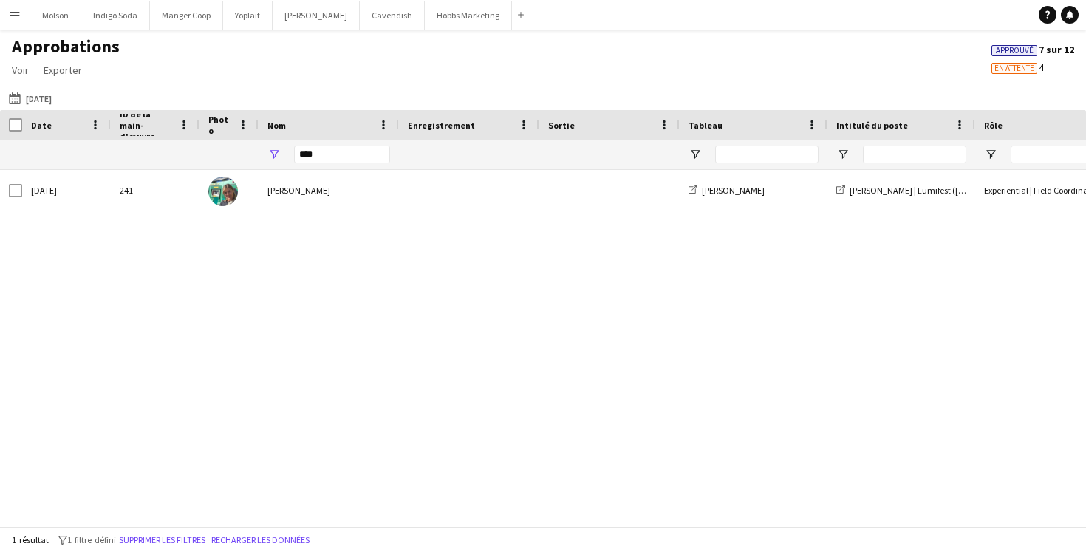
click at [329, 227] on div "241 mar., 23 sept. 2025 Oana Vasile Desjardins Desjardins | Lumifest (Longueuil…" at bounding box center [543, 348] width 1086 height 356
click at [1020, 72] on span "En attente" at bounding box center [1014, 69] width 40 height 10
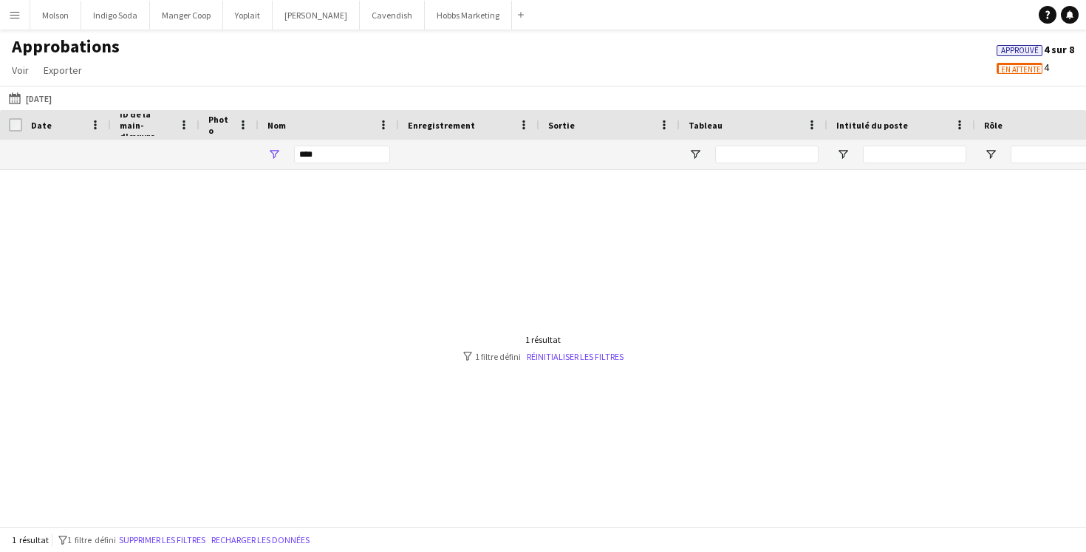
click at [1006, 48] on span "Approuvé" at bounding box center [1020, 51] width 38 height 10
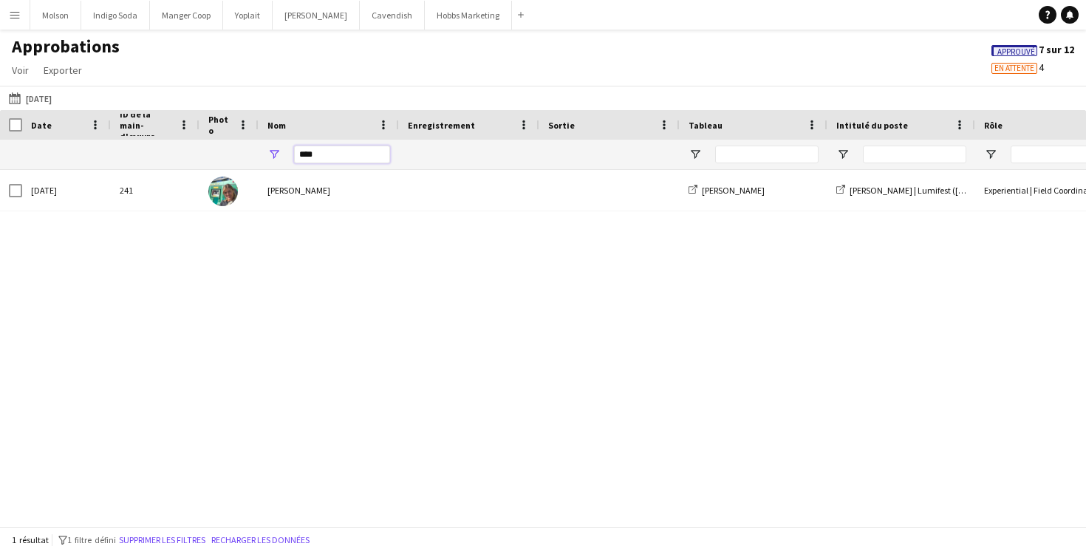
drag, startPoint x: 309, startPoint y: 160, endPoint x: 236, endPoint y: 160, distance: 73.9
type input "*"
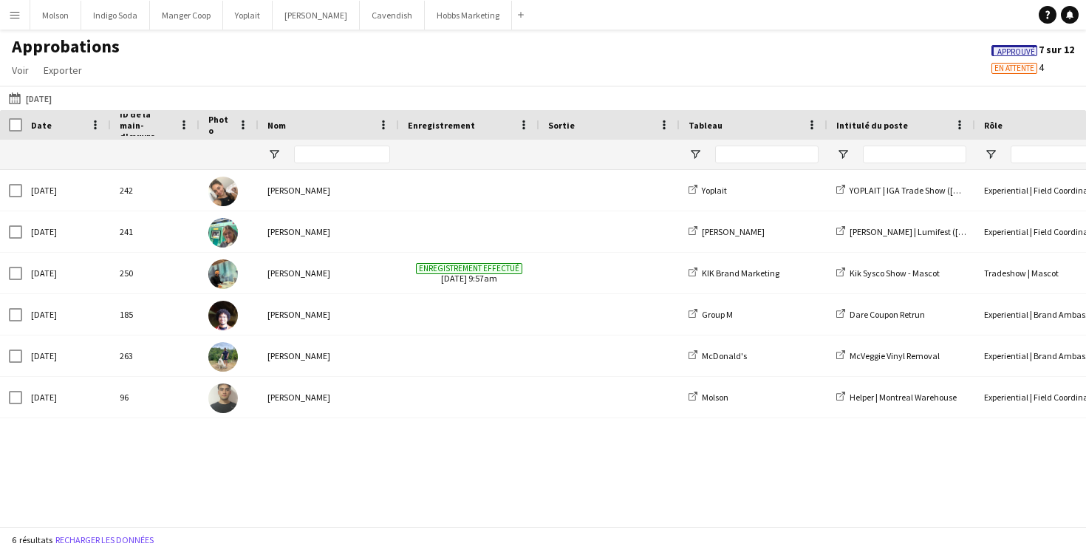
click at [343, 44] on div "Approbations Voir Personnaliser la vue Personnaliser les filtres Réinitialiser …" at bounding box center [543, 60] width 1086 height 50
click at [442, 448] on div "mar., 23 sept. 2025 241 Oana Vasile Desjardins Desjardins | Lumifest (Longueuil…" at bounding box center [543, 348] width 1086 height 356
click at [140, 532] on button "Recharger les données" at bounding box center [104, 540] width 104 height 16
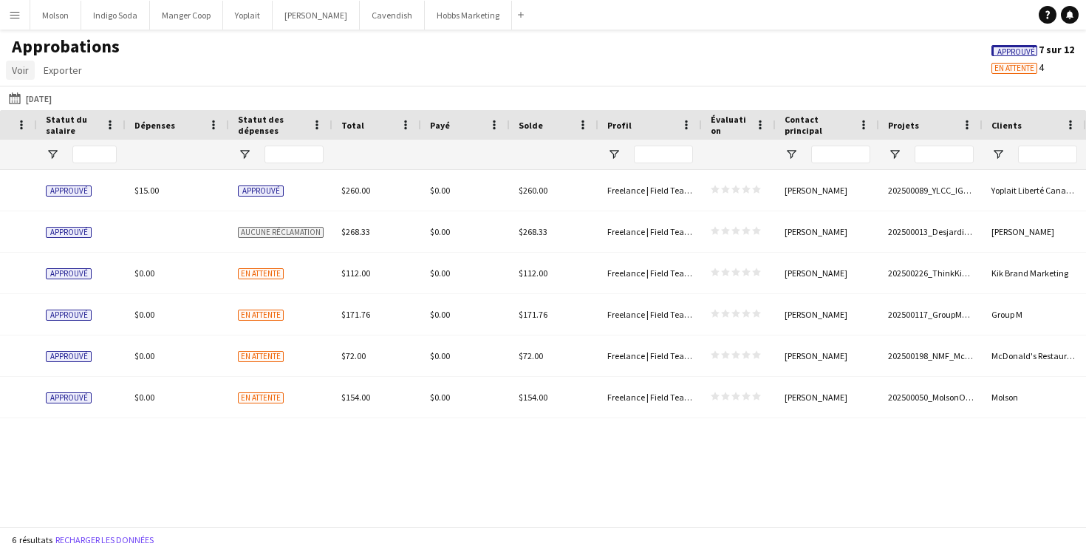
click at [28, 69] on span "Voir" at bounding box center [20, 70] width 17 height 13
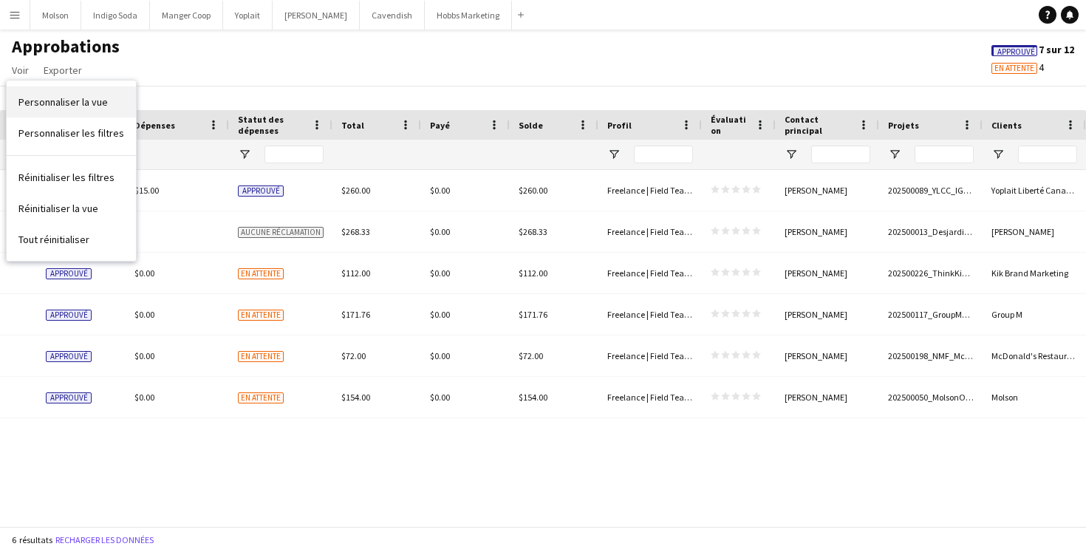
click at [49, 100] on span "Personnaliser la vue" at bounding box center [62, 101] width 89 height 13
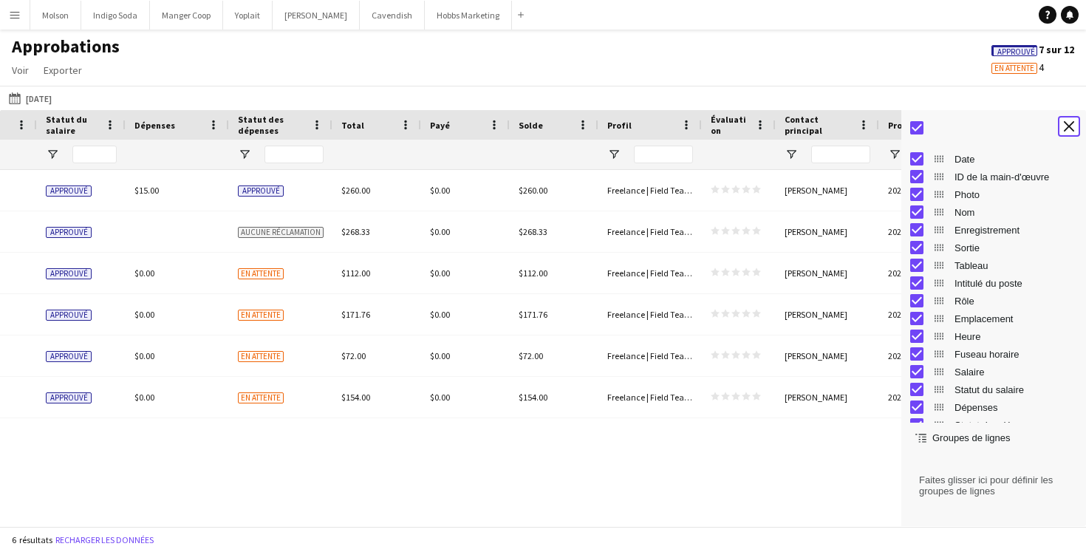
drag, startPoint x: 1069, startPoint y: 122, endPoint x: 1024, endPoint y: 122, distance: 44.3
click at [1069, 122] on app-icon "Fermer le panneau d'outils" at bounding box center [1068, 126] width 10 height 10
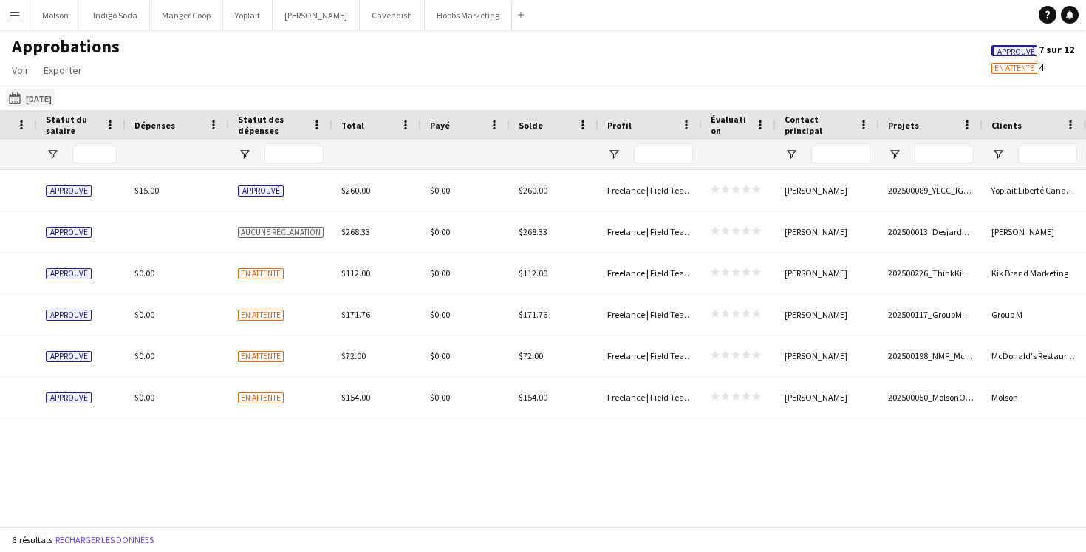
click at [38, 92] on button "09-23-2025 09-23-2025" at bounding box center [30, 98] width 49 height 18
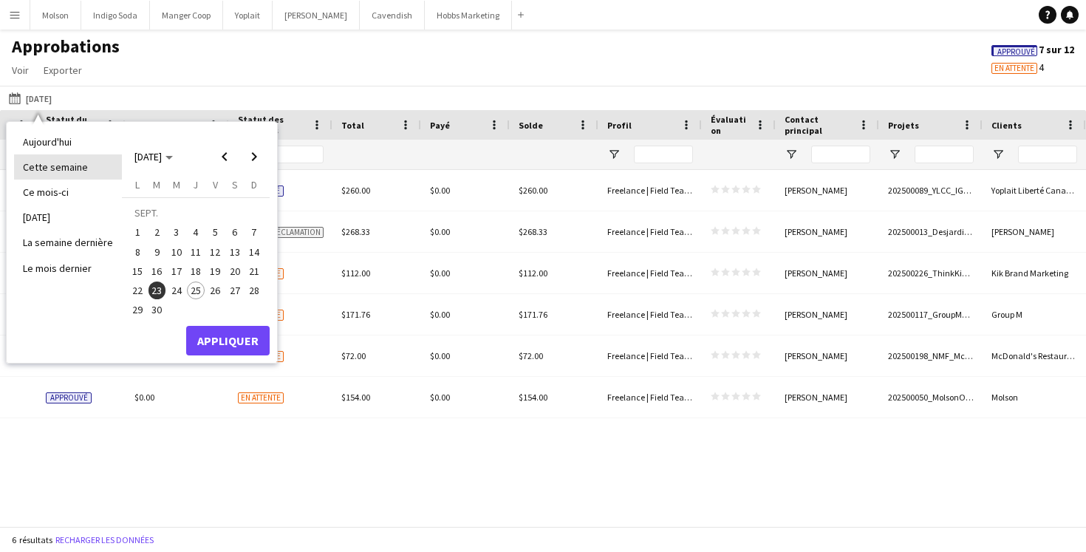
click at [70, 165] on li "Cette semaine" at bounding box center [68, 166] width 108 height 25
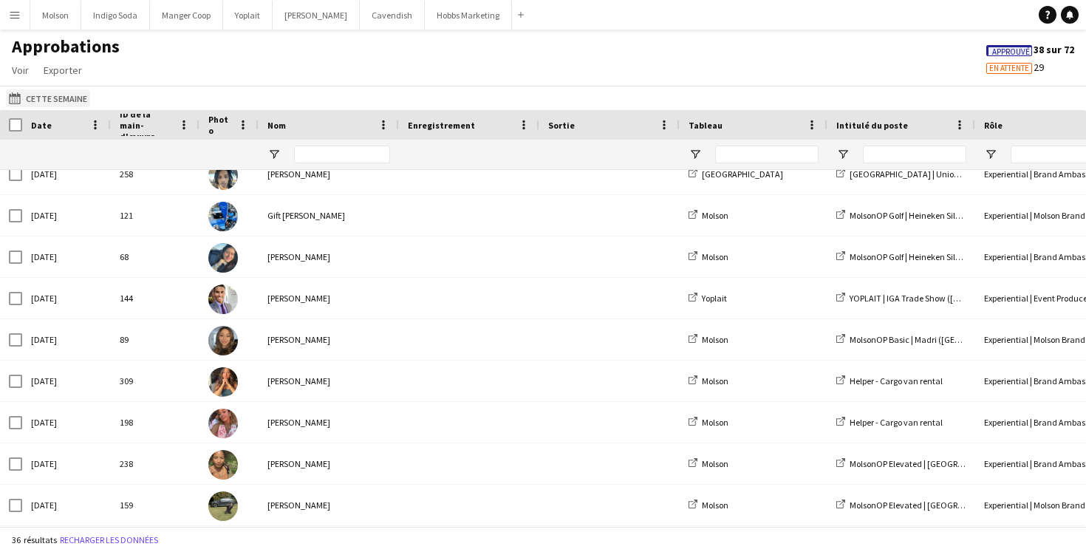
click at [66, 95] on button "09-23-2025 Cette semaine" at bounding box center [48, 98] width 84 height 18
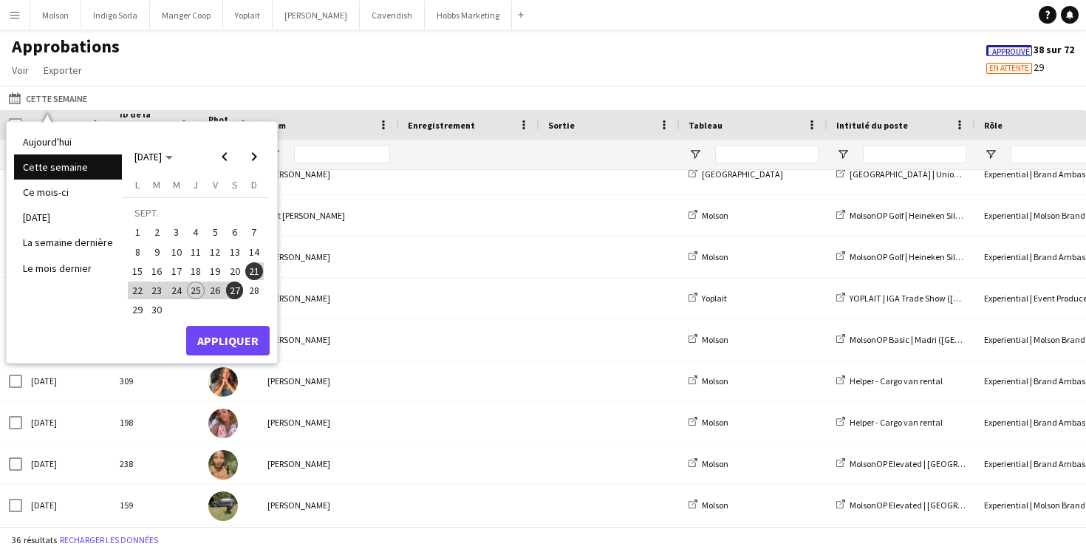
click at [192, 292] on span "25" at bounding box center [196, 290] width 18 height 18
click at [215, 337] on button "Appliquer" at bounding box center [227, 341] width 83 height 30
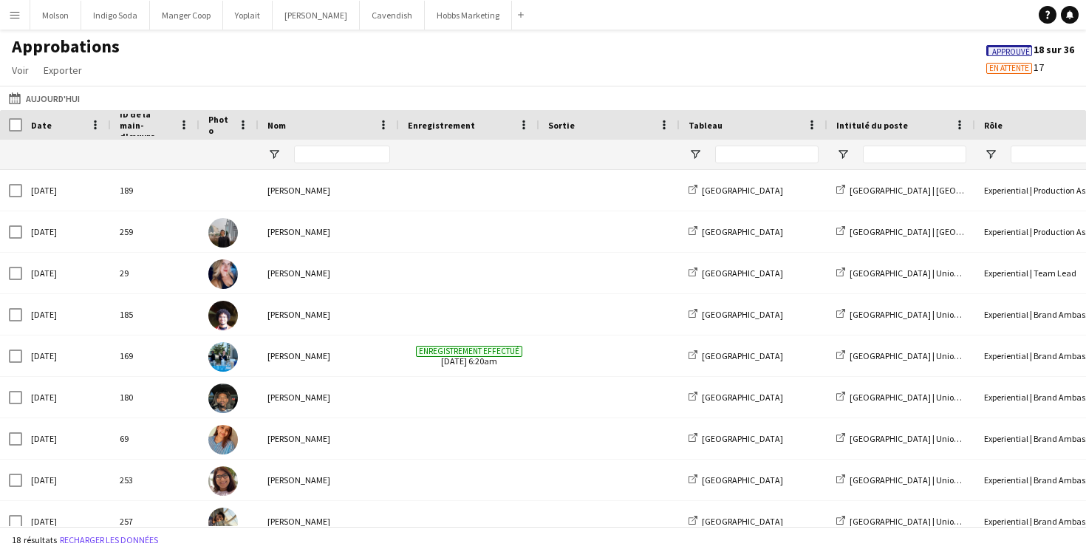
click at [798, 49] on div "Approbations Voir Personnaliser la vue Personnaliser les filtres Réinitialiser …" at bounding box center [543, 60] width 1086 height 50
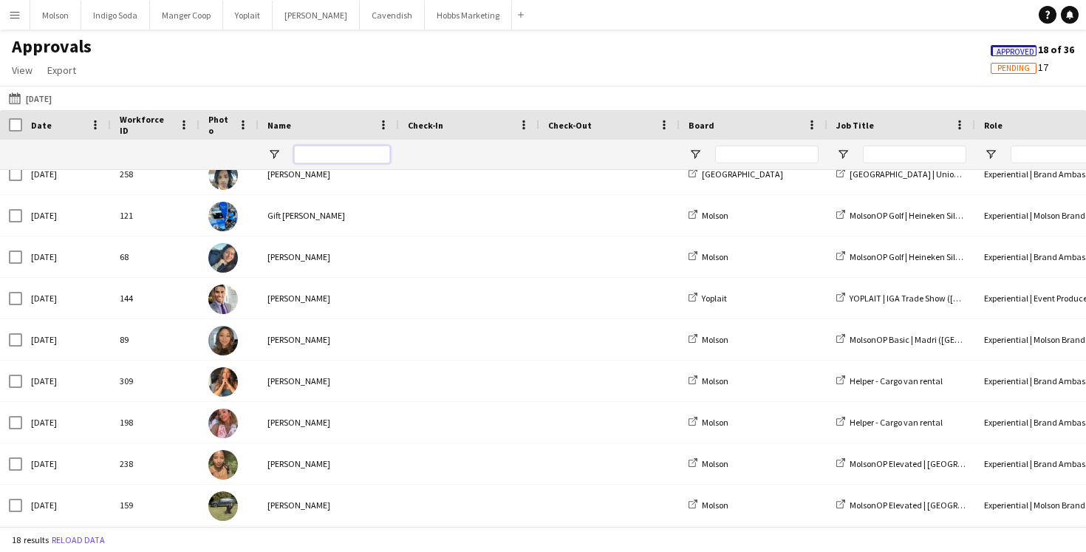
click at [351, 157] on input "Name Filter Input" at bounding box center [342, 154] width 96 height 18
type input "*"
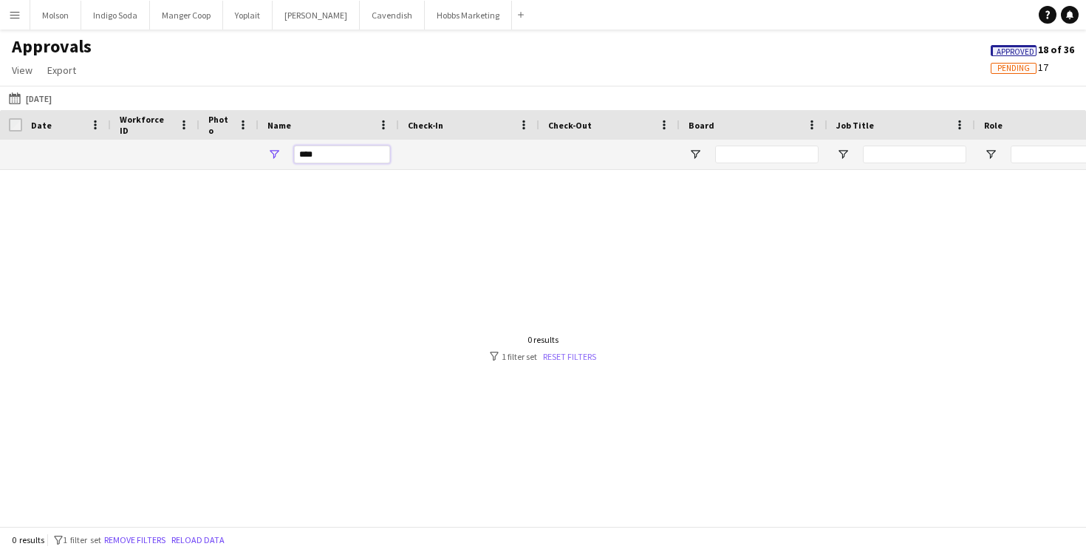
type input "****"
click at [580, 356] on link "Reset filters" at bounding box center [569, 356] width 53 height 11
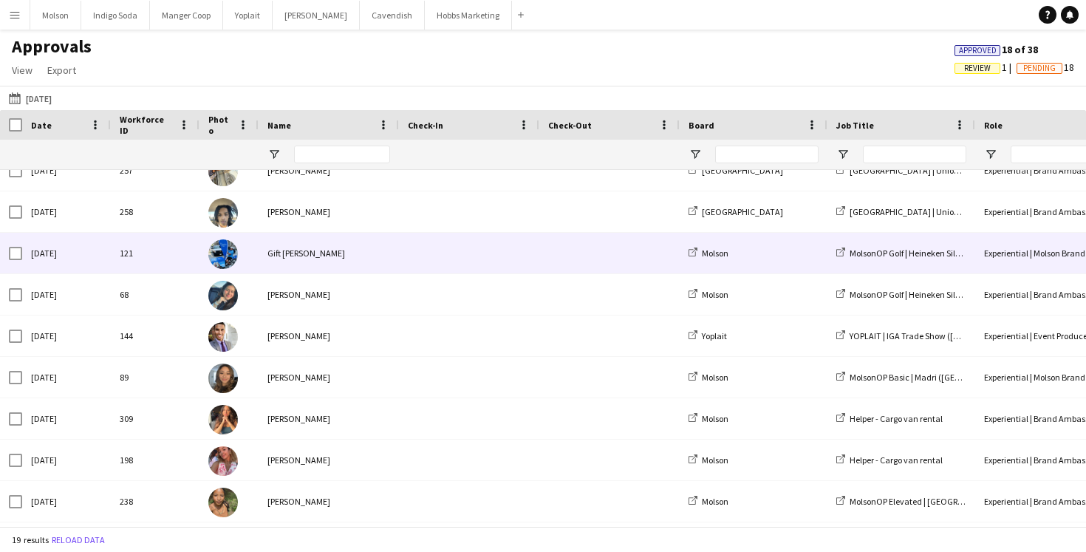
scroll to position [418, 0]
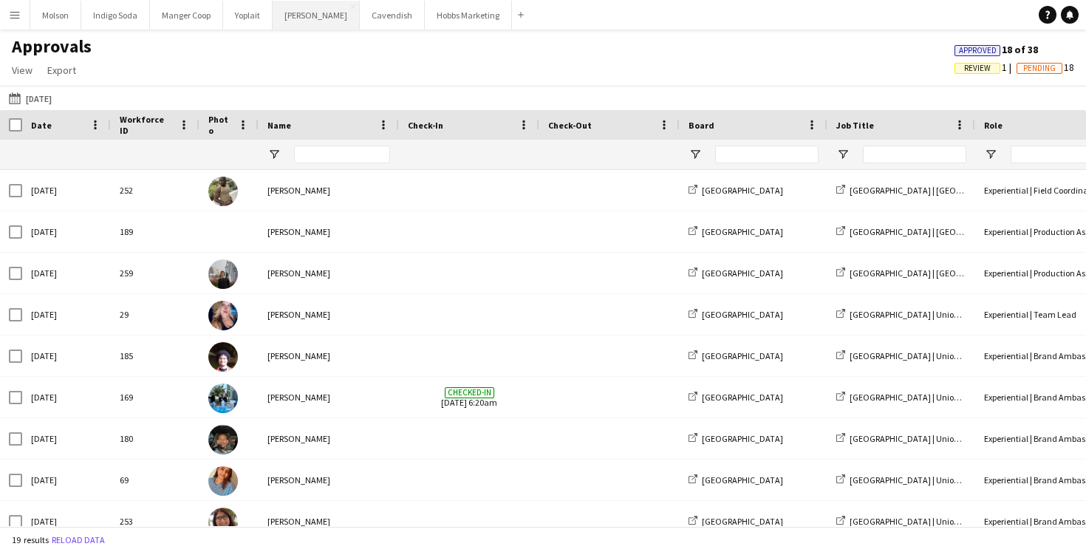
click at [305, 18] on button "[PERSON_NAME] Close" at bounding box center [316, 15] width 87 height 29
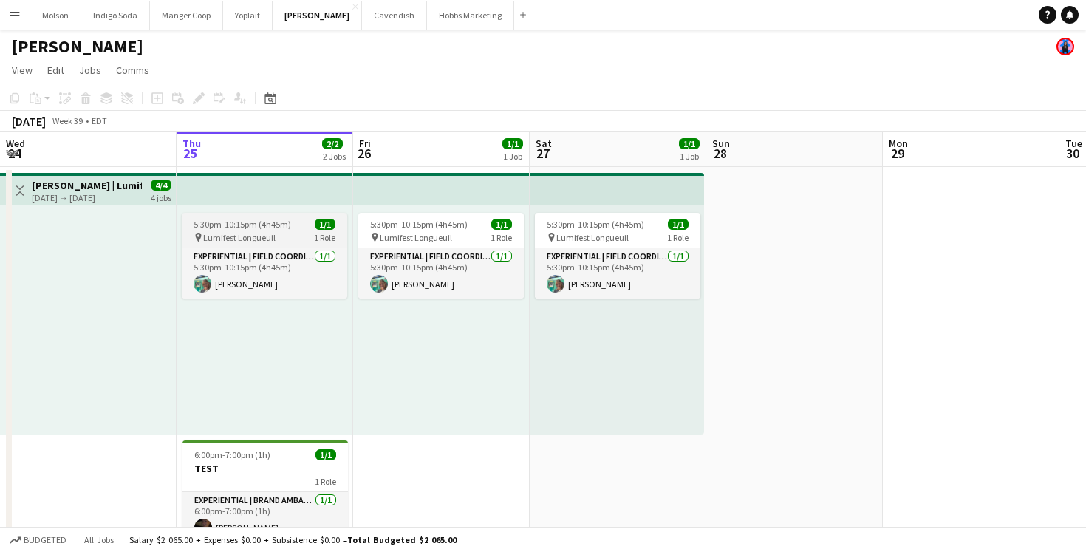
click at [287, 230] on app-job-card "5:30pm-10:15pm (4h45m) 1/1 pin Lumifest Longueuil 1 Role Experiential | Field C…" at bounding box center [264, 256] width 165 height 86
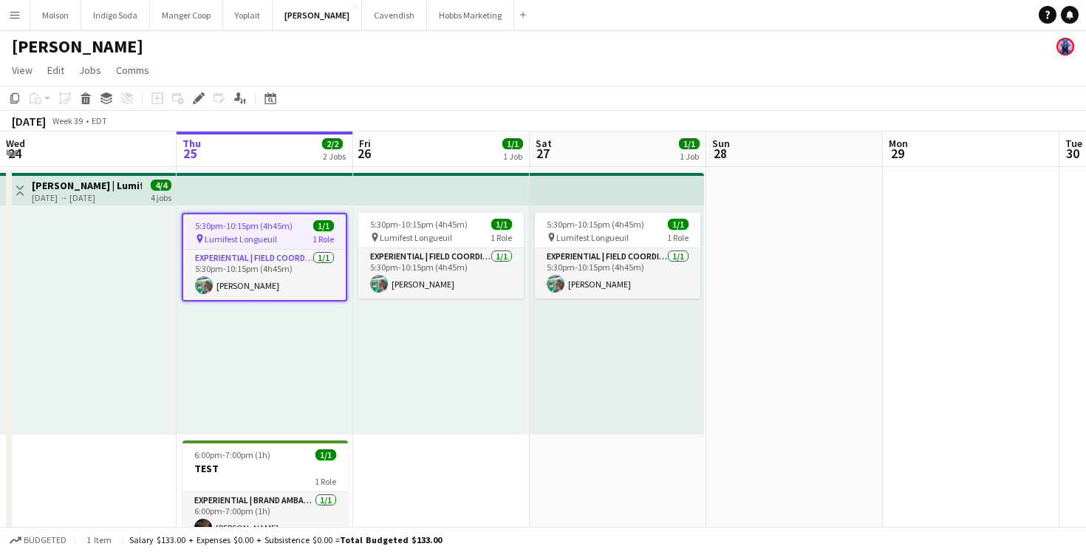
click at [374, 44] on div "[PERSON_NAME]" at bounding box center [543, 44] width 1086 height 28
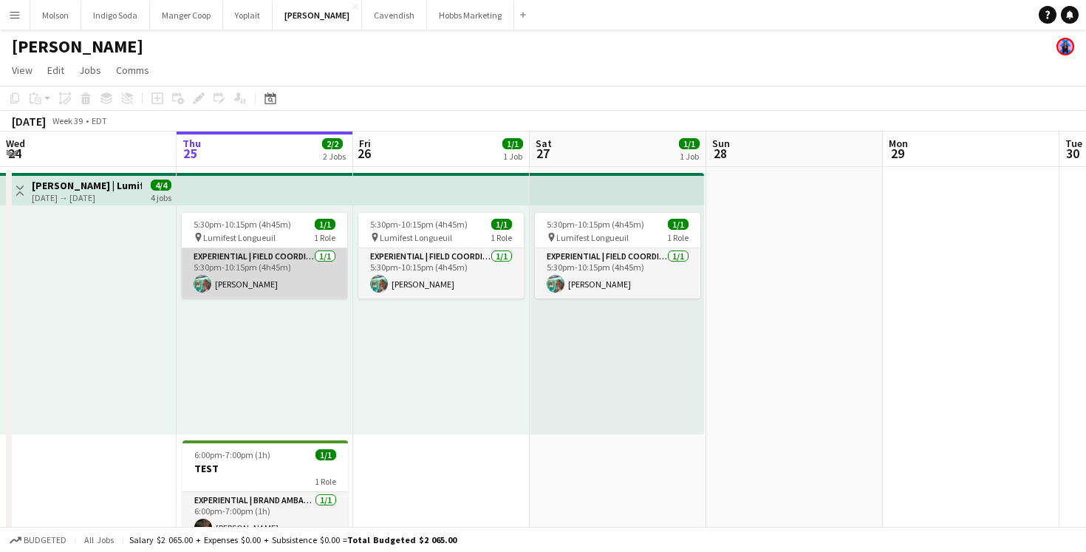
click at [298, 260] on app-card-role "Experiential | Field Coordinator 1/1 5:30pm-10:15pm (4h45m) Oana Vasile" at bounding box center [264, 273] width 165 height 50
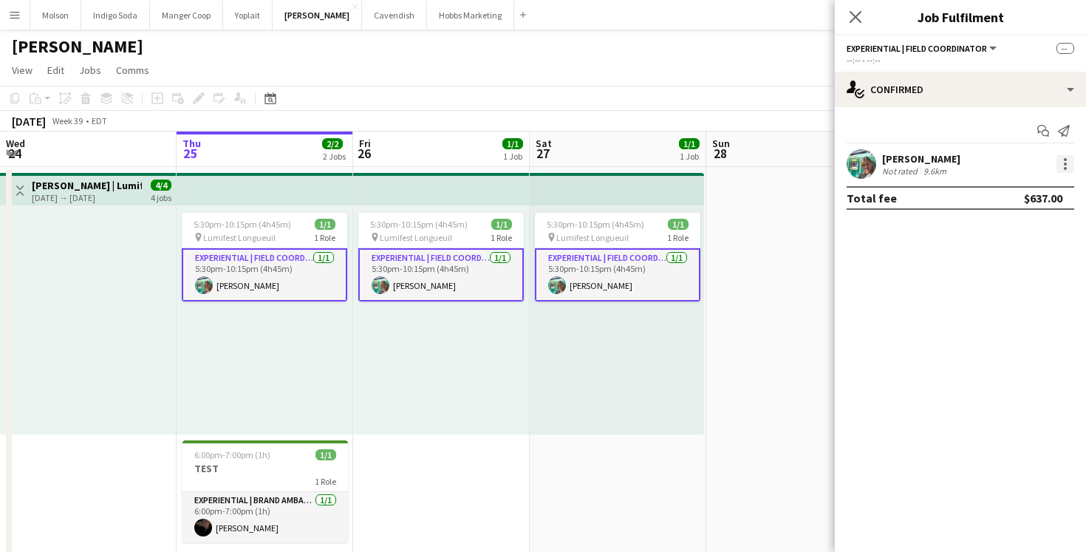
click at [1071, 165] on div at bounding box center [1065, 164] width 18 height 18
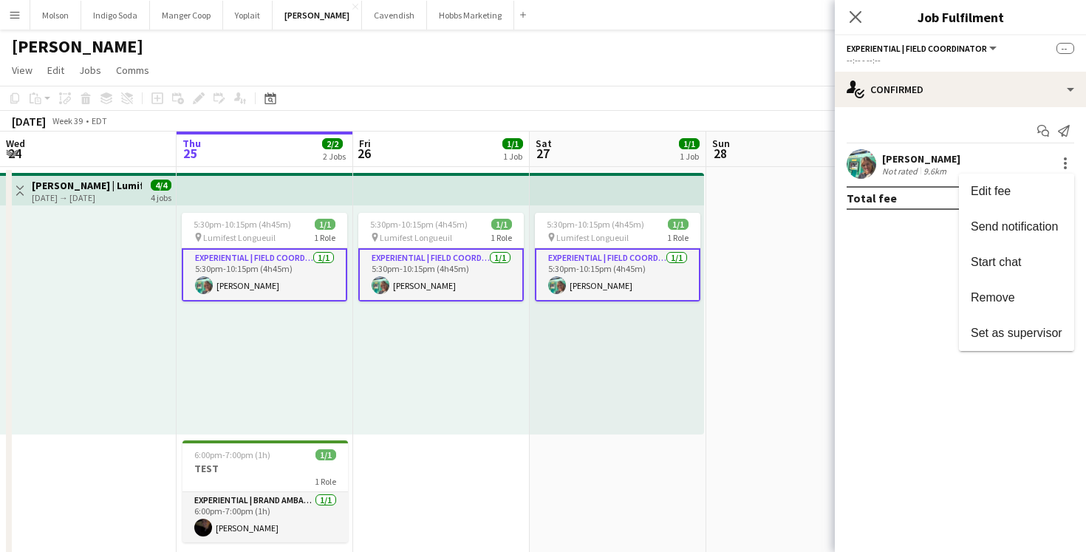
click at [898, 265] on div at bounding box center [543, 276] width 1086 height 552
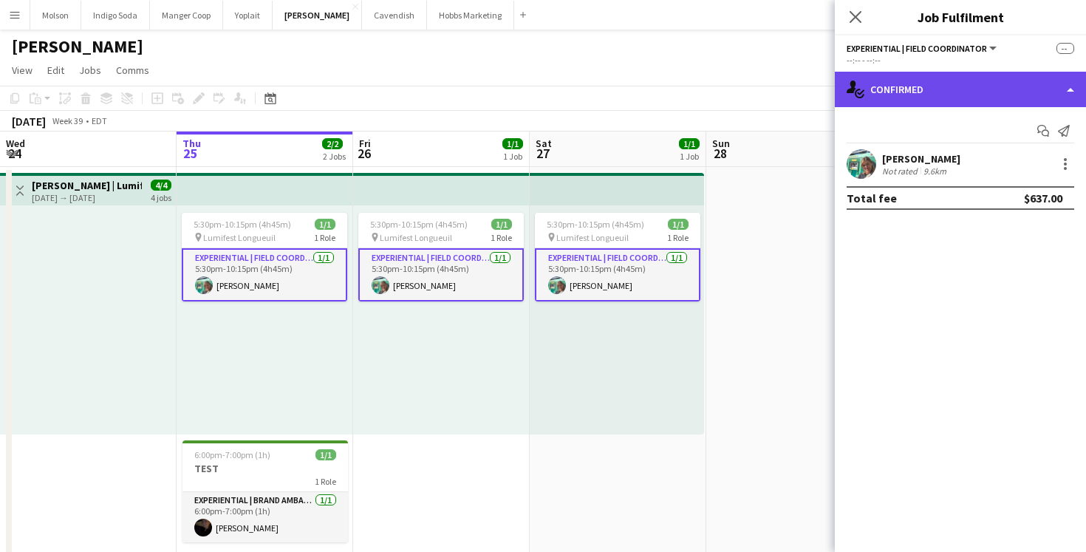
click at [914, 92] on div "single-neutral-actions-check-2 Confirmed" at bounding box center [960, 89] width 251 height 35
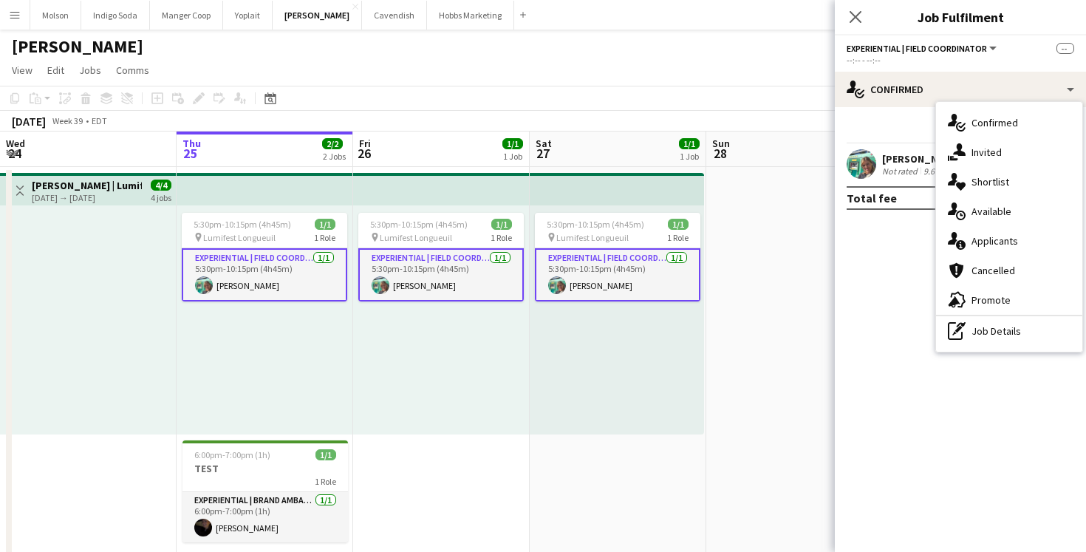
click at [908, 341] on mat-expansion-panel "check Confirmed Start chat Send notification Oana Vasile Not rated 9.6km Total …" at bounding box center [960, 329] width 251 height 445
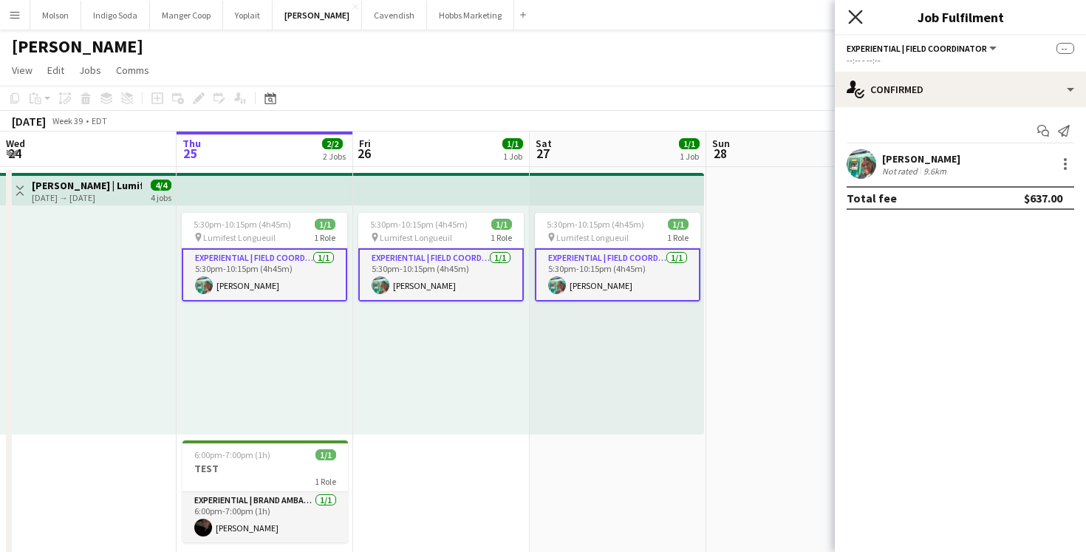
click at [854, 18] on icon at bounding box center [855, 17] width 14 height 14
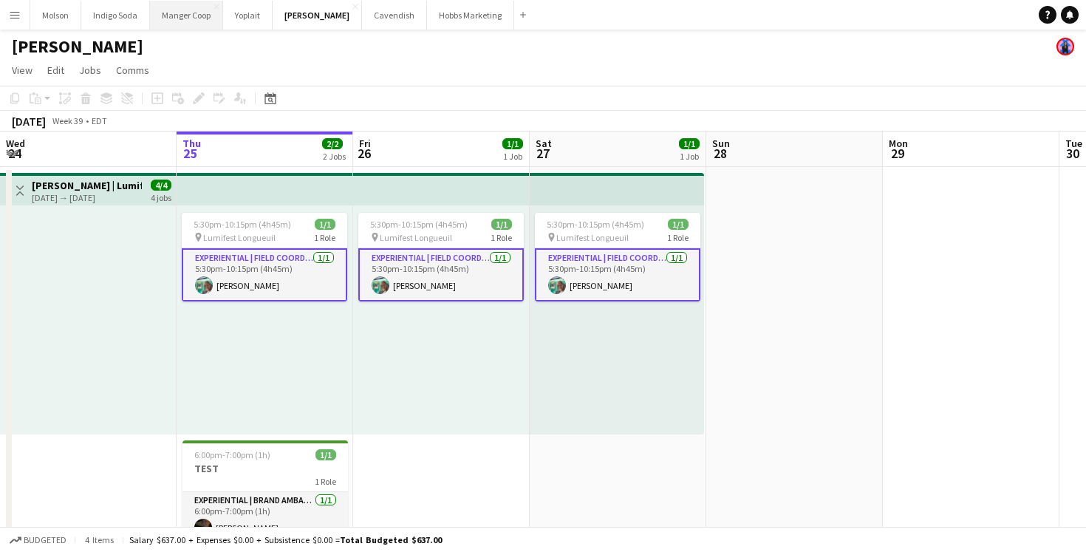
scroll to position [44, 0]
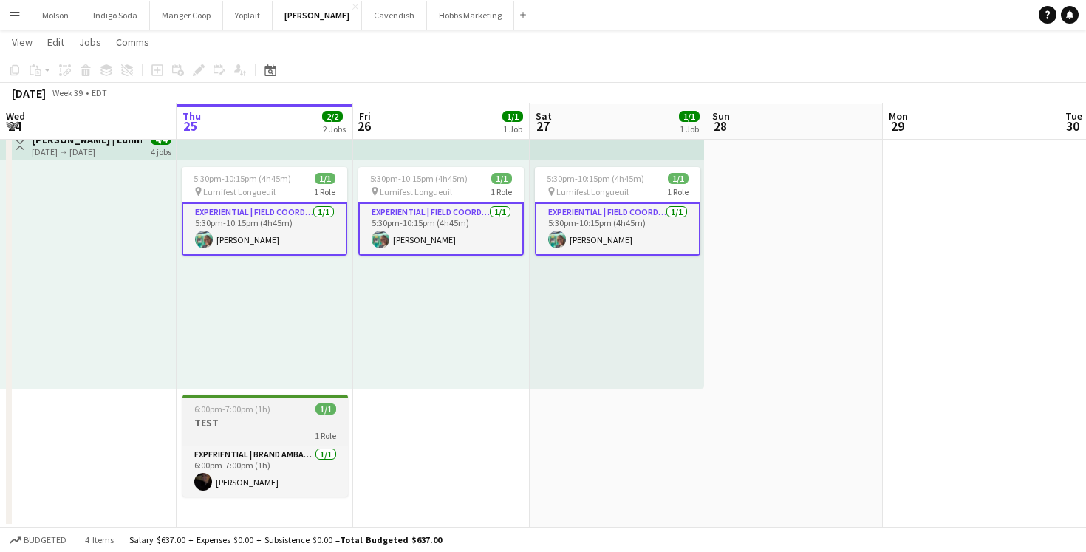
click at [265, 422] on h3 "TEST" at bounding box center [264, 422] width 165 height 13
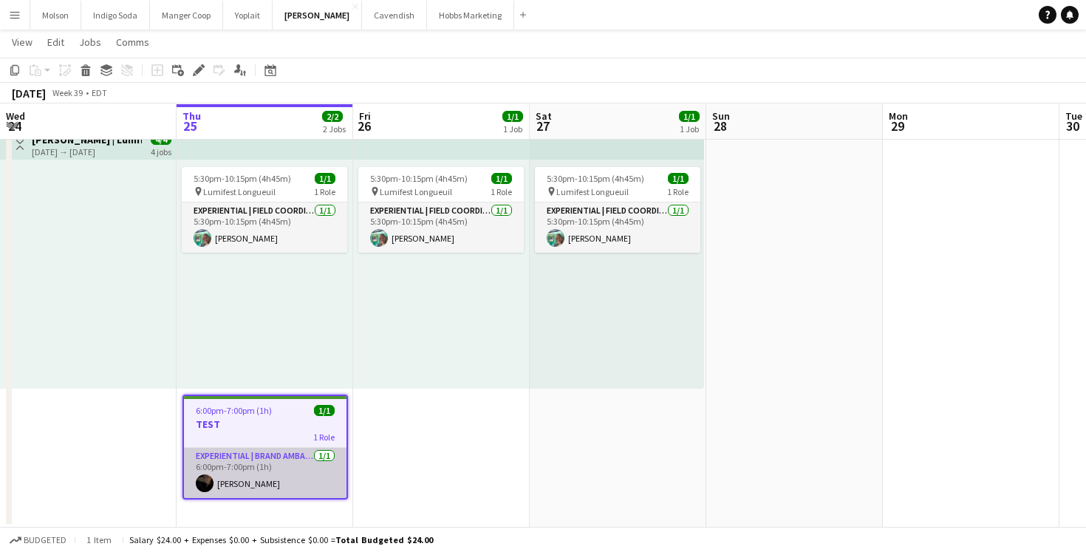
click at [270, 472] on app-card-role "Experiential | Brand Ambassador 1/1 6:00pm-7:00pm (1h) Laurence Paré" at bounding box center [265, 473] width 162 height 50
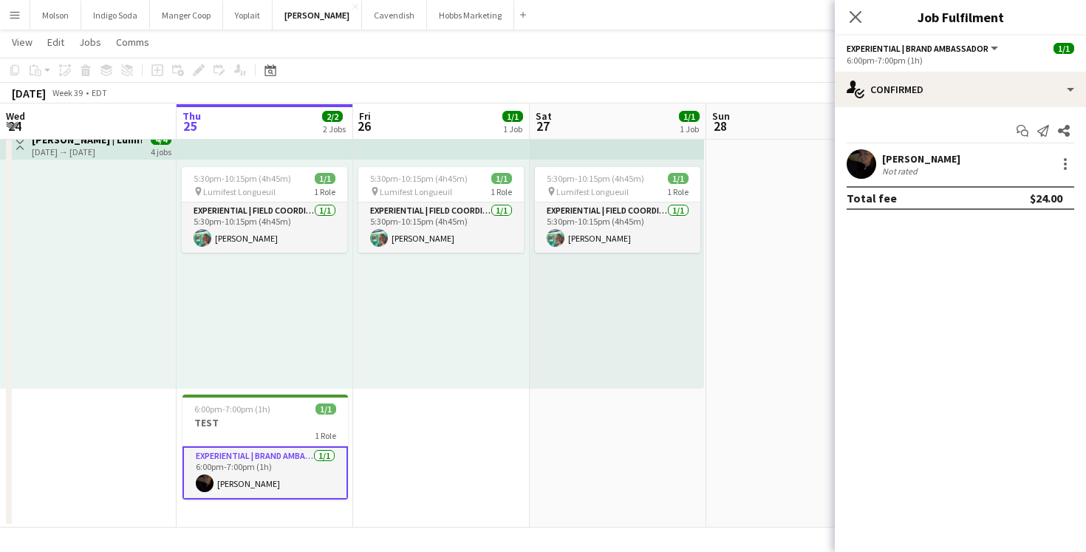
click at [985, 262] on mat-expansion-panel "check Confirmed Start chat Send notification Share Laurence Paré Not rated Tota…" at bounding box center [960, 329] width 251 height 445
click at [1061, 168] on div at bounding box center [1065, 164] width 18 height 18
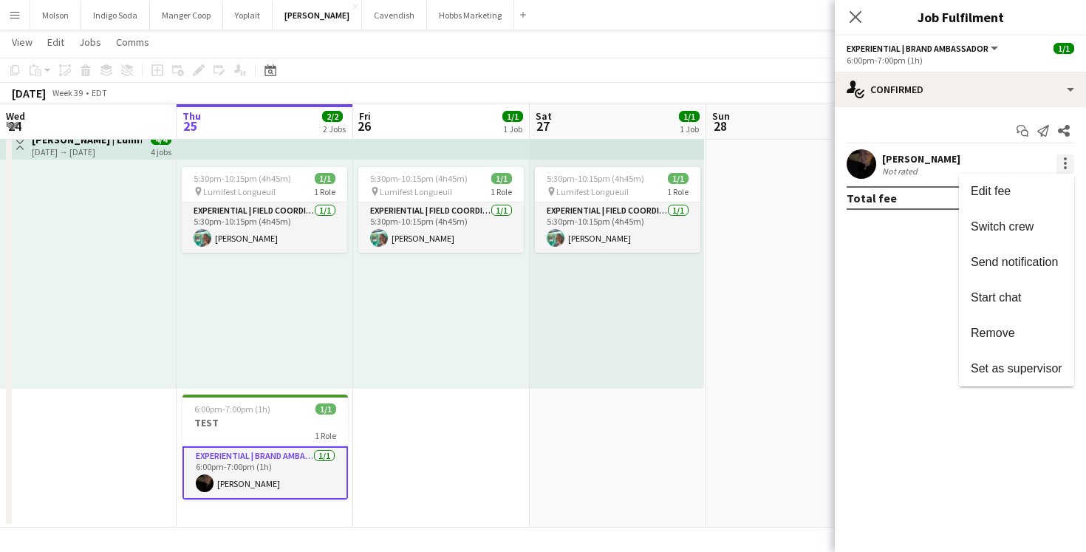
click at [1061, 168] on div at bounding box center [543, 276] width 1086 height 552
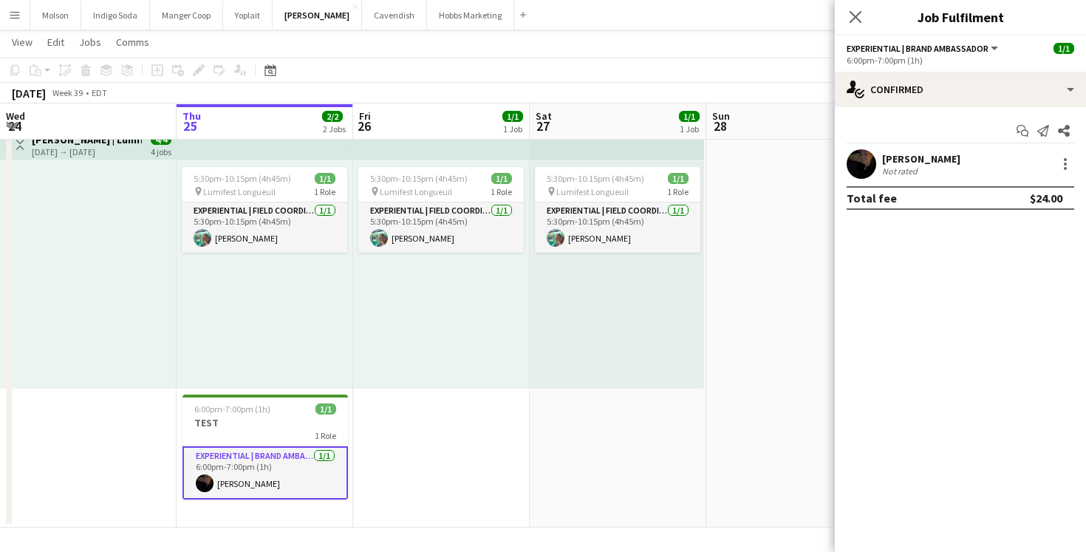
click at [953, 242] on mat-expansion-panel "check Confirmed Start chat Send notification Share Laurence Paré Not rated Tota…" at bounding box center [960, 329] width 251 height 445
click at [892, 155] on div "[PERSON_NAME]" at bounding box center [921, 158] width 78 height 13
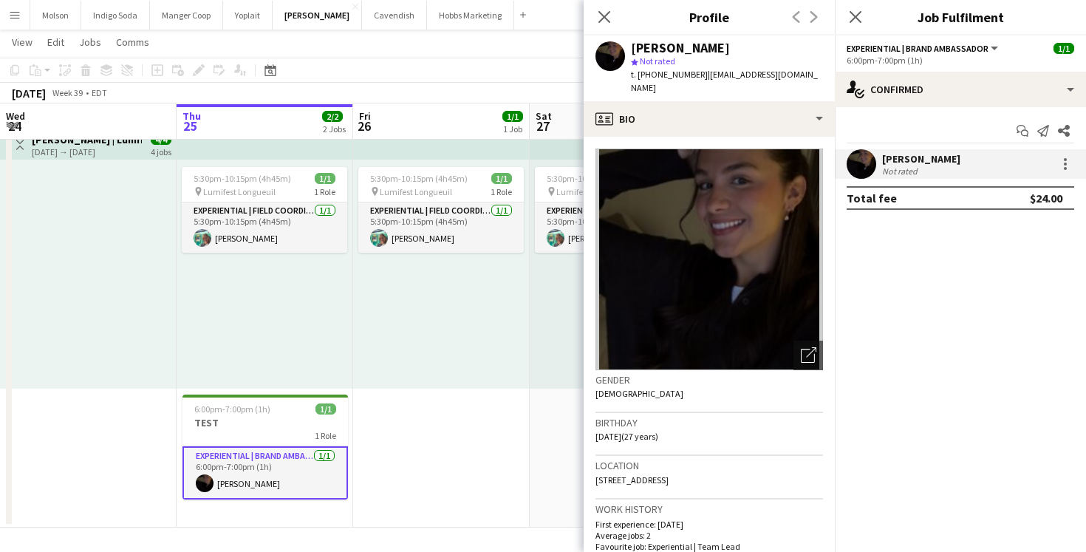
click at [964, 346] on mat-expansion-panel "check Confirmed Start chat Send notification Share Laurence Paré Not rated Tota…" at bounding box center [960, 329] width 251 height 445
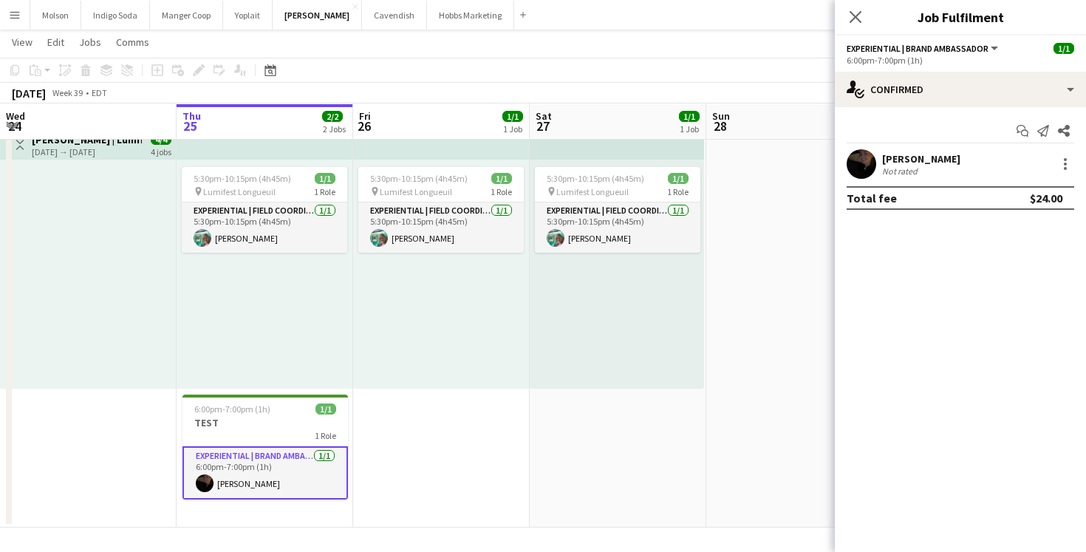
click at [943, 177] on div "Laurence Paré Not rated" at bounding box center [960, 164] width 251 height 30
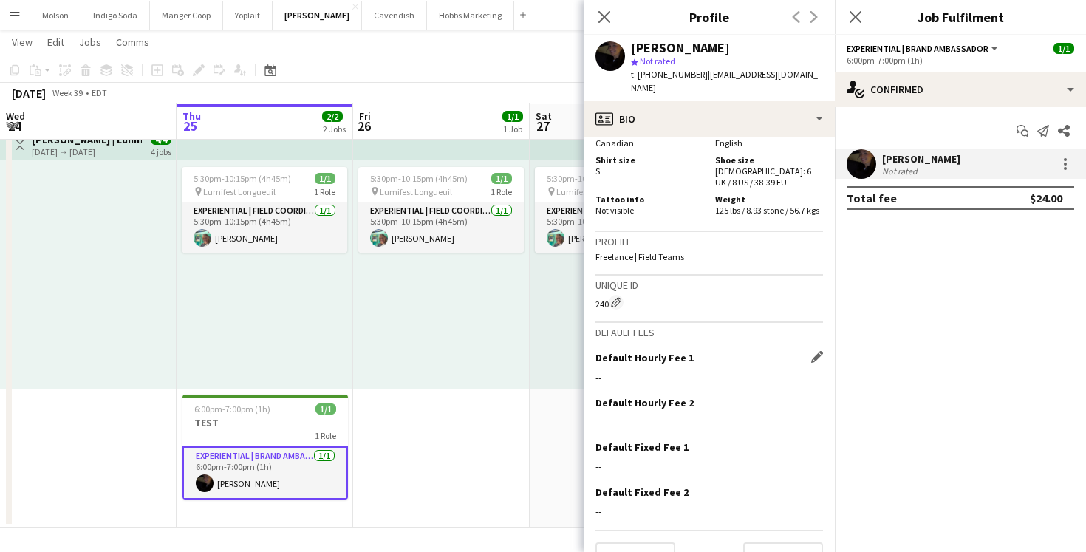
scroll to position [0, 0]
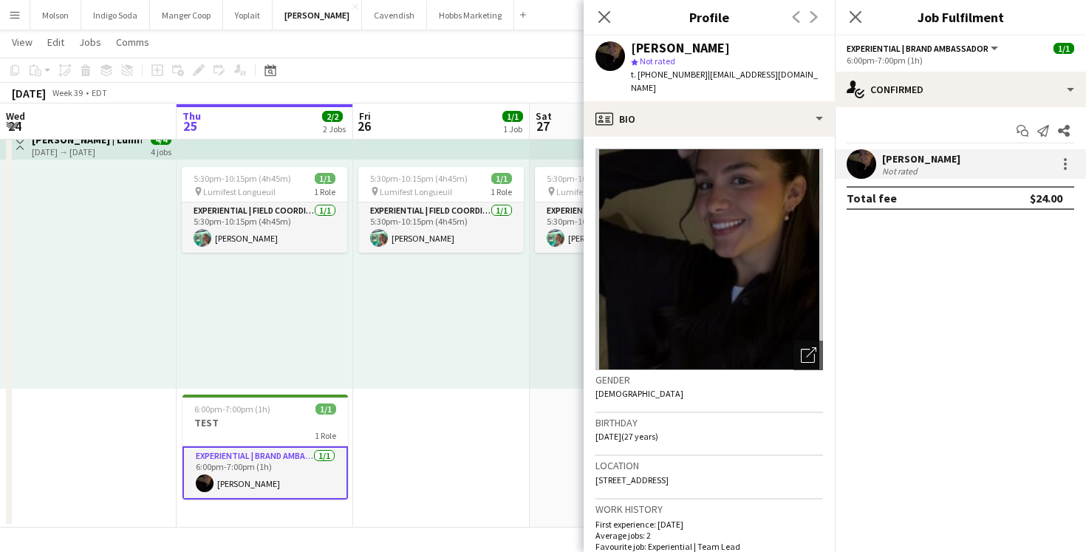
click at [981, 284] on mat-expansion-panel "check Confirmed Start chat Send notification Share Laurence Paré Not rated Tota…" at bounding box center [960, 329] width 251 height 445
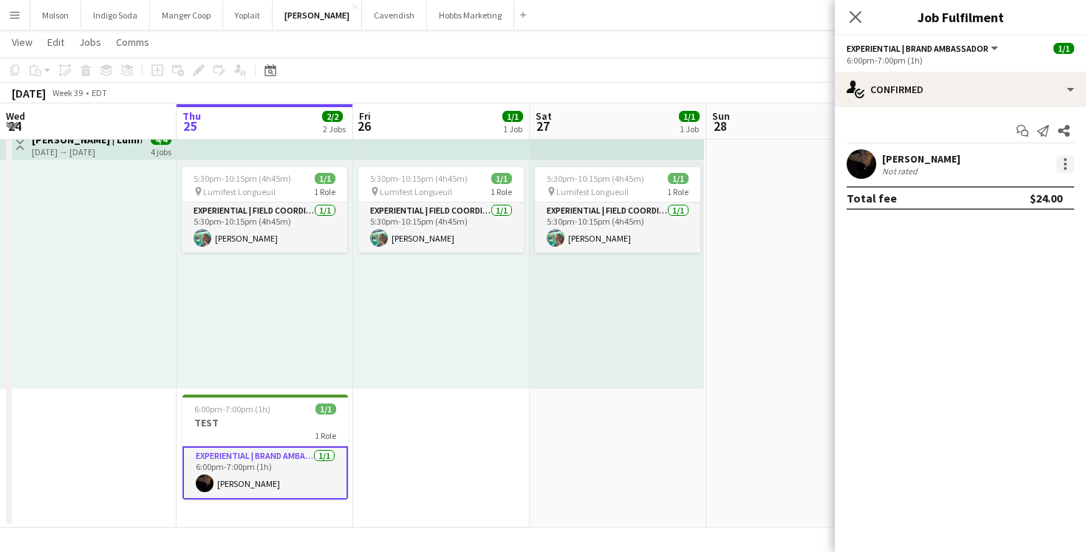
click at [1059, 165] on div at bounding box center [1065, 164] width 18 height 18
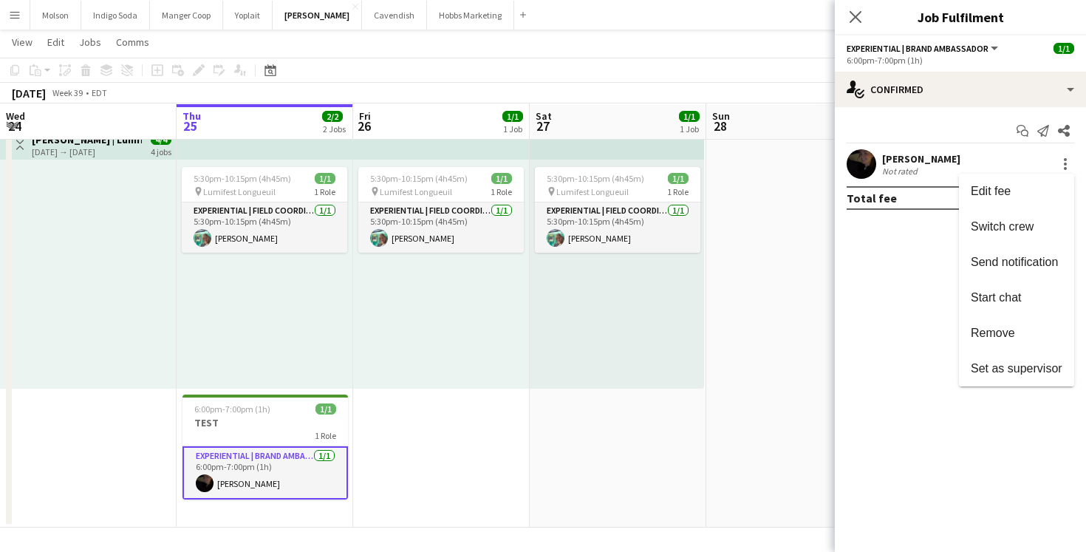
click at [917, 171] on div at bounding box center [543, 276] width 1086 height 552
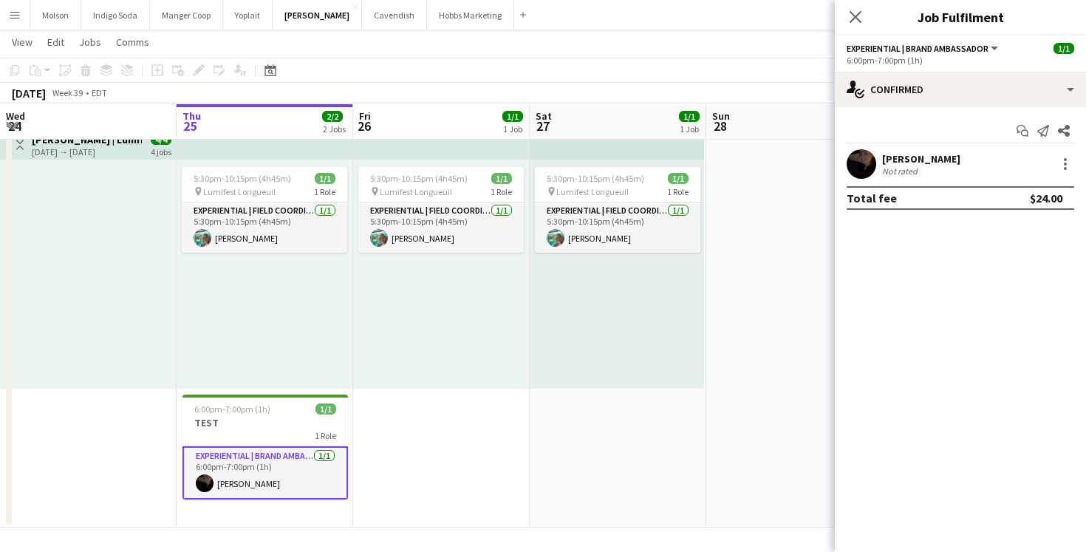
click at [878, 164] on div "Laurence Paré Not rated" at bounding box center [960, 164] width 251 height 30
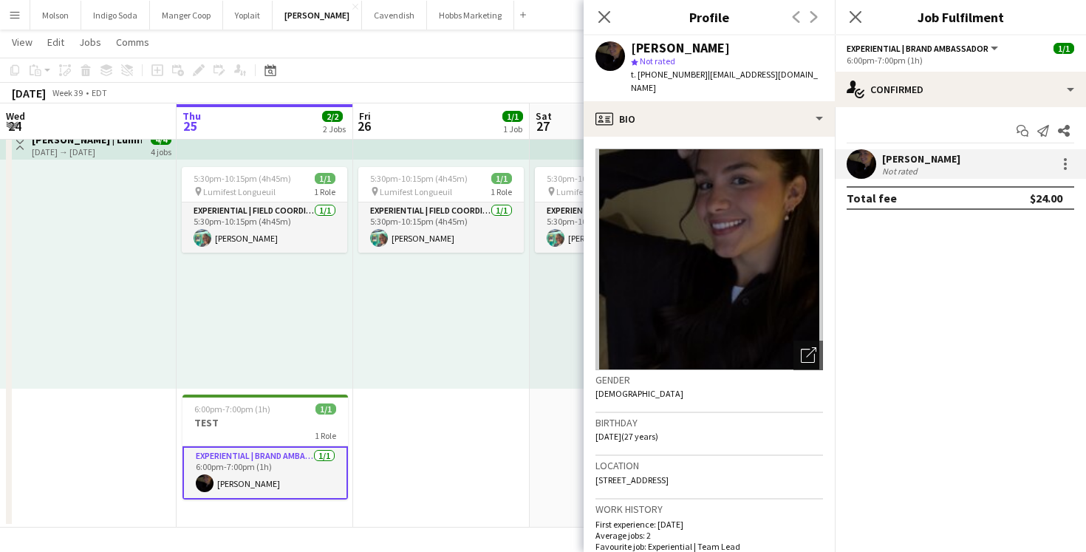
click at [998, 287] on mat-expansion-panel "check Confirmed Start chat Send notification Share Laurence Paré Not rated Tota…" at bounding box center [960, 329] width 251 height 445
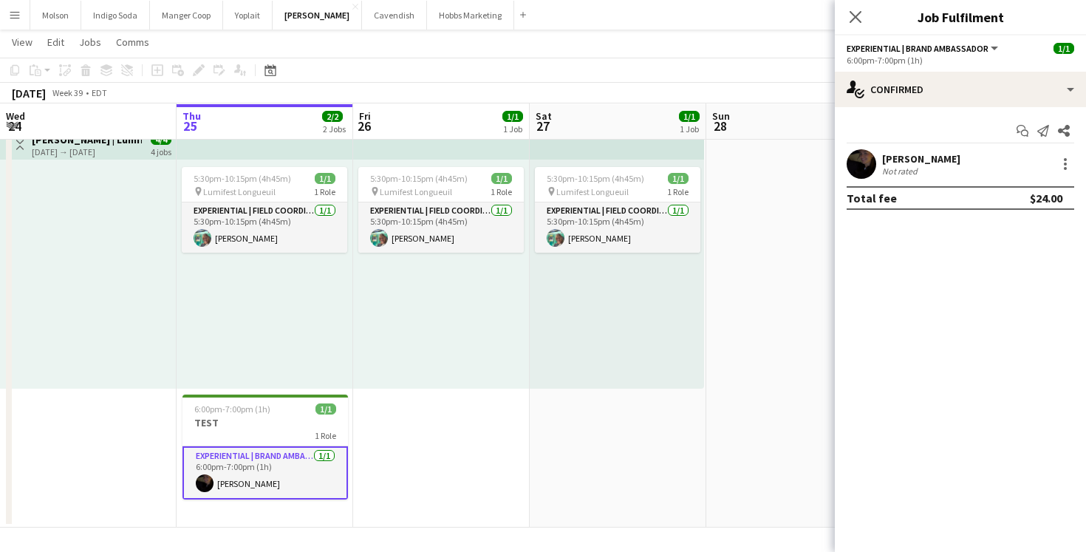
click at [1003, 168] on div "Laurence Paré Not rated" at bounding box center [960, 164] width 251 height 30
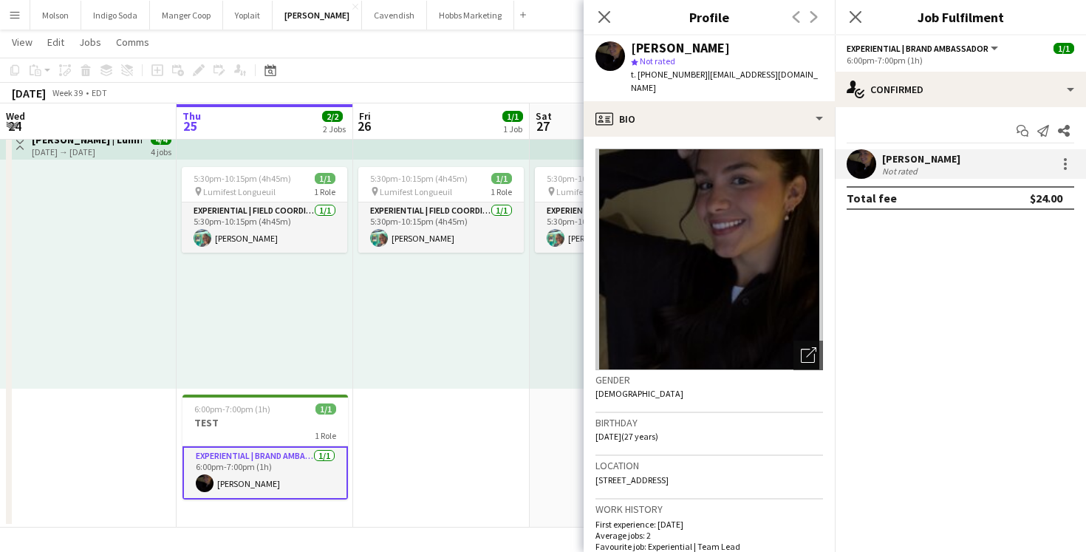
click at [936, 131] on div "Start chat Send notification Share" at bounding box center [959, 131] width 227 height 24
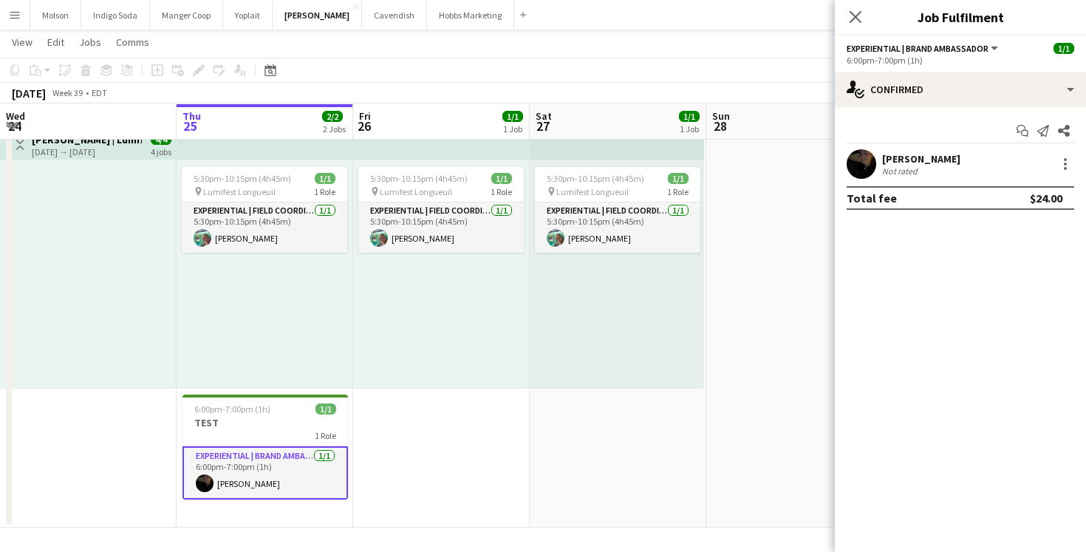
click at [936, 131] on div "Start chat Send notification Share" at bounding box center [959, 131] width 227 height 24
click at [1066, 155] on div at bounding box center [1065, 164] width 18 height 18
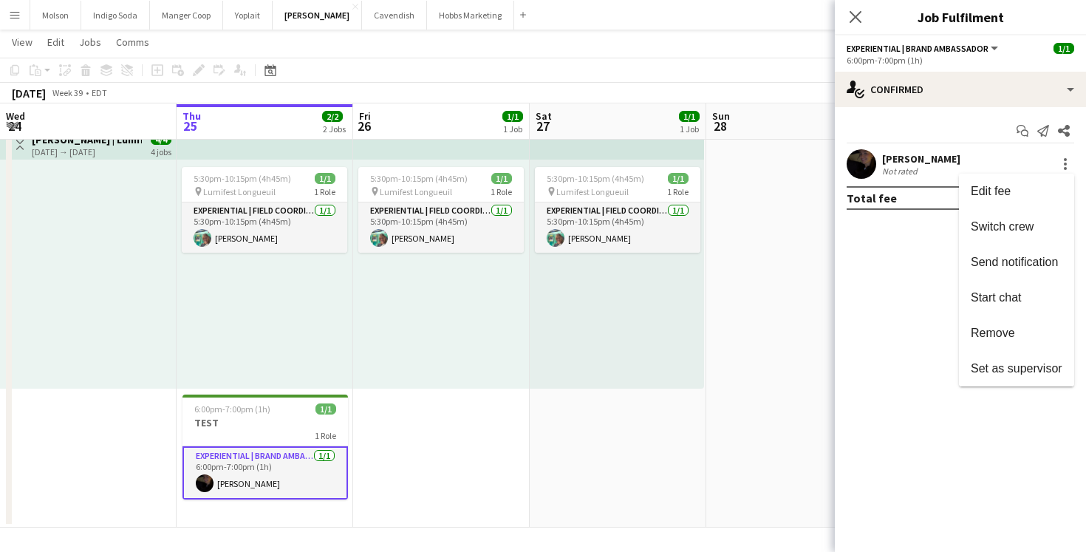
click at [916, 261] on div at bounding box center [543, 276] width 1086 height 552
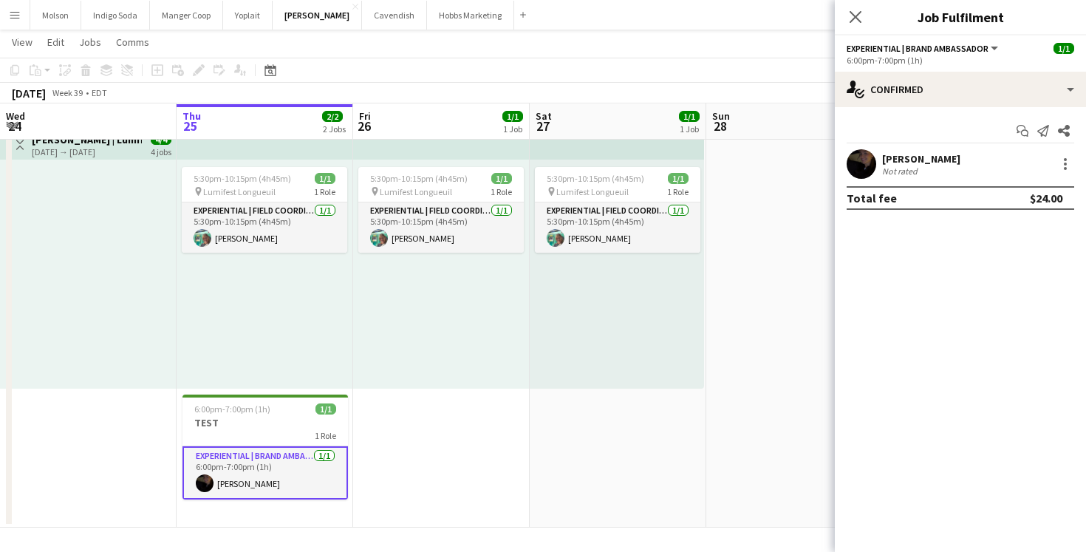
click at [863, 167] on app-user-avatar at bounding box center [861, 164] width 30 height 30
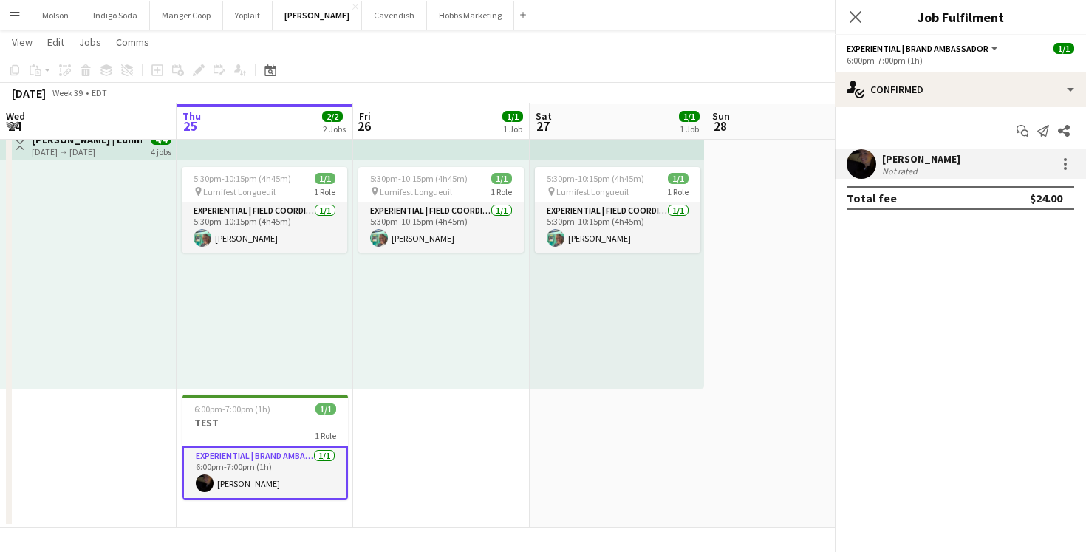
click at [911, 281] on mat-expansion-panel "check Confirmed Start chat Send notification Share Laurence Paré Not rated Tota…" at bounding box center [960, 329] width 251 height 445
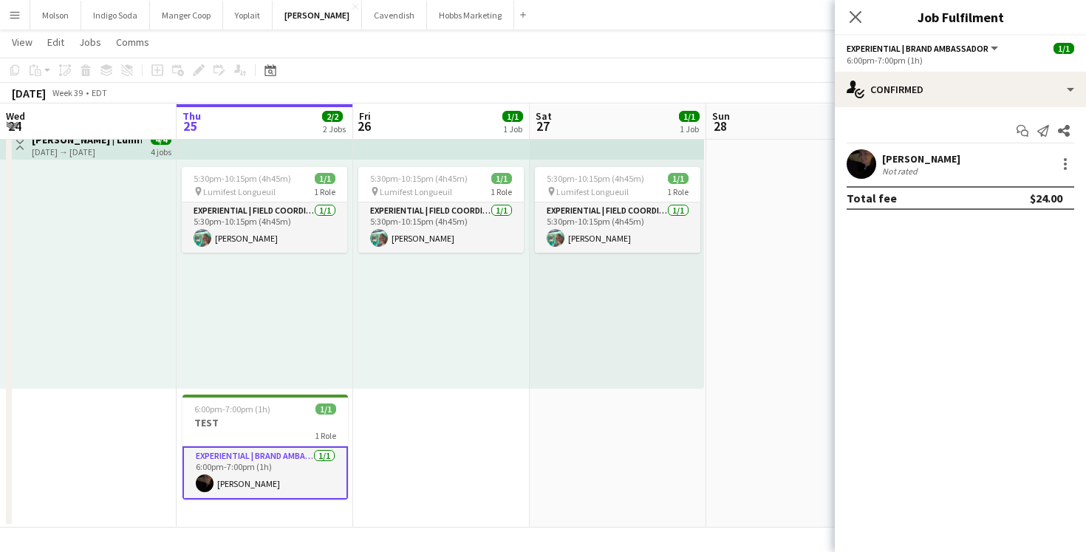
click at [929, 288] on mat-expansion-panel "check Confirmed Start chat Send notification Share Laurence Paré Not rated Tota…" at bounding box center [960, 329] width 251 height 445
click at [1060, 171] on div at bounding box center [1065, 164] width 18 height 18
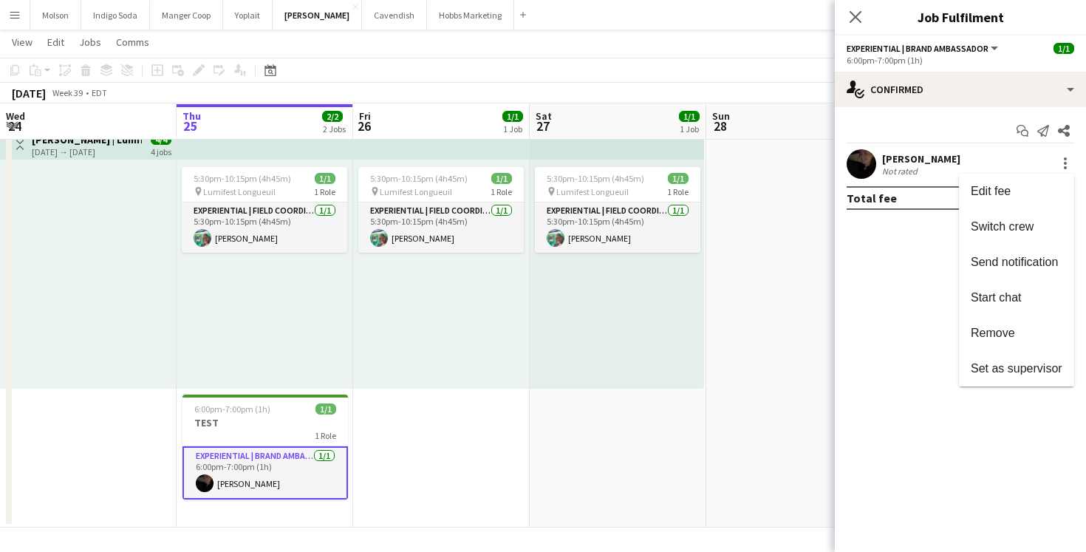
click at [887, 303] on div at bounding box center [543, 276] width 1086 height 552
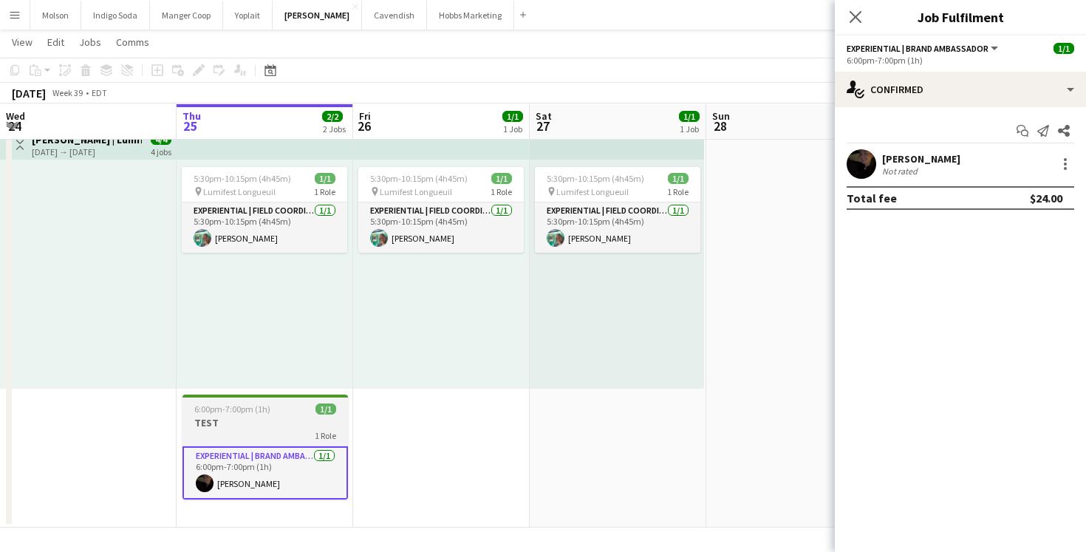
click at [272, 434] on div "1 Role" at bounding box center [264, 435] width 165 height 12
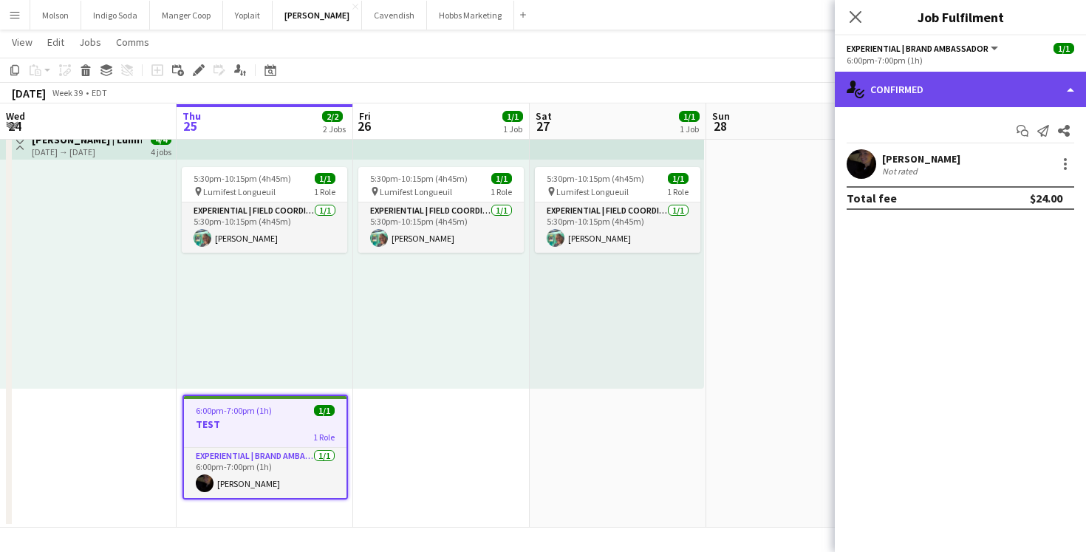
click at [1061, 86] on div "single-neutral-actions-check-2 Confirmed" at bounding box center [960, 89] width 251 height 35
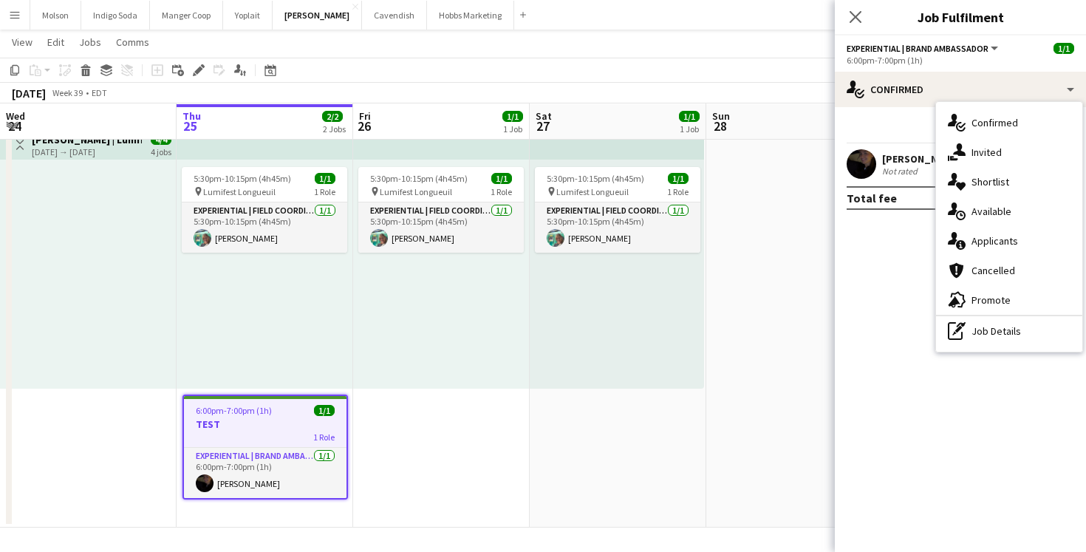
click at [913, 239] on mat-expansion-panel "check Confirmed Start chat Send notification Share Laurence Paré Not rated Tota…" at bounding box center [960, 329] width 251 height 445
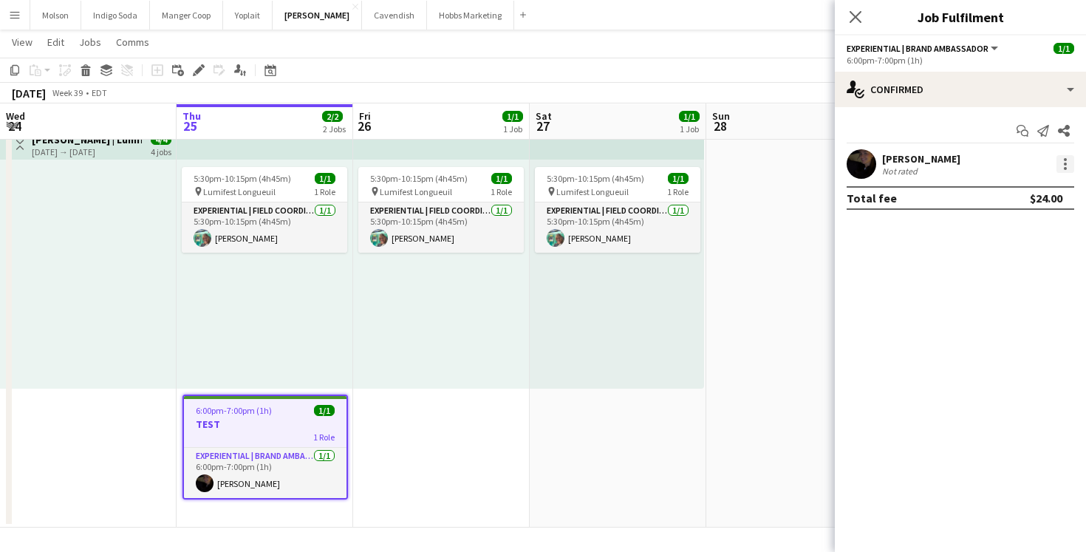
click at [1064, 167] on div at bounding box center [1064, 168] width 3 height 3
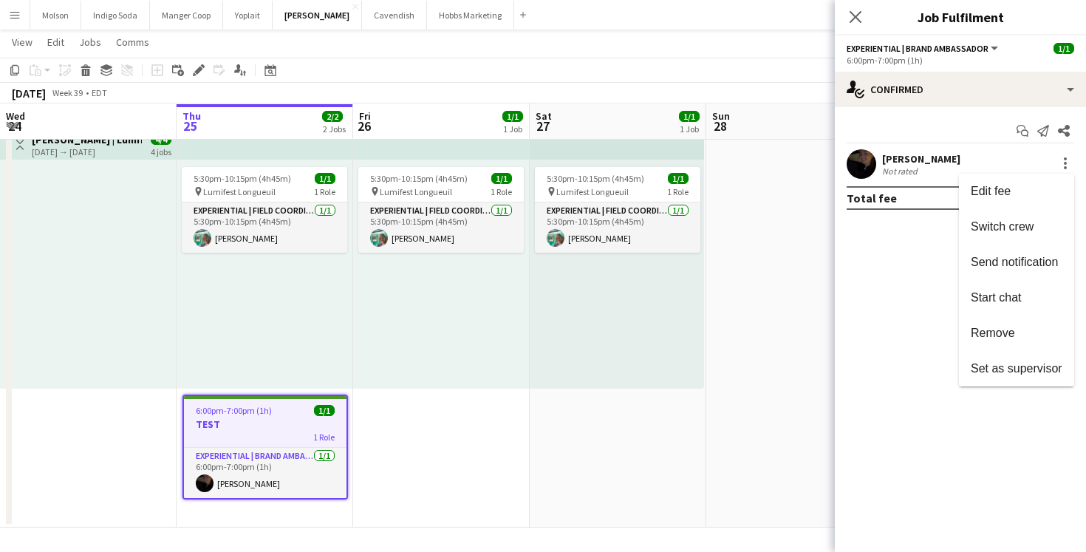
click at [891, 270] on div at bounding box center [543, 276] width 1086 height 552
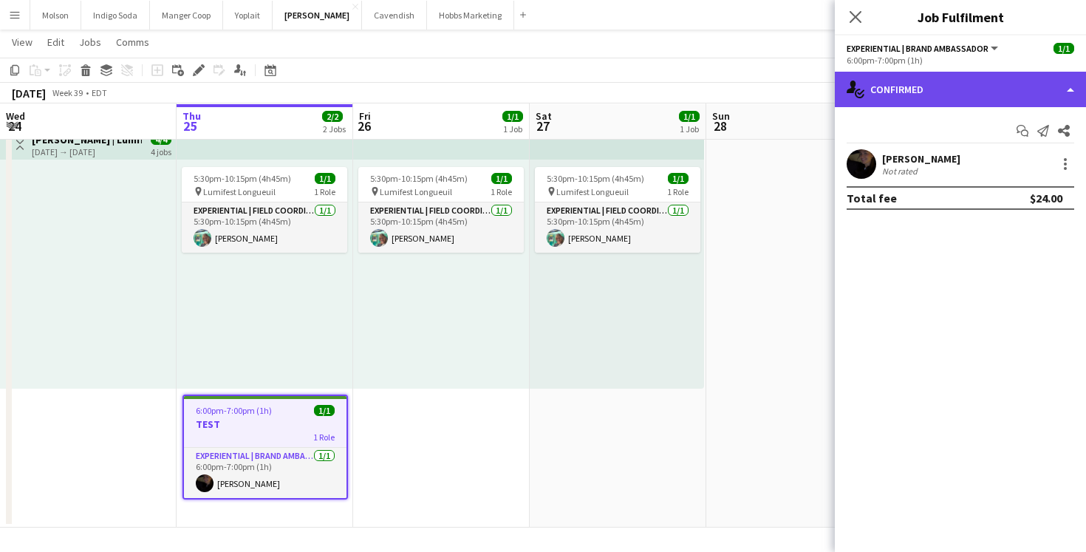
click at [894, 96] on div "single-neutral-actions-check-2 Confirmed" at bounding box center [960, 89] width 251 height 35
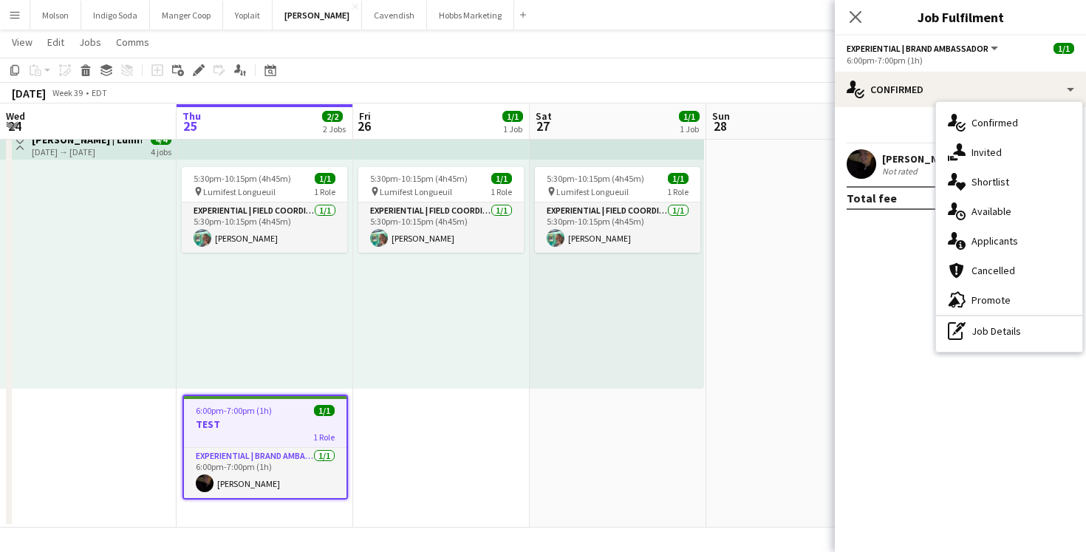
click at [916, 267] on mat-expansion-panel "check Confirmed Start chat Send notification Share Laurence Paré Not rated Tota…" at bounding box center [960, 329] width 251 height 445
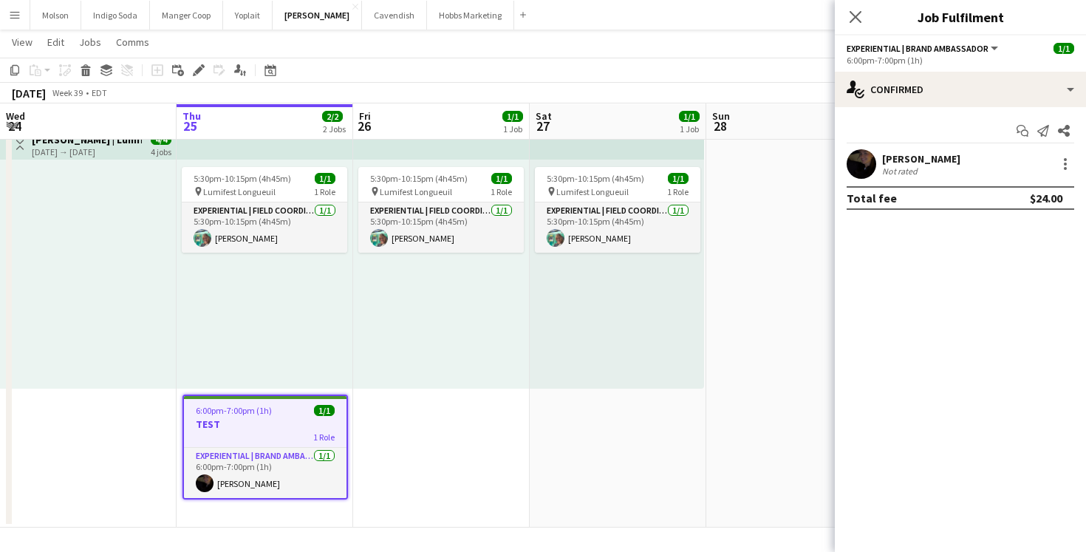
click at [883, 235] on mat-expansion-panel "check Confirmed Start chat Send notification Share Laurence Paré Not rated Tota…" at bounding box center [960, 329] width 251 height 445
drag, startPoint x: 897, startPoint y: 220, endPoint x: 849, endPoint y: 126, distance: 105.7
click at [849, 126] on div "Start chat Send notification Share Laurence Paré Not rated Total fee $24.00" at bounding box center [960, 164] width 251 height 114
click at [849, 126] on div "Start chat Send notification Share" at bounding box center [959, 131] width 227 height 24
drag, startPoint x: 857, startPoint y: 126, endPoint x: 1058, endPoint y: 227, distance: 224.9
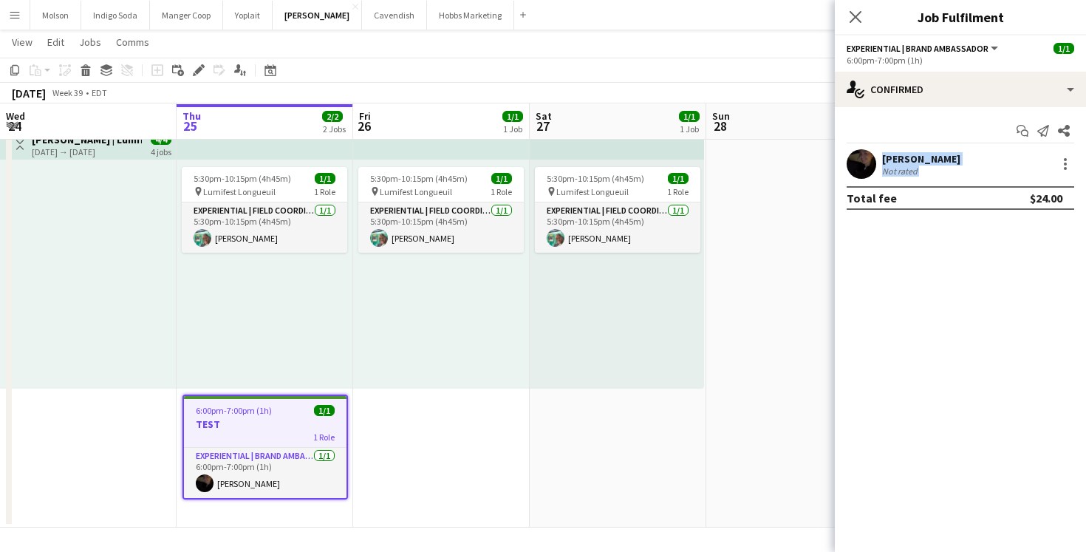
click at [1060, 227] on mat-expansion-panel "check Confirmed Start chat Send notification Share Laurence Paré Not rated Tota…" at bounding box center [960, 329] width 251 height 445
click at [1058, 227] on mat-expansion-panel "check Confirmed Start chat Send notification Share Laurence Paré Not rated Tota…" at bounding box center [960, 329] width 251 height 445
drag, startPoint x: 1061, startPoint y: 209, endPoint x: 875, endPoint y: 115, distance: 208.4
click at [875, 115] on div "Start chat Send notification Share Laurence Paré Not rated Total fee $24.00" at bounding box center [960, 164] width 251 height 114
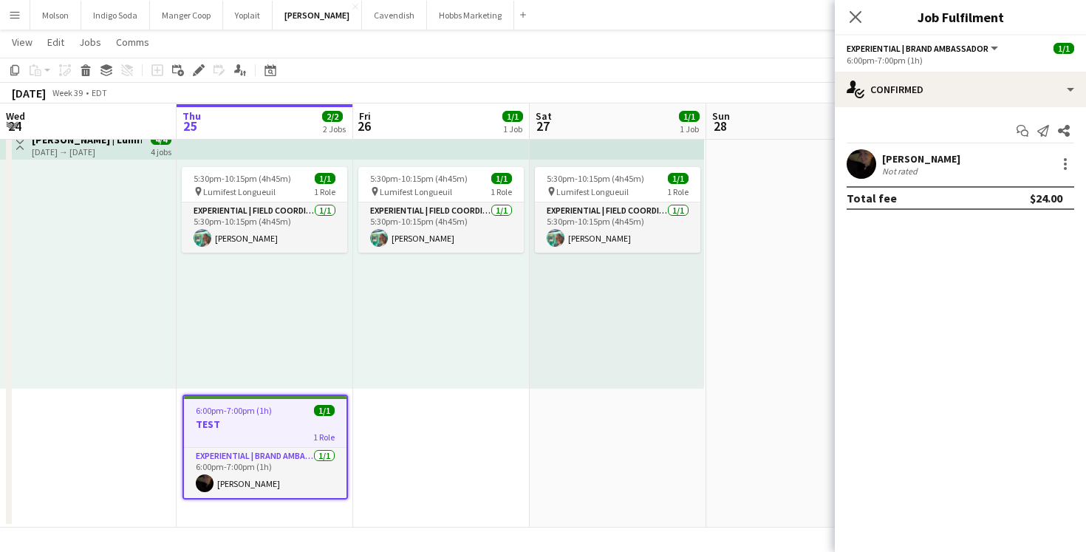
drag, startPoint x: 875, startPoint y: 115, endPoint x: 1071, endPoint y: 198, distance: 212.5
click at [1071, 198] on div "Start chat Send notification Share Laurence Paré Not rated Total fee $24.00" at bounding box center [960, 164] width 251 height 114
click at [1071, 198] on div "Total fee $24.00" at bounding box center [959, 198] width 227 height 24
drag, startPoint x: 1071, startPoint y: 209, endPoint x: 832, endPoint y: 134, distance: 249.9
click at [832, 135] on body "Menu Boards Boards Boards All jobs Status Workforce Workforce My Workforce Recr…" at bounding box center [543, 254] width 1086 height 597
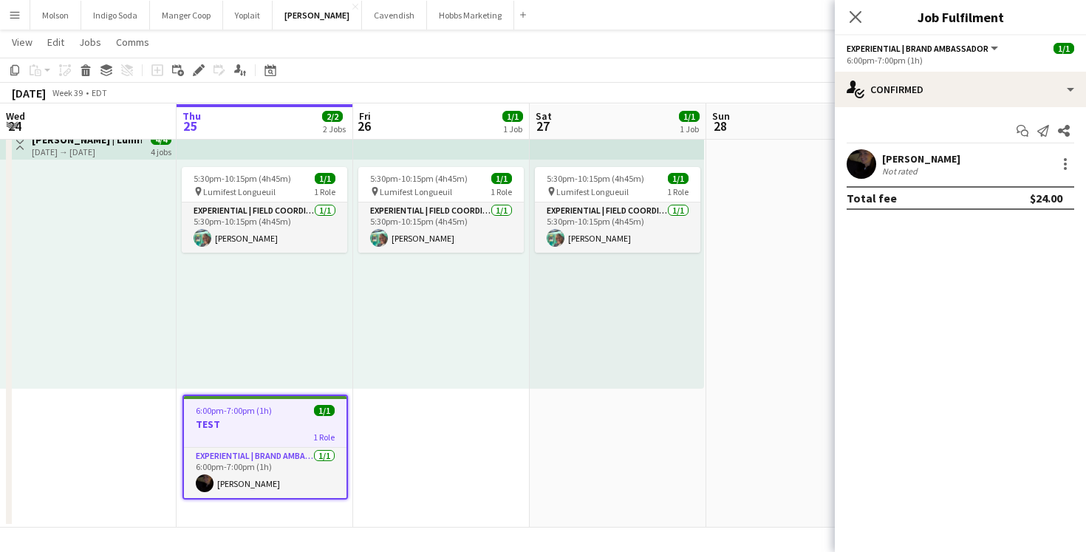
click at [858, 131] on div "Start chat Send notification Share" at bounding box center [959, 131] width 227 height 24
click at [896, 284] on mat-expansion-panel "check Confirmed Start chat Send notification Share Laurence Paré Not rated Tota…" at bounding box center [960, 329] width 251 height 445
click at [782, 21] on app-navbar "Menu Boards Boards Boards All jobs Status Workforce Workforce My Workforce Recr…" at bounding box center [543, 15] width 1086 height 30
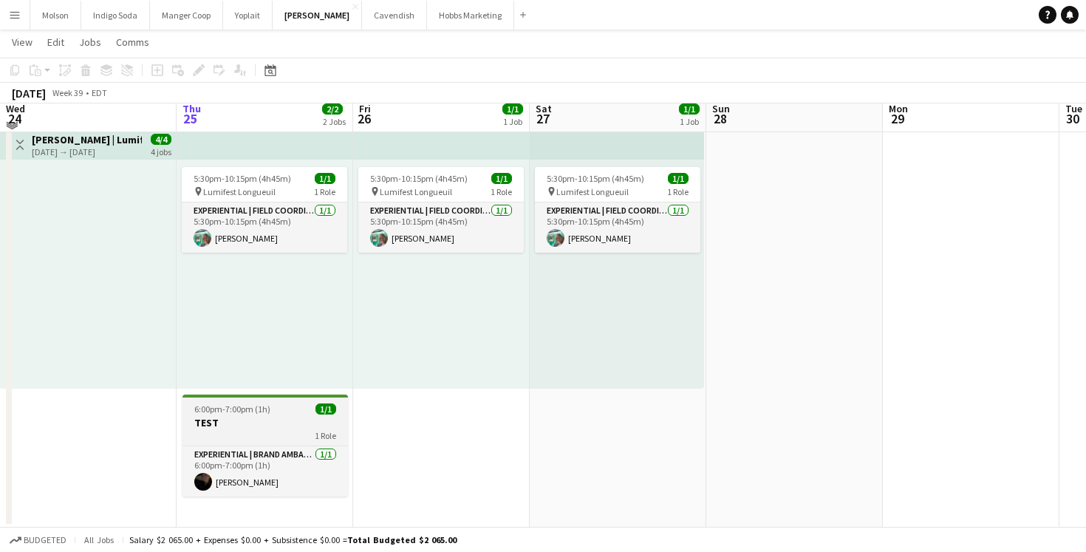
scroll to position [37, 0]
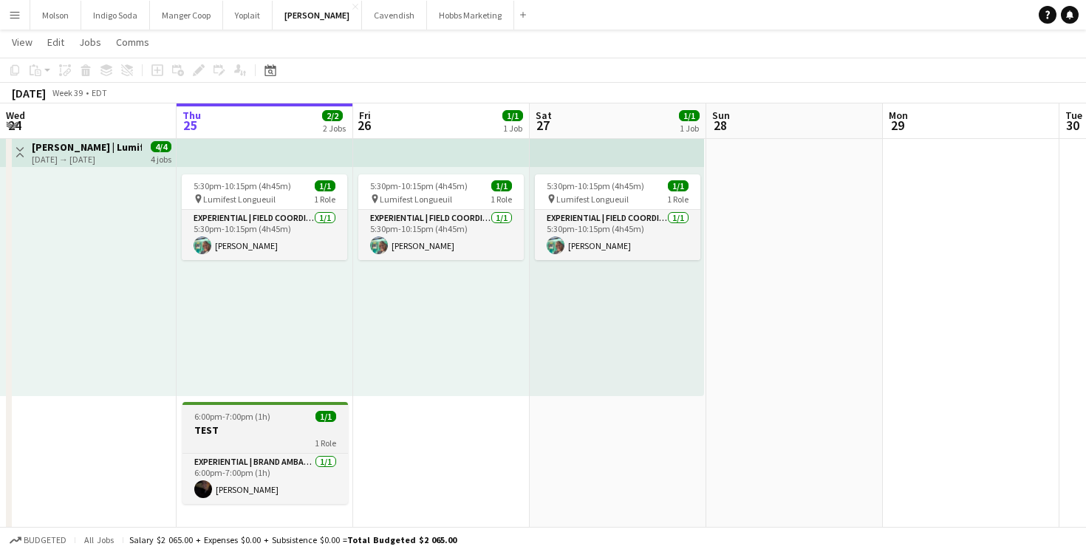
click at [264, 431] on h3 "TEST" at bounding box center [264, 429] width 165 height 13
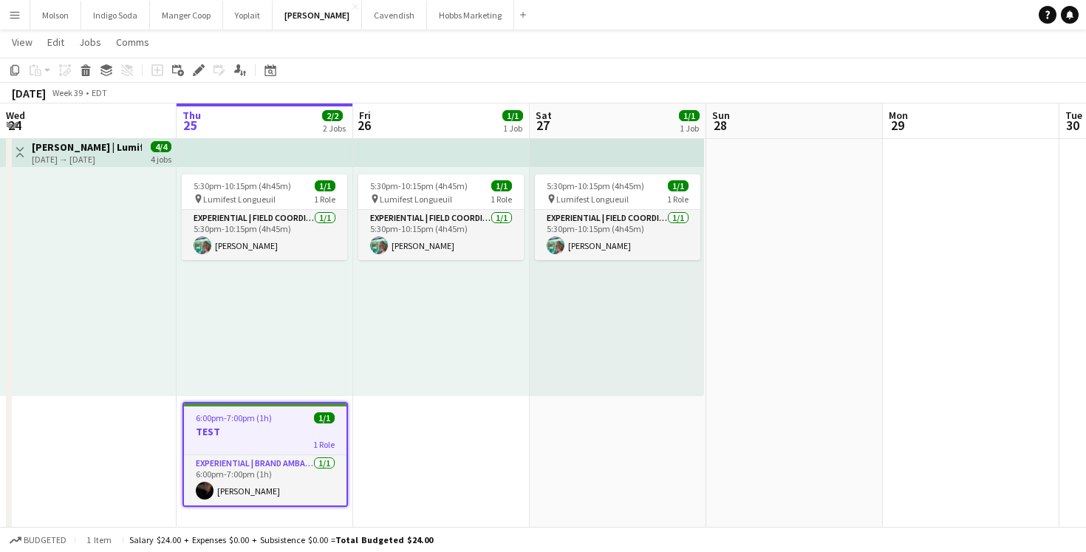
click at [388, 456] on app-date-cell "5:30pm-10:15pm (4h45m) 1/1 pin Lumifest Longueuil 1 Role Experiential | Field C…" at bounding box center [441, 332] width 177 height 406
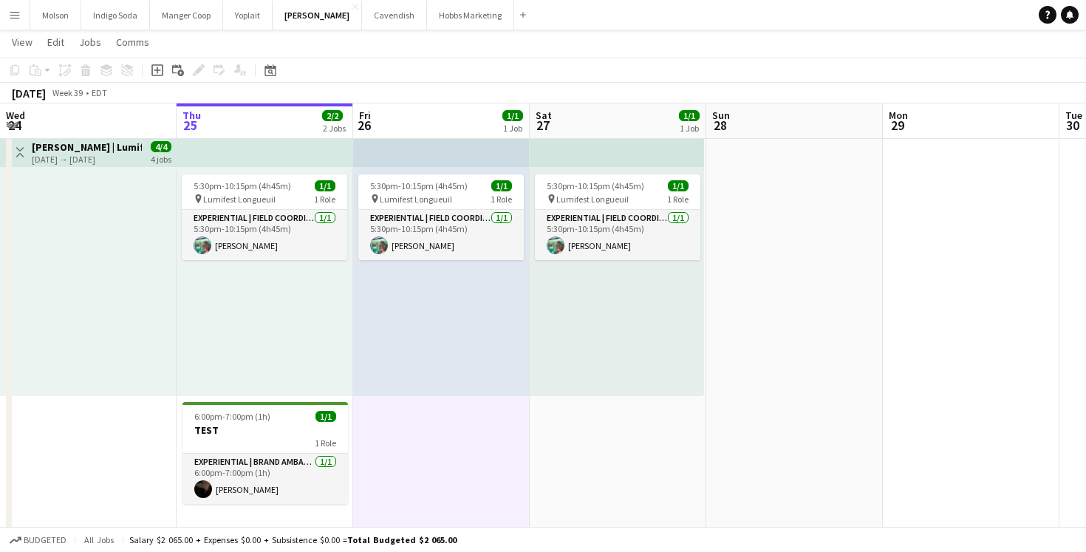
click at [454, 459] on app-date-cell "5:30pm-10:15pm (4h45m) 1/1 pin Lumifest Longueuil 1 Role Experiential | Field C…" at bounding box center [441, 332] width 177 height 406
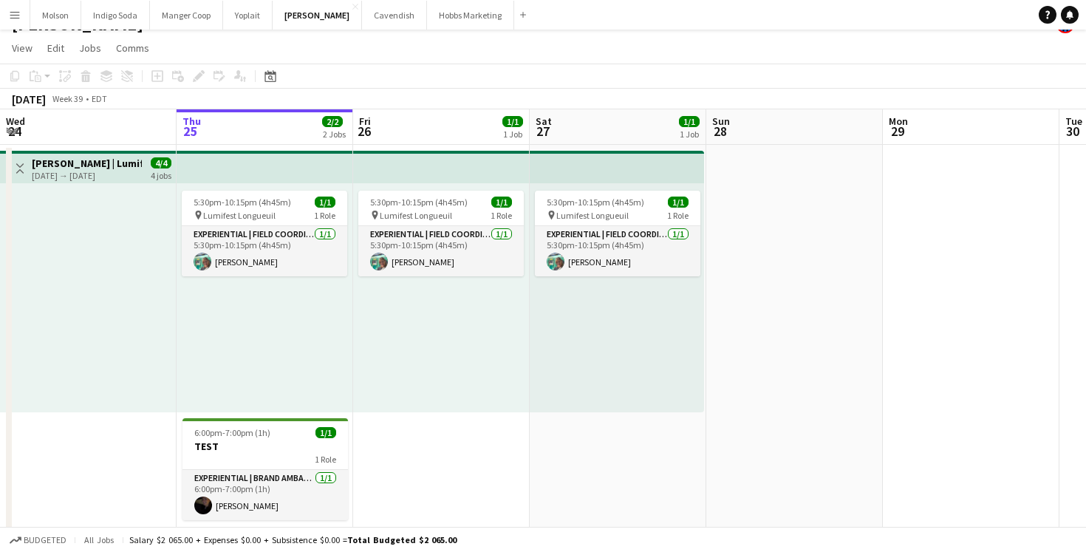
scroll to position [21, 0]
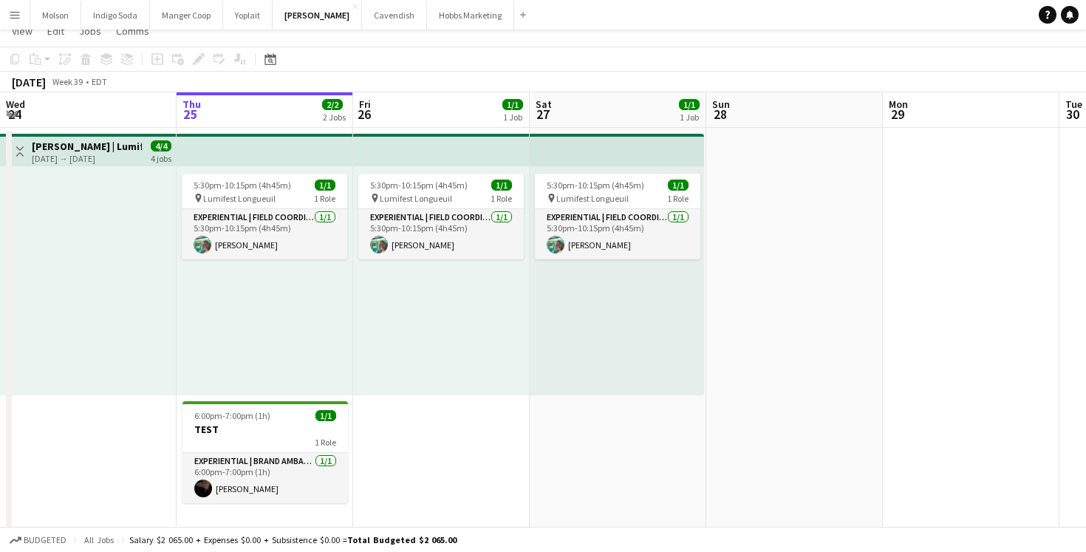
scroll to position [44, 0]
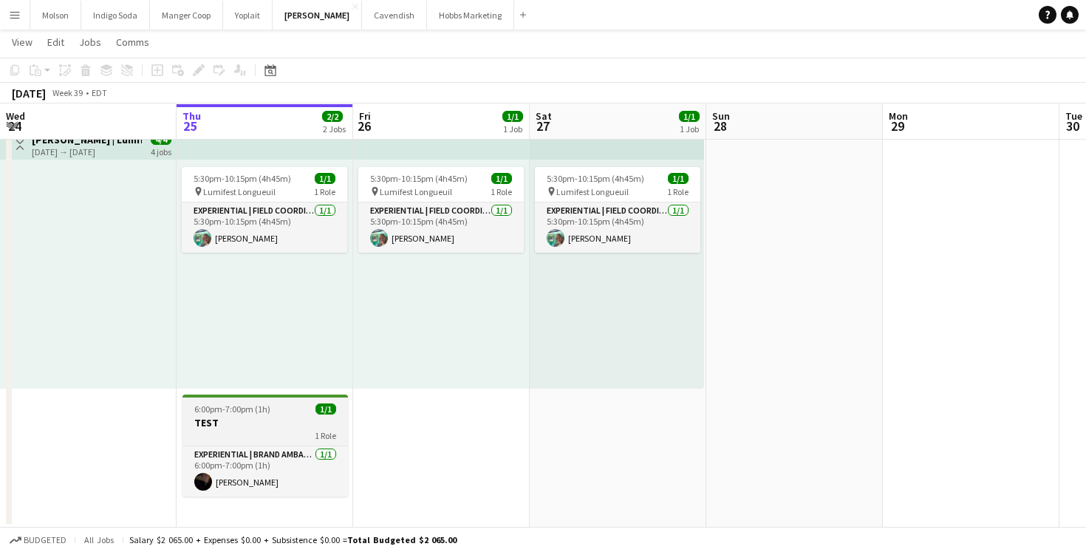
click at [296, 419] on h3 "TEST" at bounding box center [264, 422] width 165 height 13
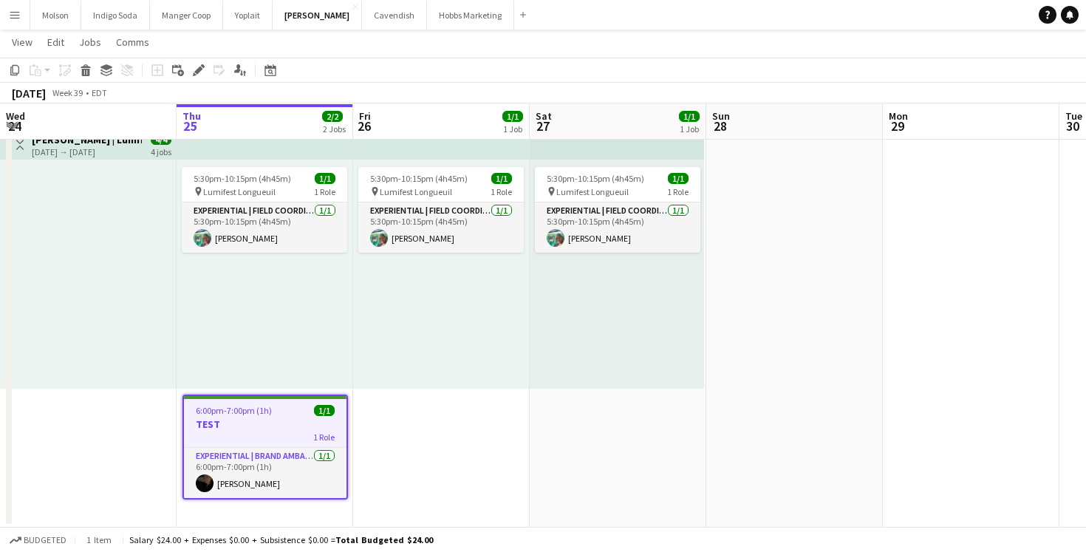
click at [402, 446] on app-date-cell "5:30pm-10:15pm (4h45m) 1/1 pin Lumifest Longueuil 1 Role Experiential | Field C…" at bounding box center [441, 324] width 177 height 406
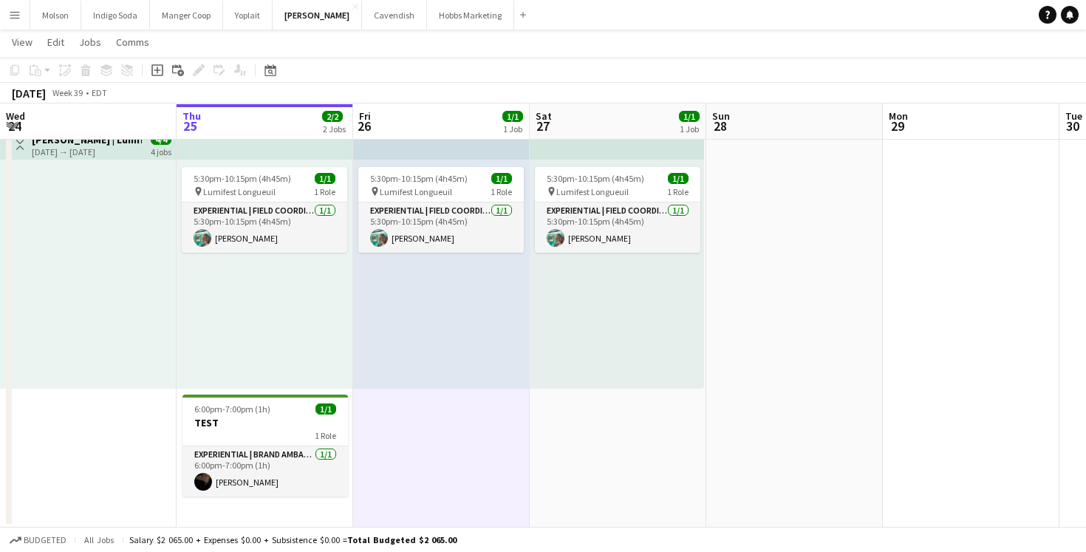
click at [451, 439] on app-date-cell "5:30pm-10:15pm (4h45m) 1/1 pin Lumifest Longueuil 1 Role Experiential | Field C…" at bounding box center [441, 324] width 177 height 406
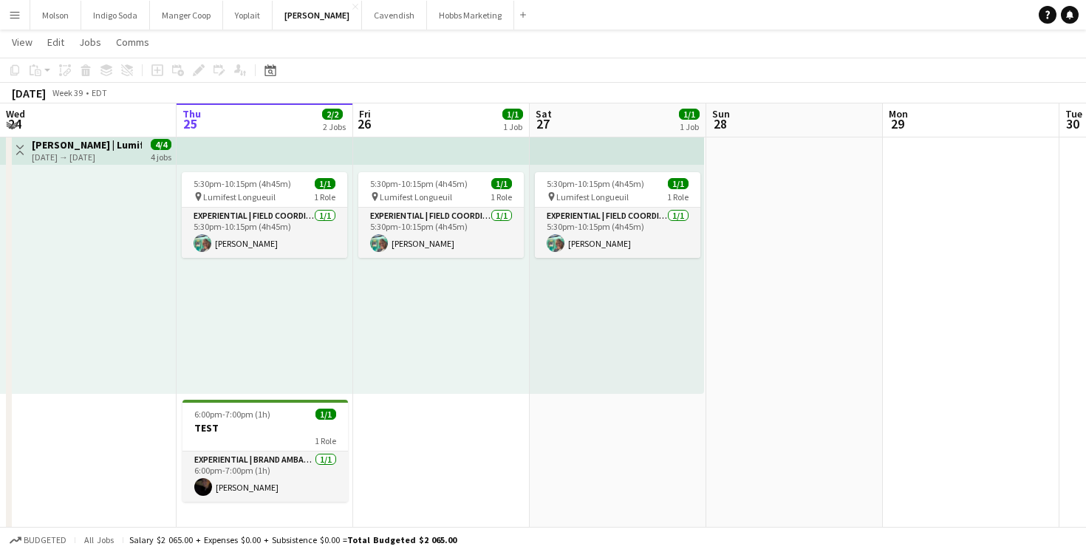
scroll to position [38, 0]
click at [18, 10] on app-icon "Menu" at bounding box center [15, 15] width 12 height 12
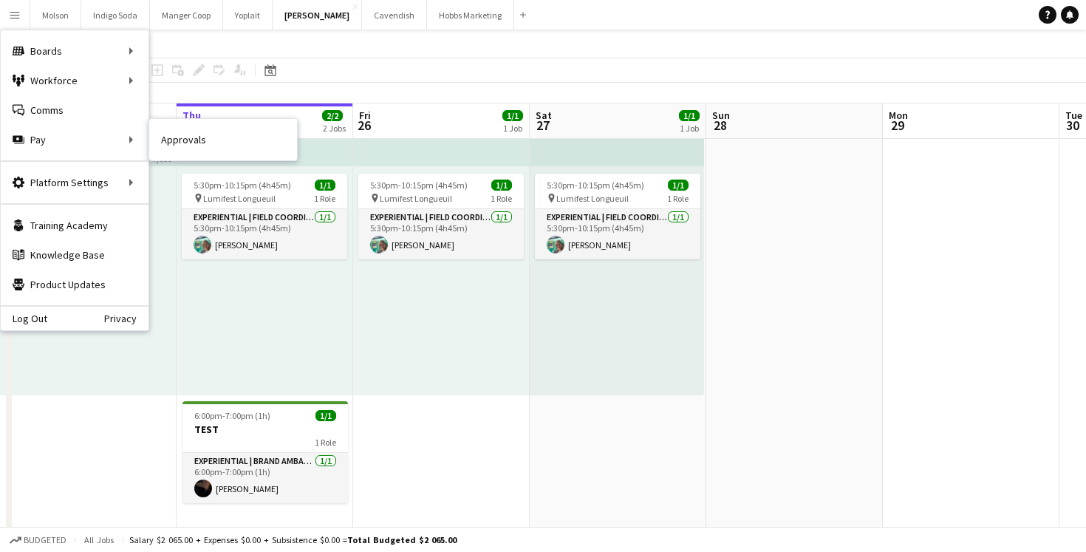
click at [199, 154] on nav "Approvals" at bounding box center [223, 139] width 148 height 41
click at [199, 140] on link "Approvals" at bounding box center [223, 140] width 148 height 30
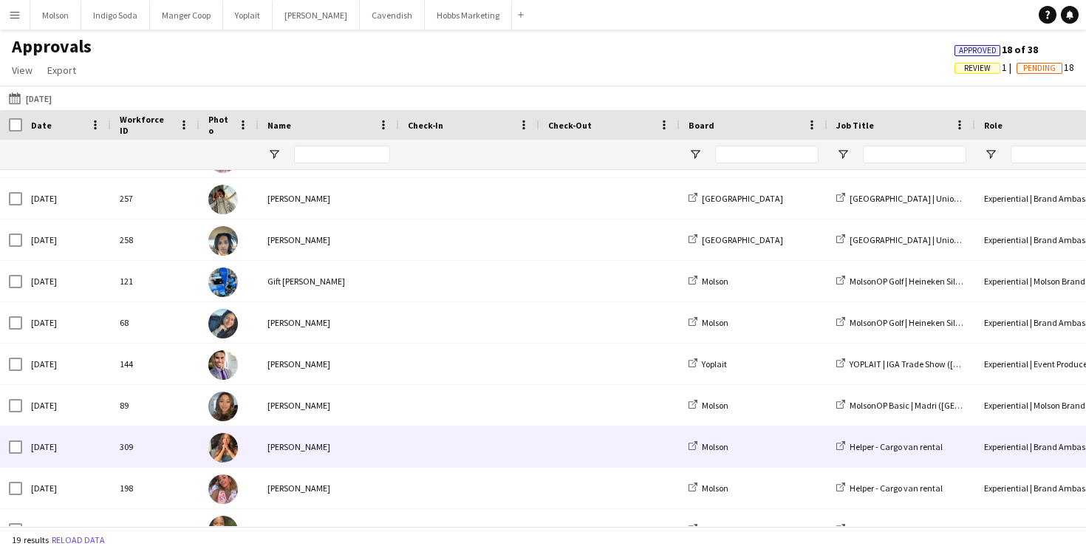
scroll to position [430, 0]
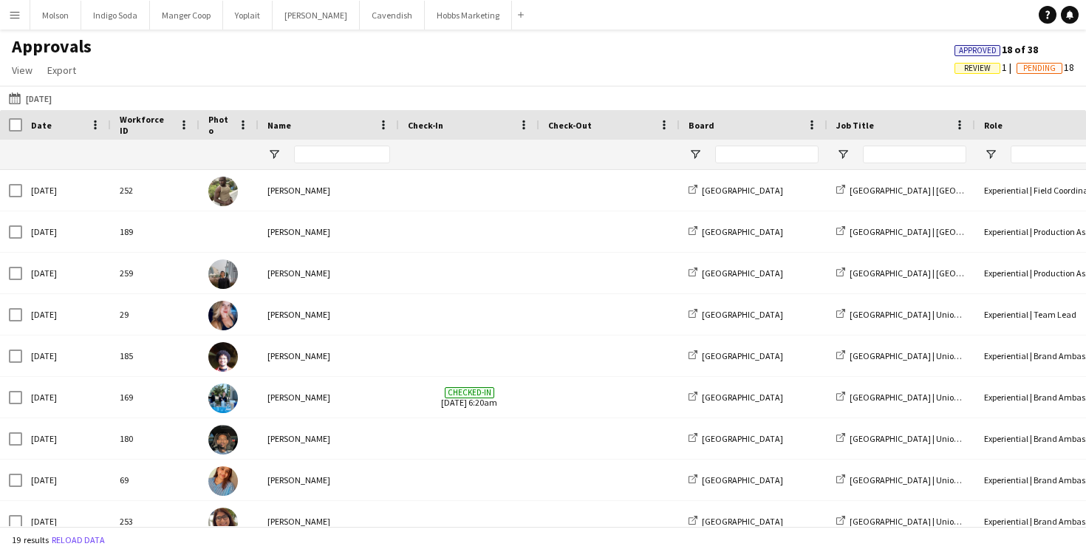
click at [1044, 72] on span "Pending" at bounding box center [1039, 69] width 32 height 10
click at [298, 16] on button "[PERSON_NAME] Close" at bounding box center [316, 15] width 87 height 29
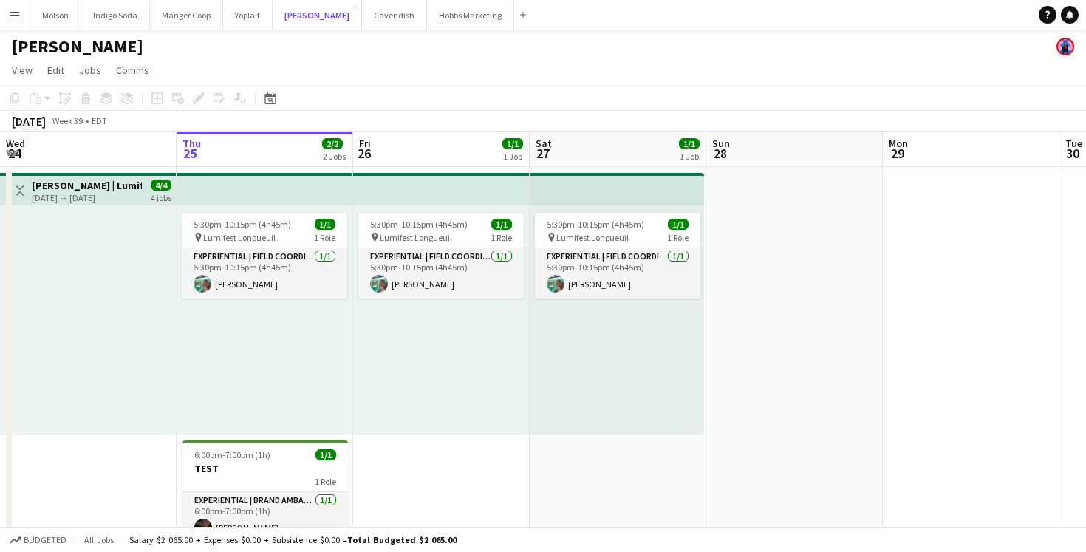
scroll to position [44, 0]
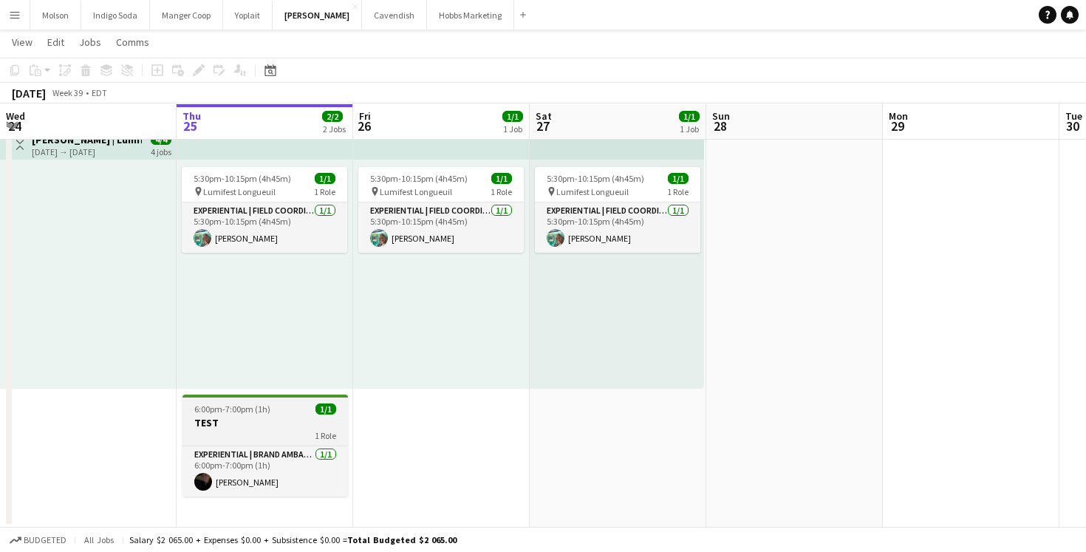
click at [274, 439] on div "1 Role" at bounding box center [264, 435] width 165 height 12
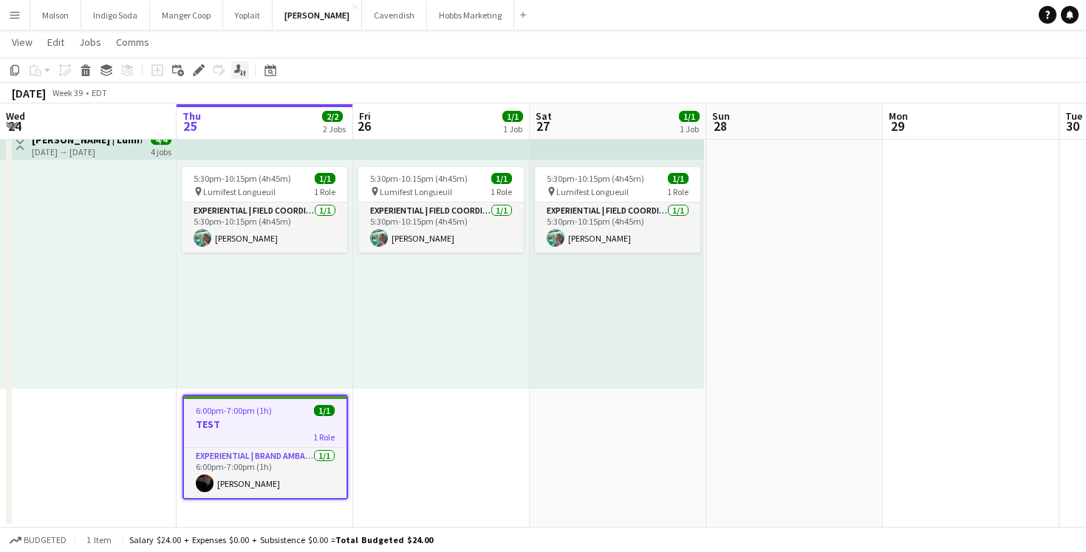
click at [238, 68] on icon at bounding box center [237, 68] width 7 height 8
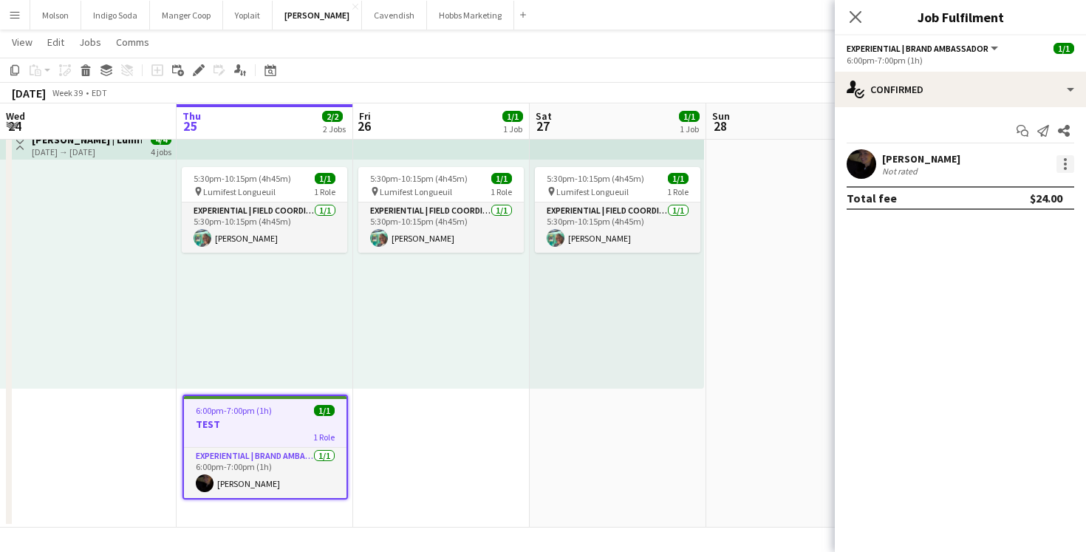
click at [1067, 162] on div at bounding box center [1065, 164] width 18 height 18
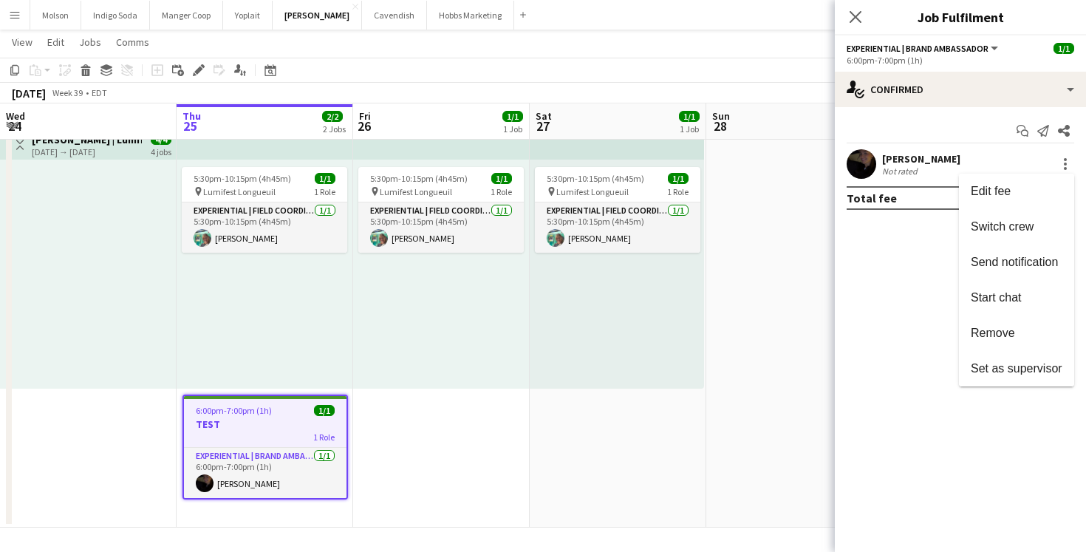
click at [908, 258] on div at bounding box center [543, 276] width 1086 height 552
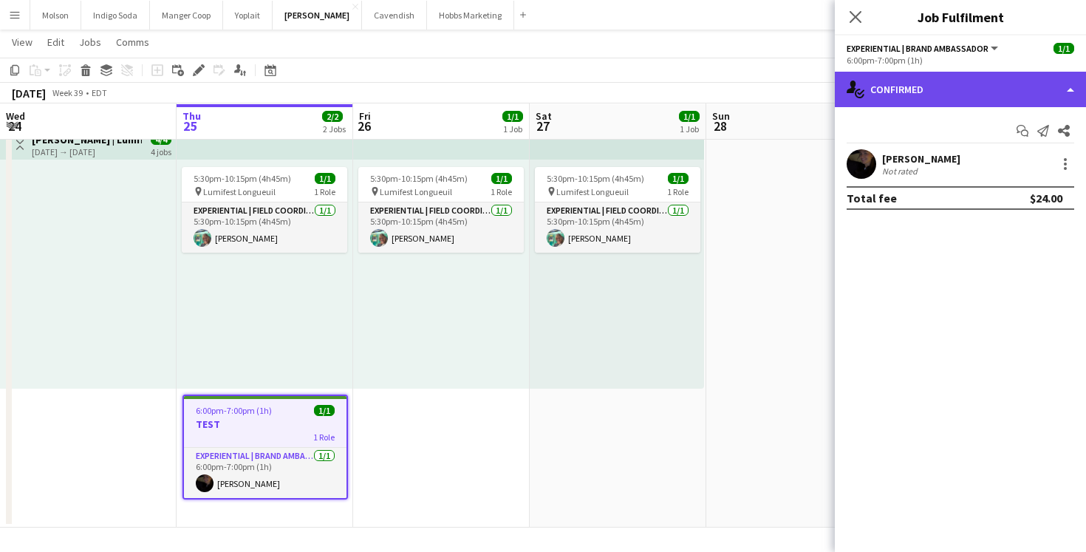
click at [894, 93] on div "single-neutral-actions-check-2 Confirmed" at bounding box center [960, 89] width 251 height 35
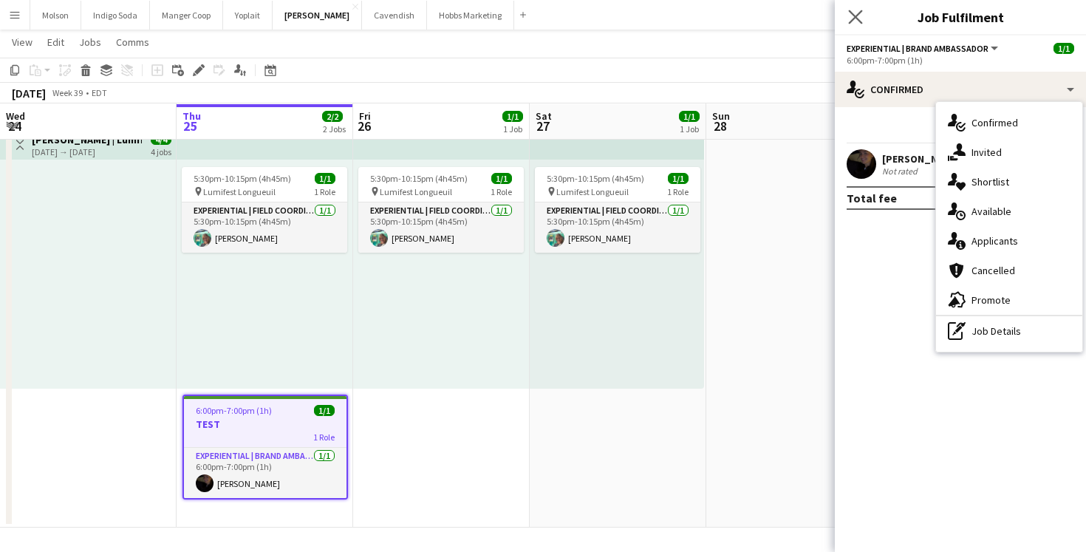
click at [851, 24] on app-icon "Close pop-in" at bounding box center [855, 17] width 21 height 21
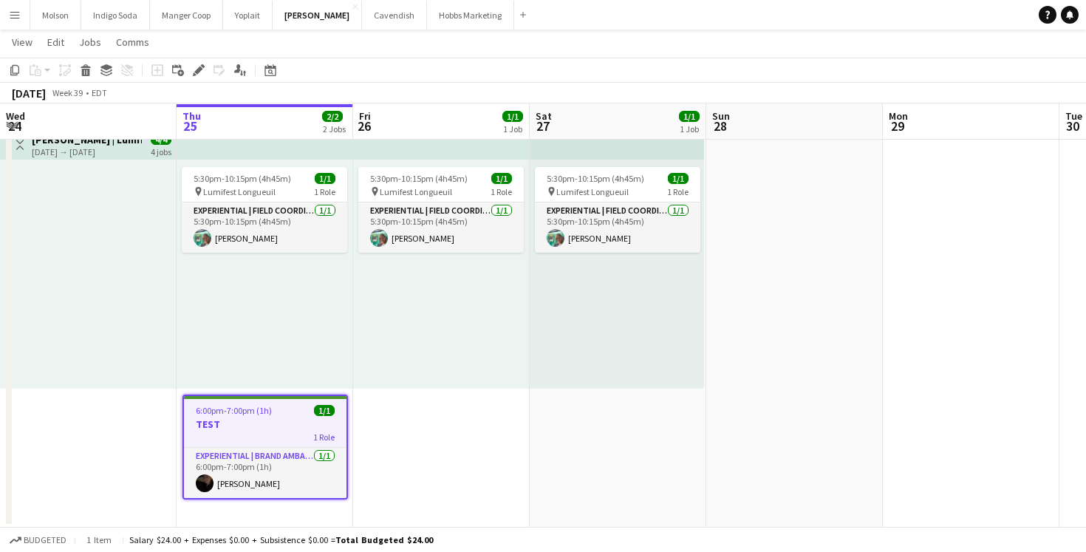
click at [270, 400] on app-job-card "6:00pm-7:00pm (1h) 1/1 TEST 1 Role Experiential | Brand Ambassador [DATE] 6:00p…" at bounding box center [264, 446] width 165 height 105
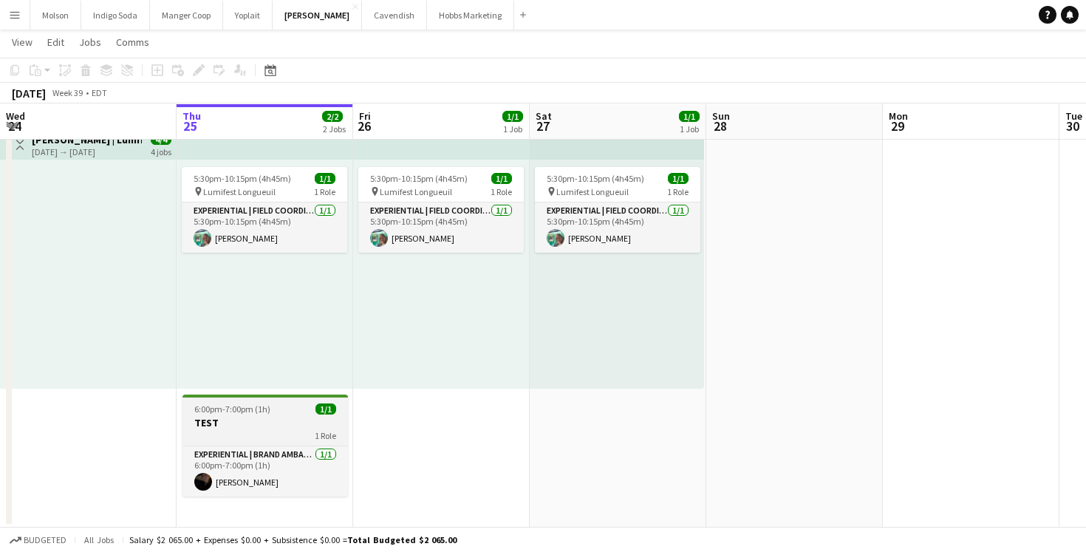
click at [276, 416] on h3 "TEST" at bounding box center [264, 422] width 165 height 13
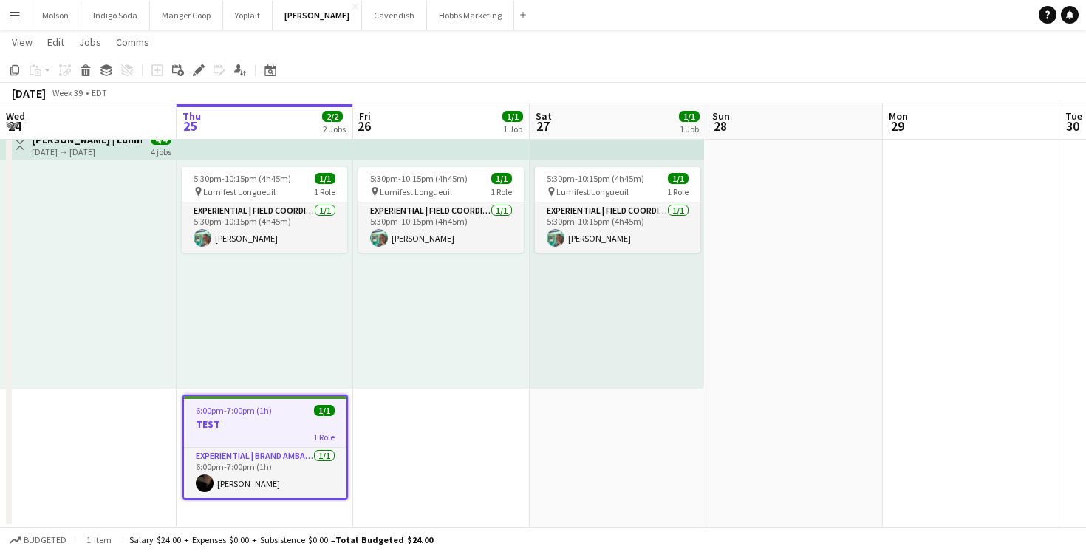
click at [208, 70] on div "Add job Add linked Job Edit Edit linked Job Applicants" at bounding box center [192, 70] width 113 height 18
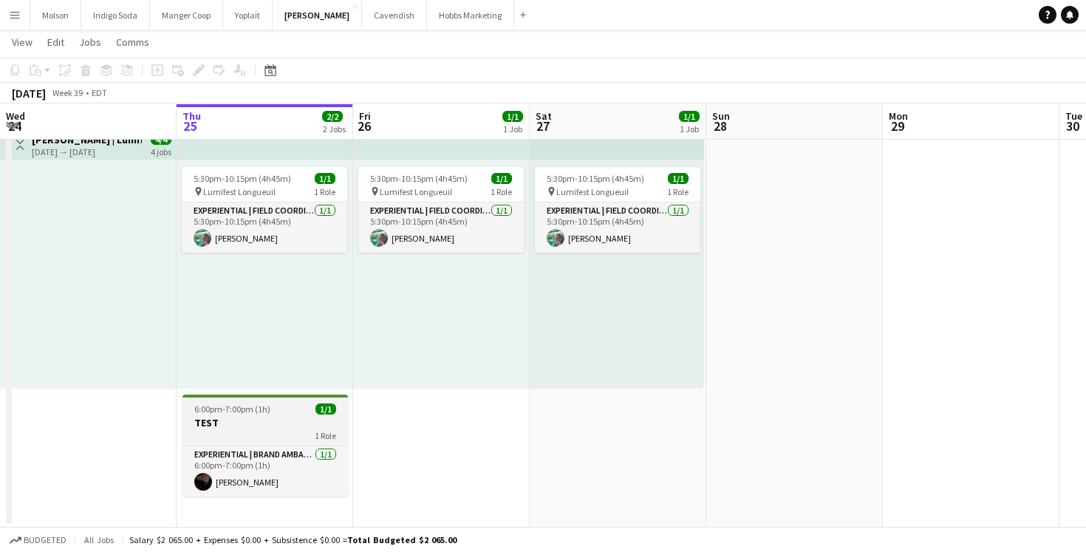
click at [267, 417] on h3 "TEST" at bounding box center [264, 422] width 165 height 13
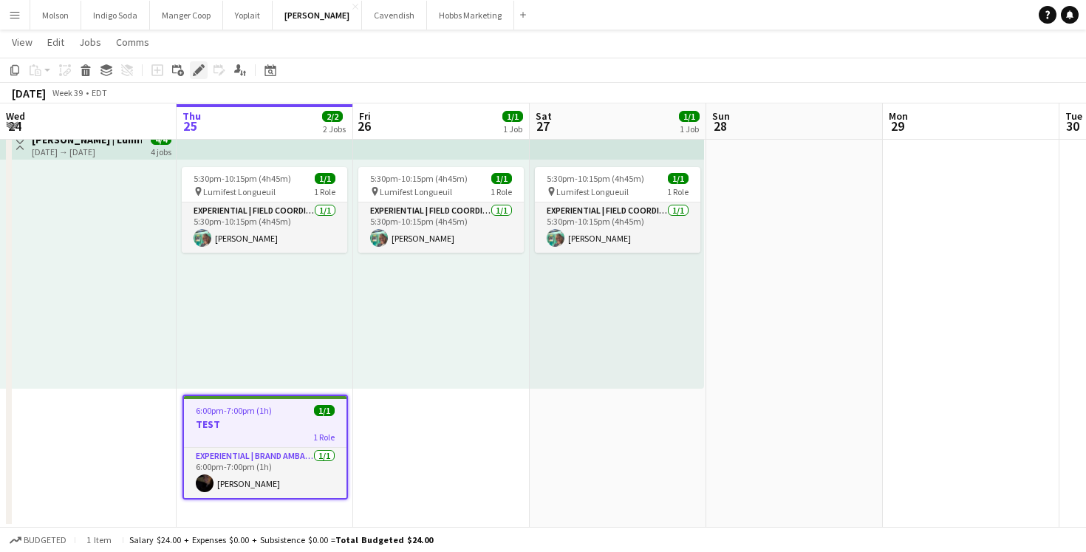
click at [199, 63] on div "Edit" at bounding box center [199, 70] width 18 height 18
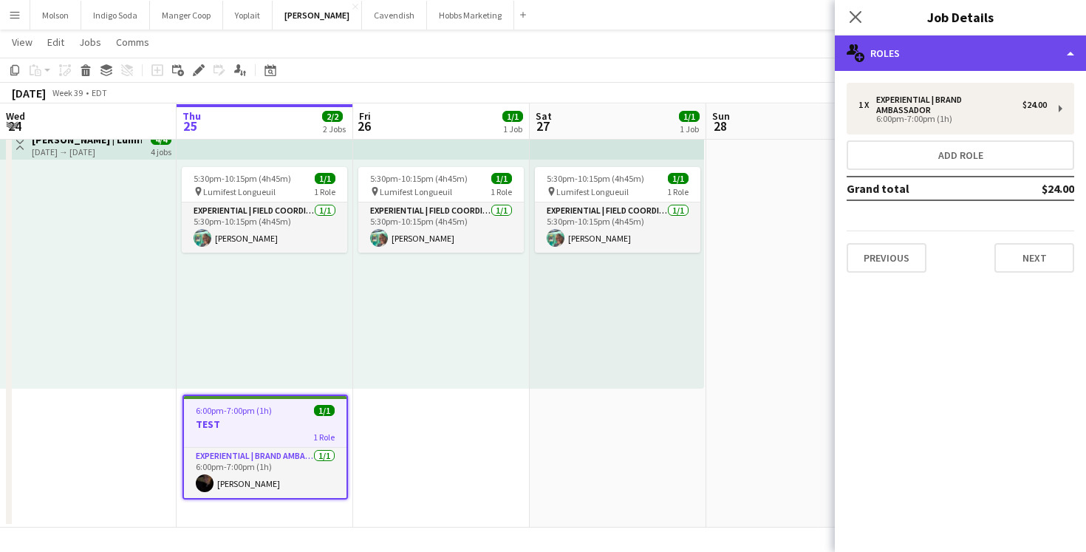
click at [930, 49] on div "multiple-users-add Roles" at bounding box center [960, 52] width 251 height 35
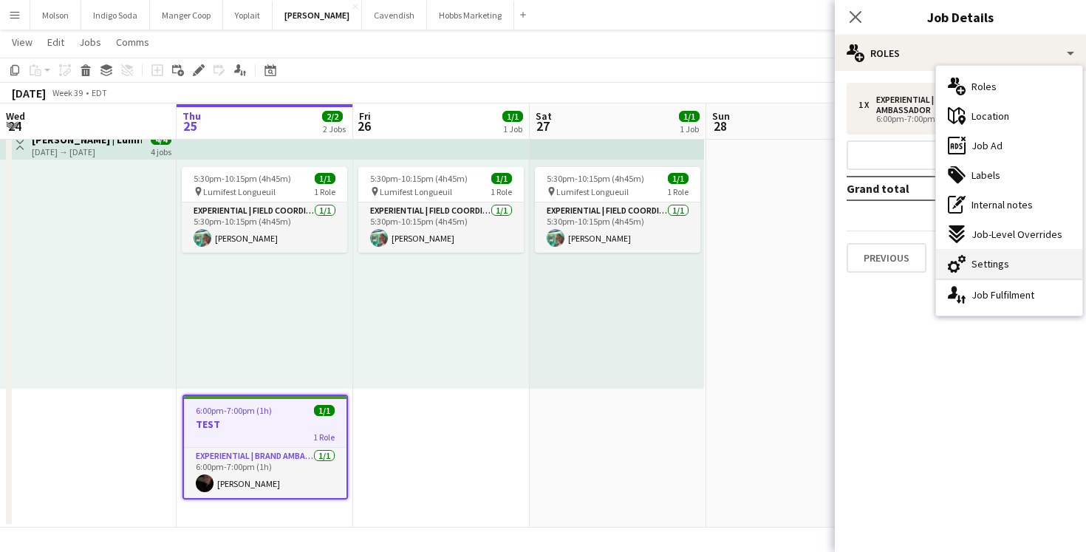
click at [1021, 256] on div "cog-double-3 Settings" at bounding box center [1009, 264] width 146 height 30
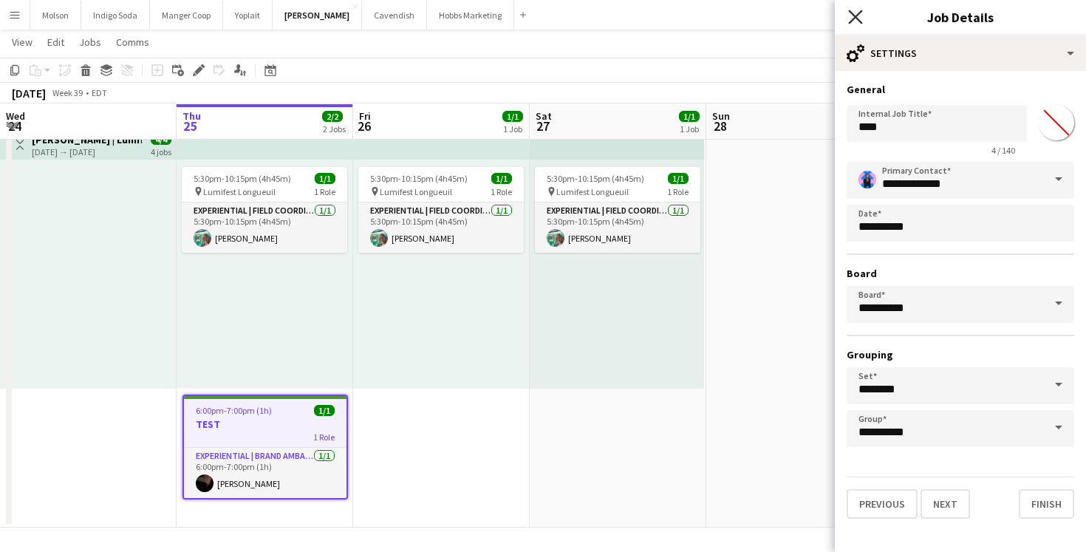
click at [854, 14] on icon "Close pop-in" at bounding box center [855, 17] width 14 height 14
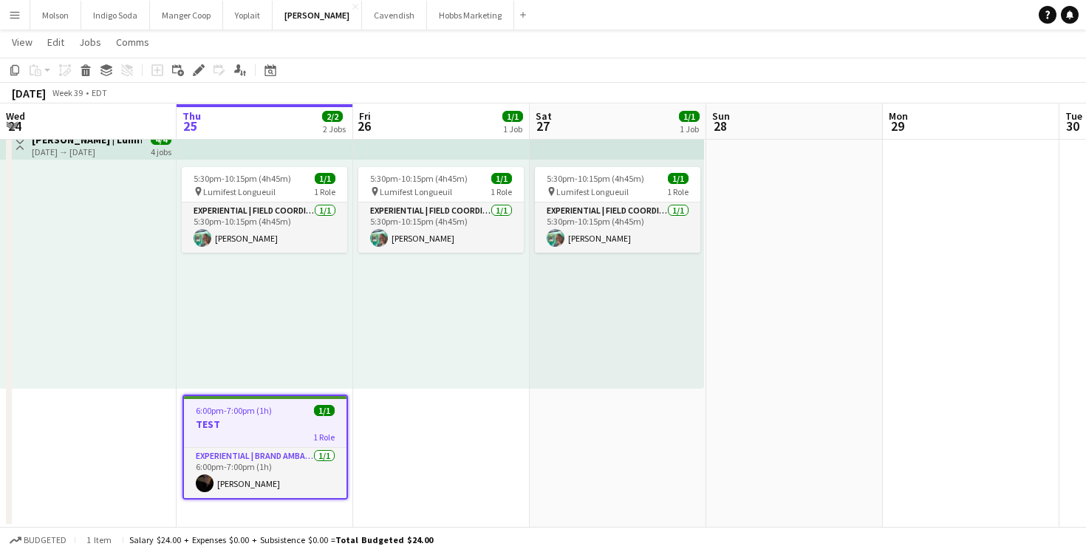
click at [594, 511] on app-date-cell "5:30pm-10:15pm (4h45m) 1/1 pin Lumifest Longueuil 1 Role Experiential | Field C…" at bounding box center [618, 324] width 177 height 406
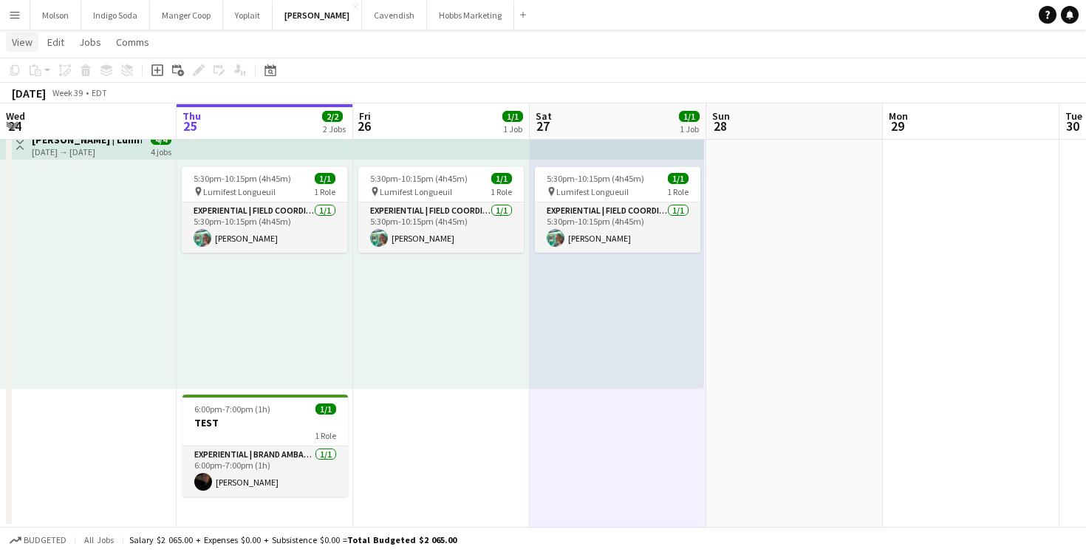
click at [20, 44] on span "View" at bounding box center [22, 41] width 21 height 13
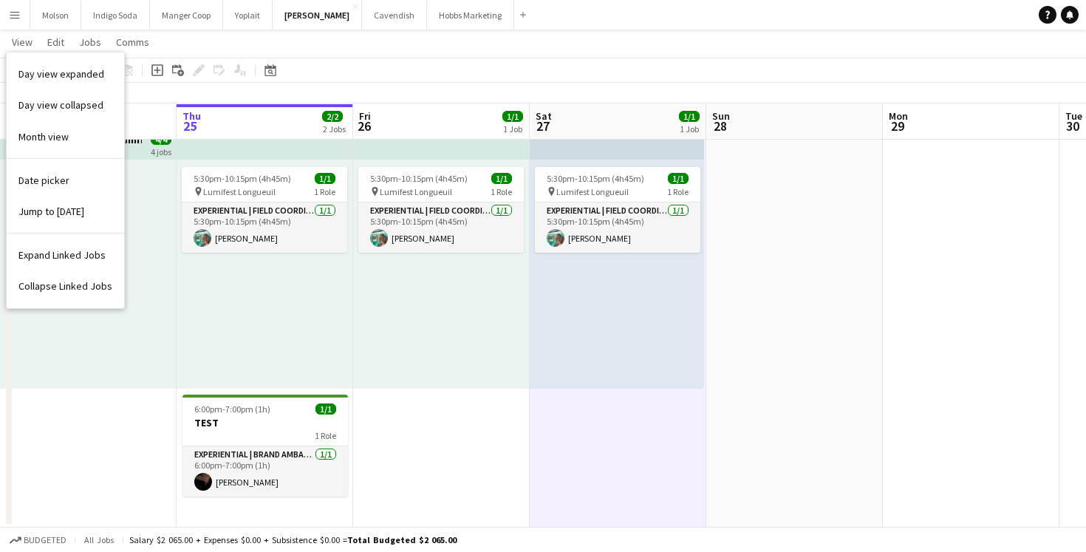
click at [17, 5] on button "Menu" at bounding box center [15, 15] width 30 height 30
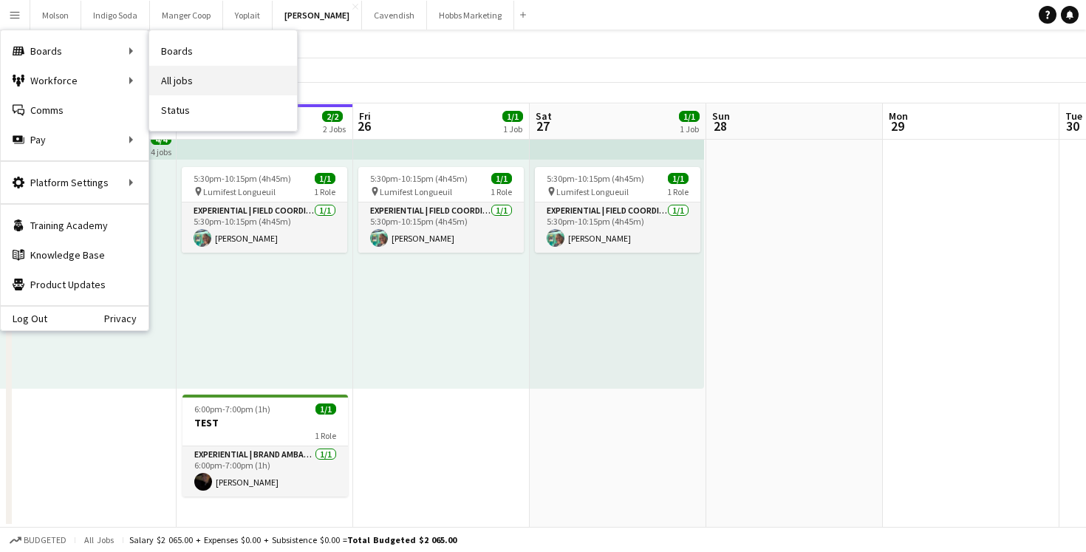
click at [217, 86] on link "All jobs" at bounding box center [223, 81] width 148 height 30
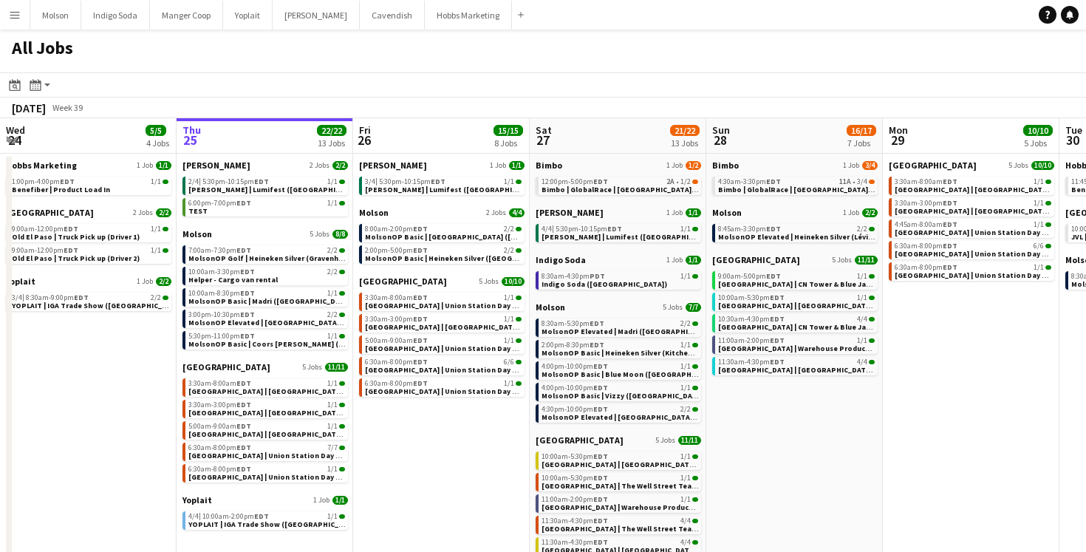
click at [16, 16] on app-icon "Menu" at bounding box center [15, 15] width 12 height 12
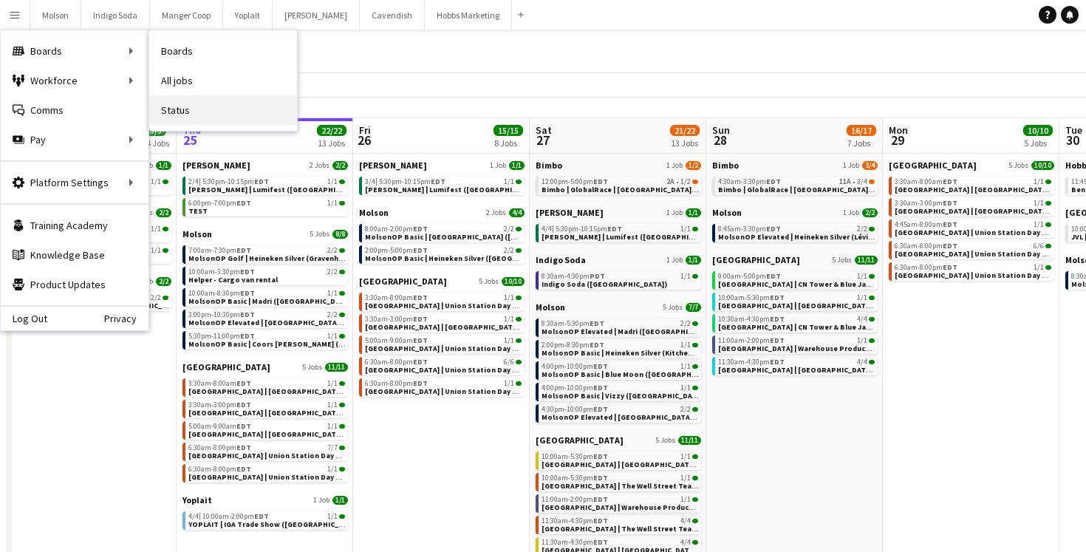
click at [205, 98] on link "Status" at bounding box center [223, 110] width 148 height 30
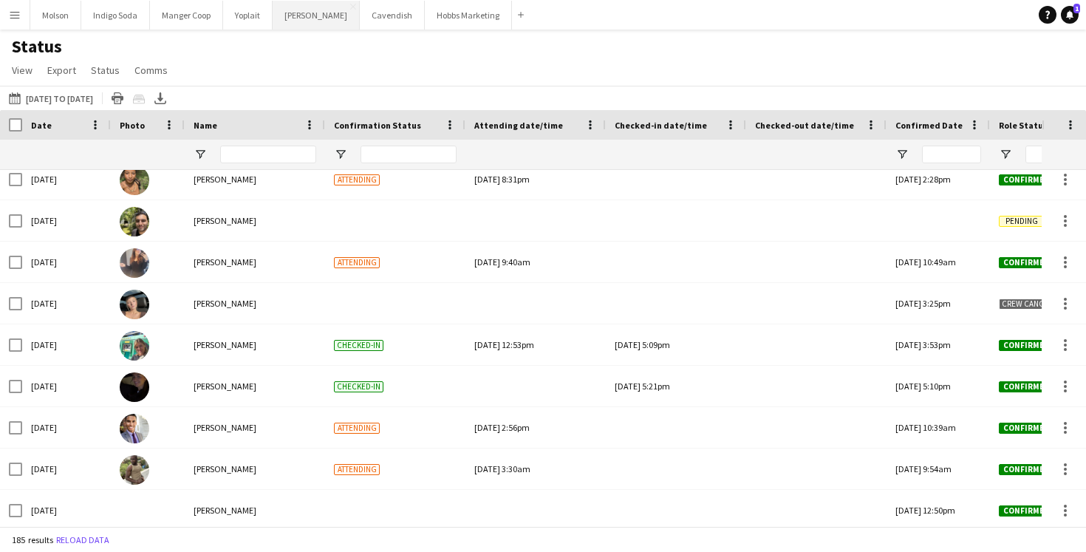
click at [304, 16] on button "[PERSON_NAME] Close" at bounding box center [316, 15] width 87 height 29
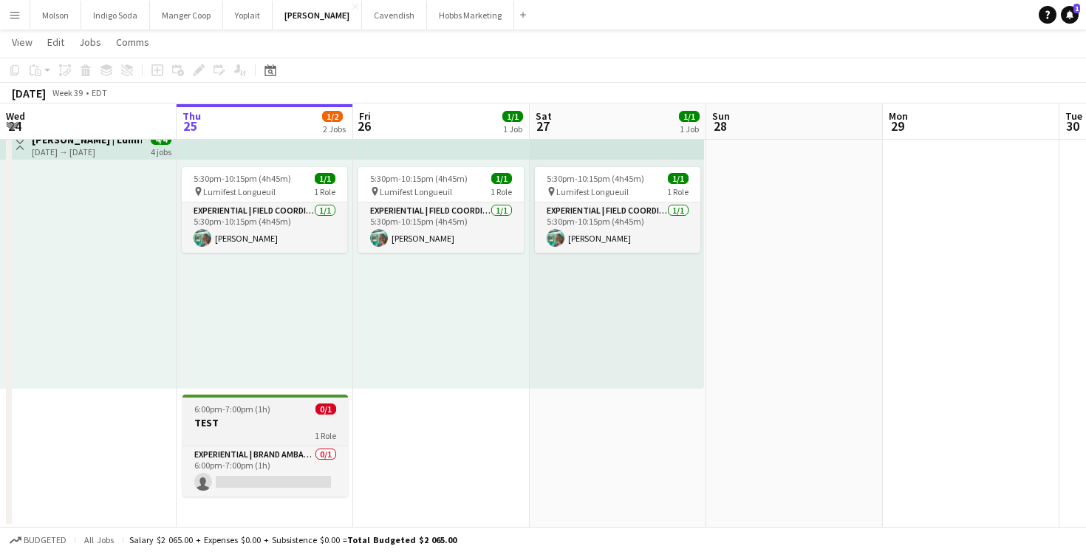
click at [254, 436] on div "1 Role" at bounding box center [264, 435] width 165 height 12
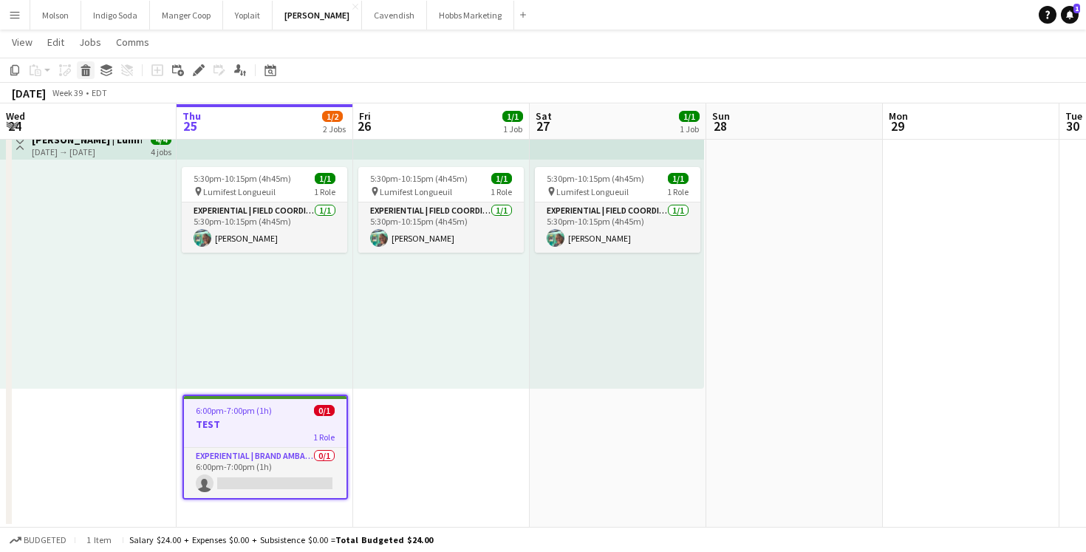
click at [83, 69] on icon at bounding box center [86, 72] width 8 height 7
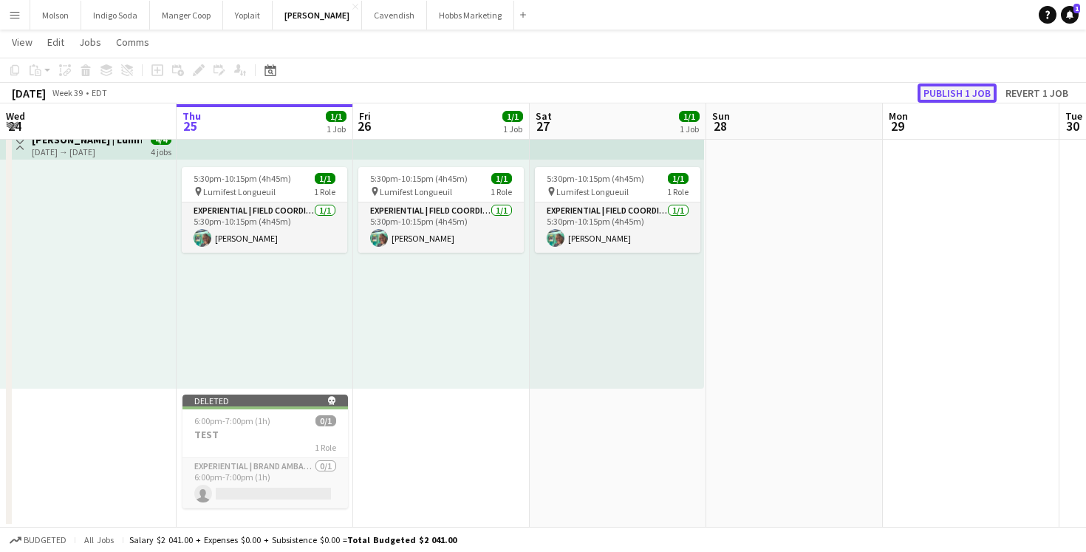
click at [977, 92] on button "Publish 1 job" at bounding box center [956, 92] width 79 height 19
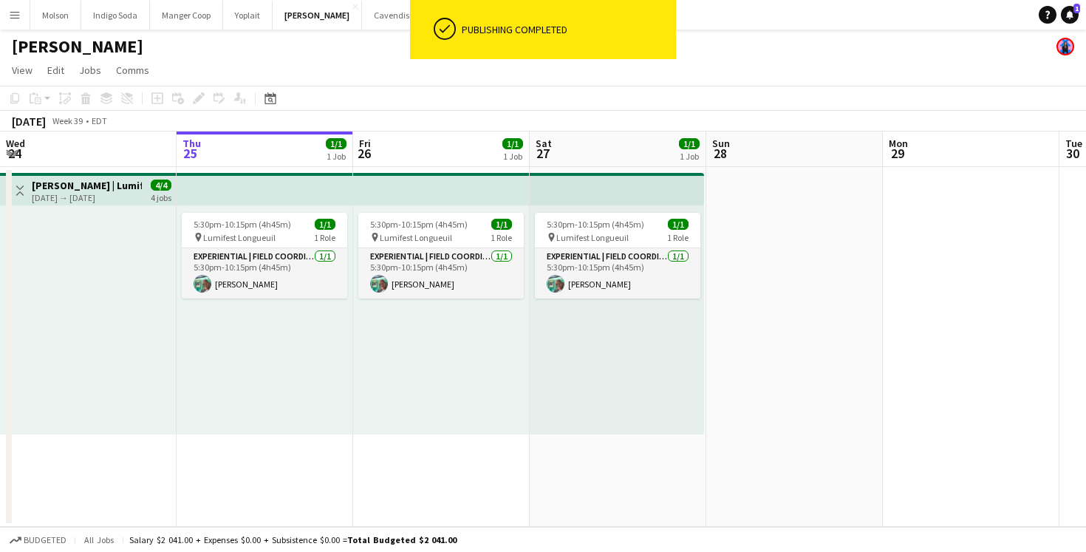
click at [15, 18] on app-icon "Menu" at bounding box center [15, 15] width 12 height 12
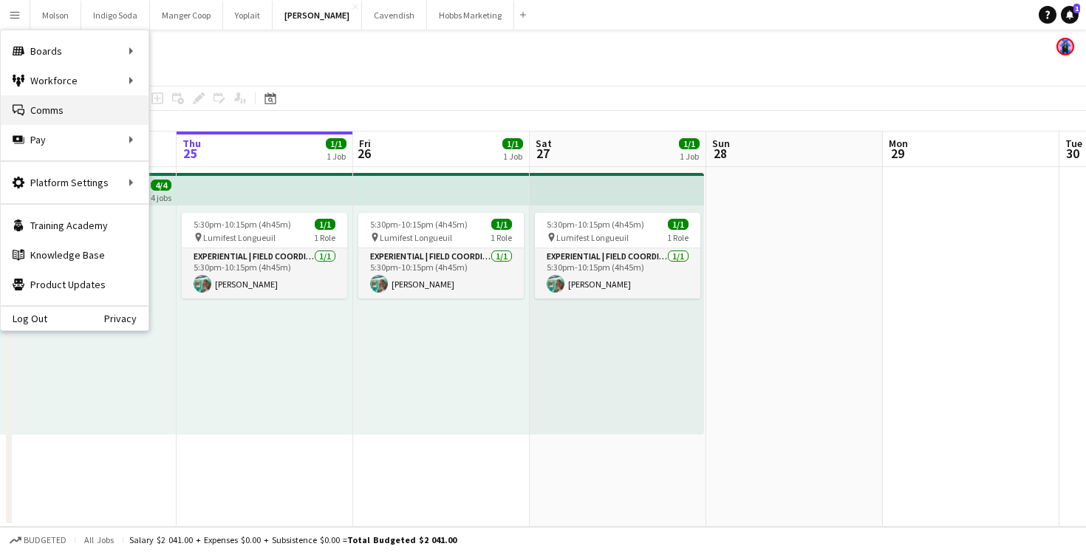
click at [64, 110] on link "Comms Comms" at bounding box center [75, 110] width 148 height 30
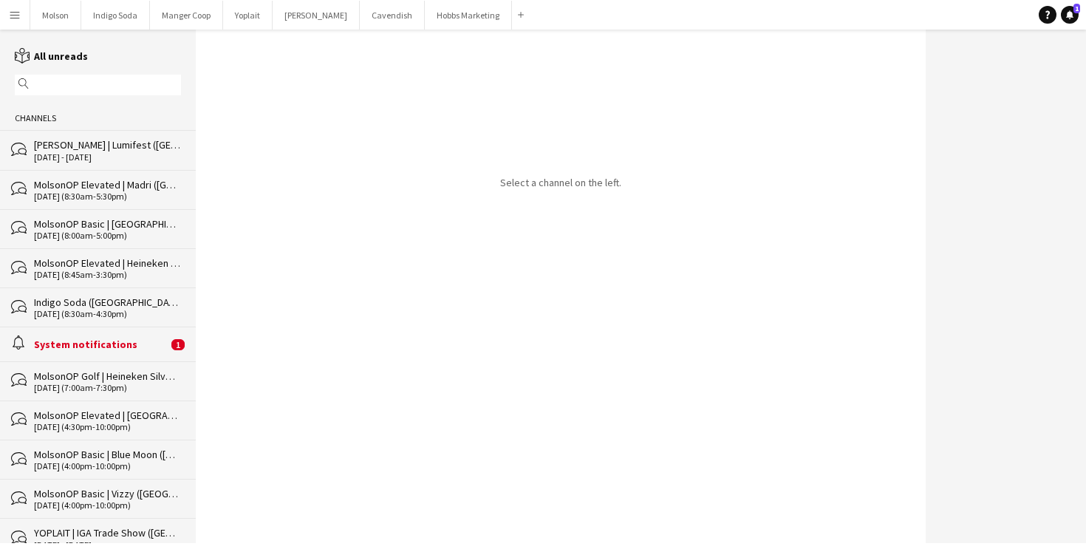
click at [95, 337] on div "System notifications" at bounding box center [101, 343] width 134 height 13
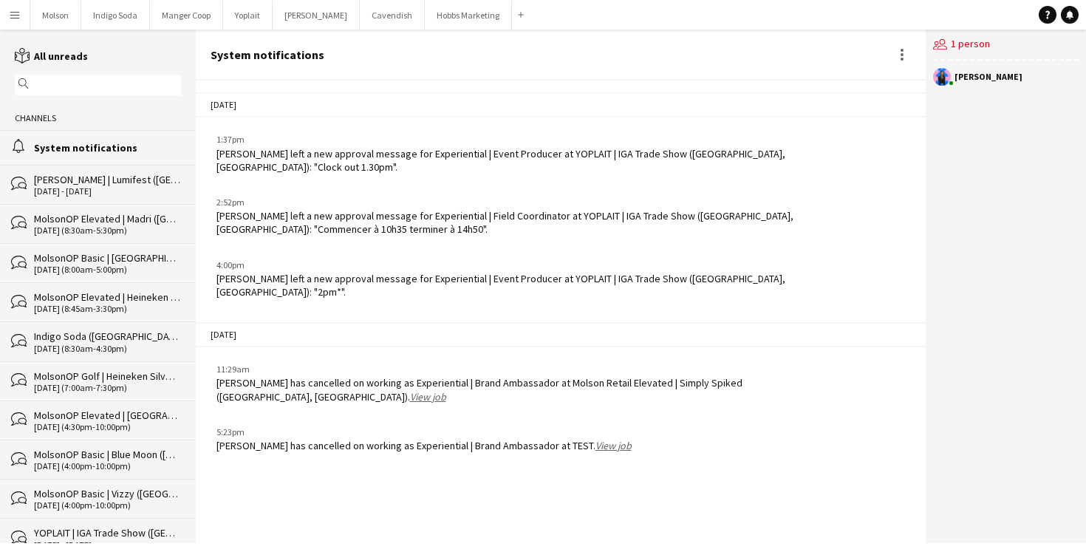
click at [95, 144] on div "System notifications" at bounding box center [107, 147] width 147 height 13
click at [95, 173] on div "[PERSON_NAME] | Lumifest ([GEOGRAPHIC_DATA], [GEOGRAPHIC_DATA])" at bounding box center [107, 179] width 147 height 13
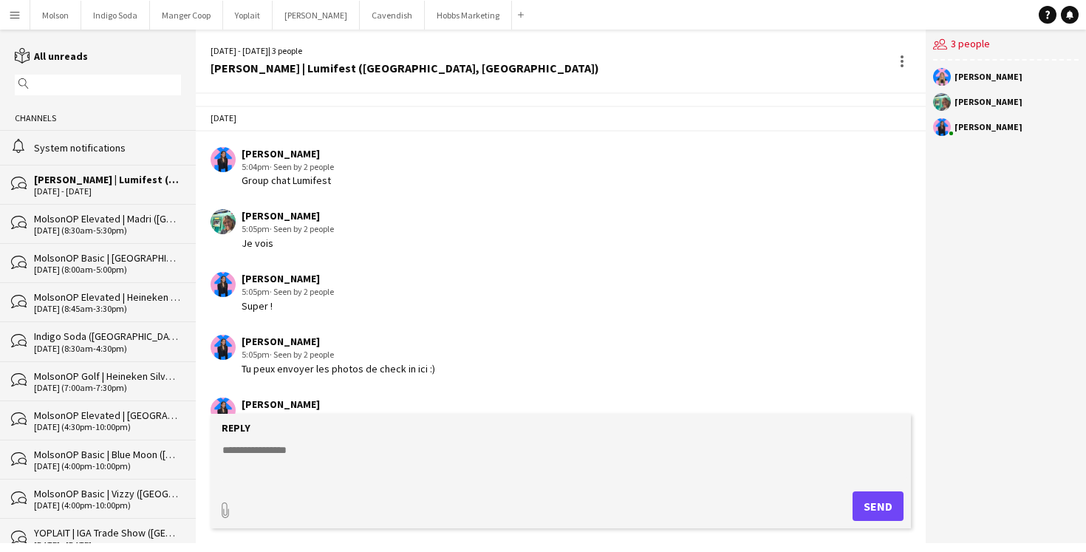
scroll to position [926, 0]
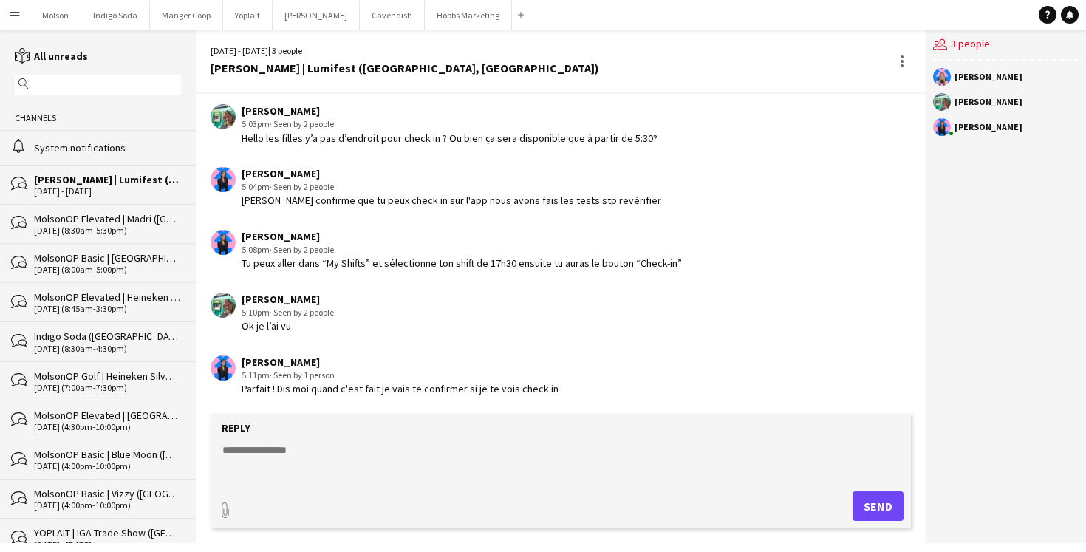
click at [325, 442] on textarea at bounding box center [563, 461] width 685 height 38
type textarea "*"
drag, startPoint x: 314, startPoint y: 447, endPoint x: 106, endPoint y: 447, distance: 207.5
click at [106, 447] on div "reading All unreads magnifier Channels alarm System notifications bubbles [PERS…" at bounding box center [543, 286] width 1086 height 513
type textarea "**********"
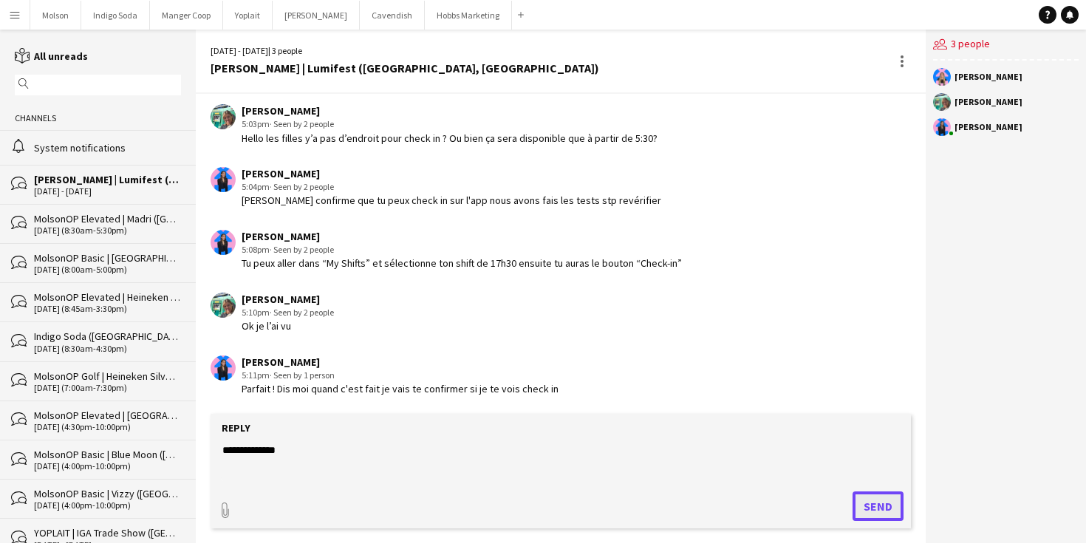
click at [873, 501] on button "Send" at bounding box center [877, 506] width 51 height 30
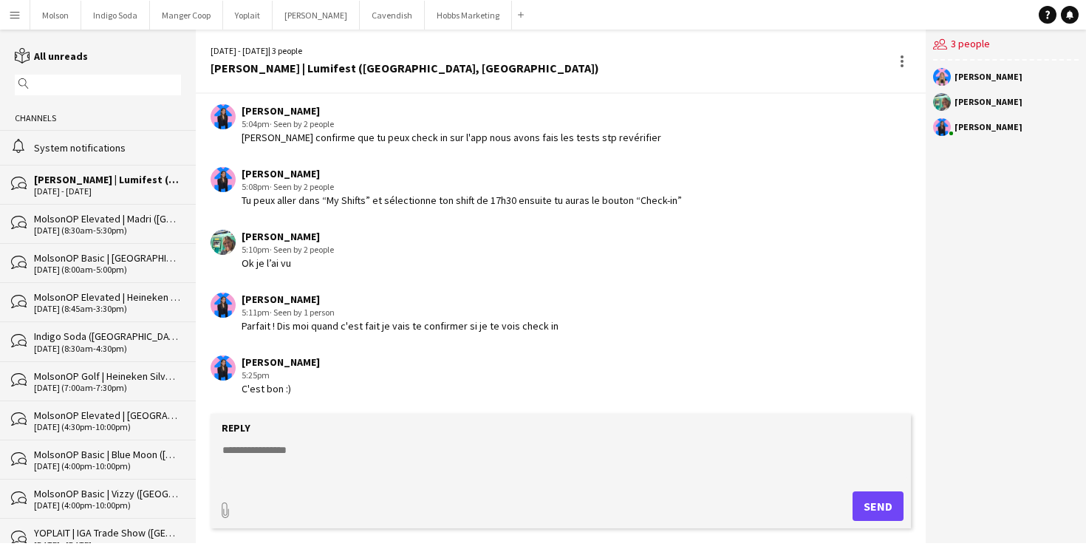
click at [515, 371] on div "[PERSON_NAME] 5:25pm C'est bon :)" at bounding box center [502, 375] width 584 height 41
click at [21, 17] on button "Menu" at bounding box center [15, 15] width 30 height 30
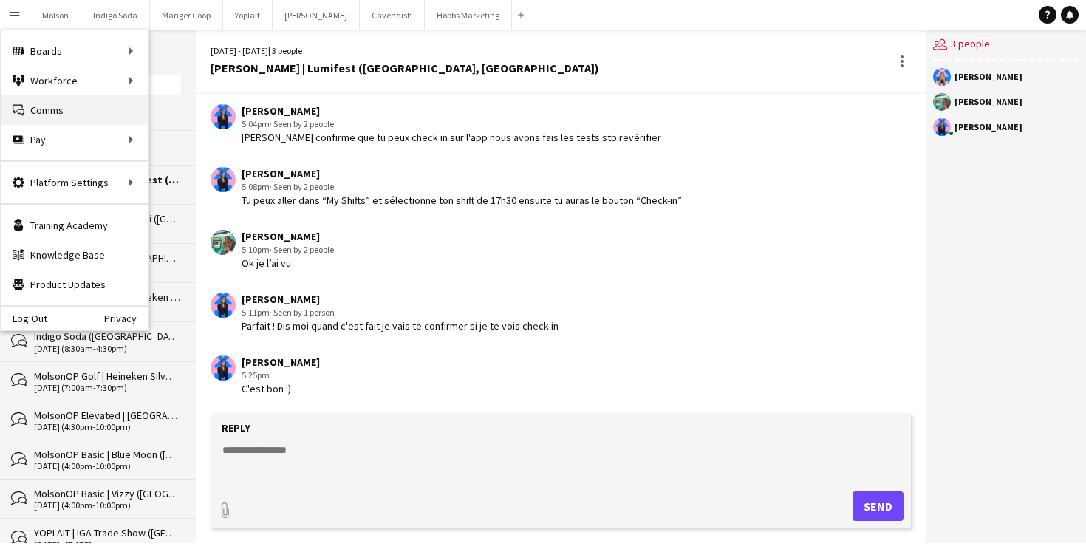
click at [74, 113] on link "Comms Comms" at bounding box center [75, 110] width 148 height 30
